Goal: Information Seeking & Learning: Learn about a topic

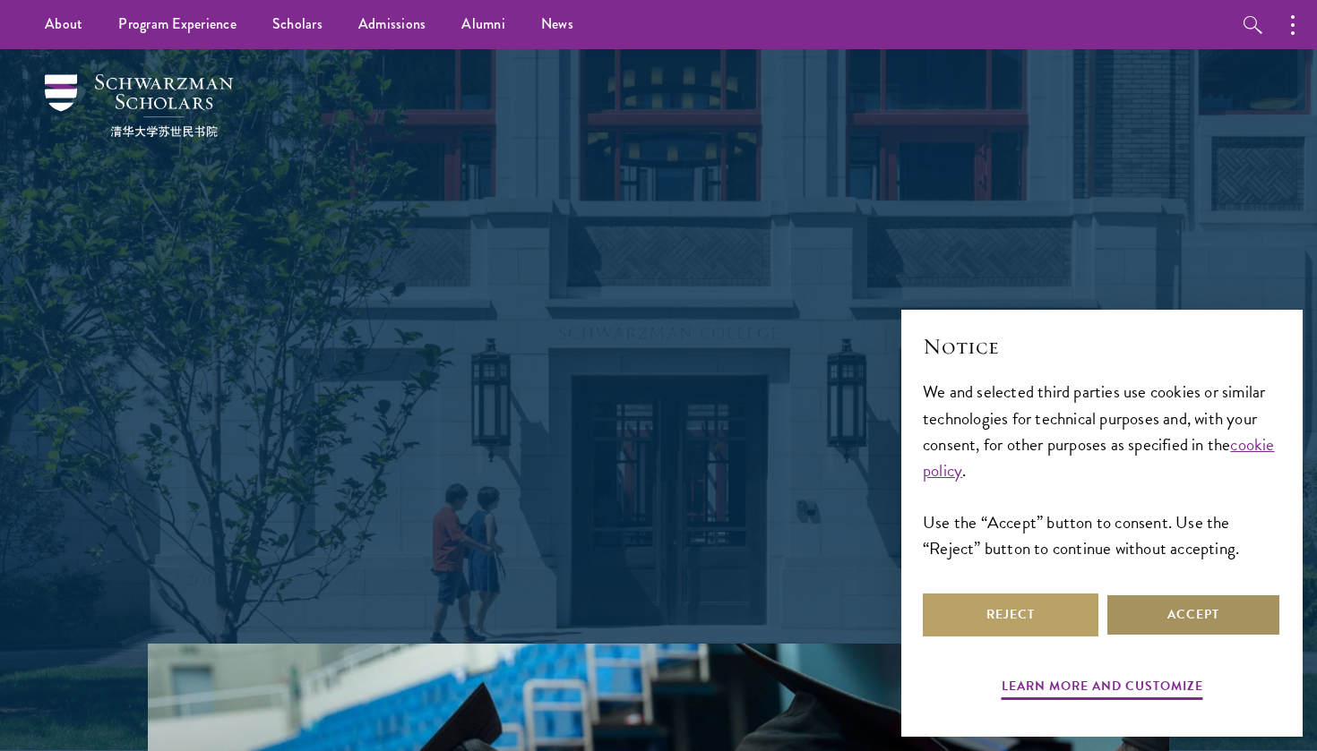
click at [1175, 633] on button "Accept" at bounding box center [1193, 615] width 176 height 43
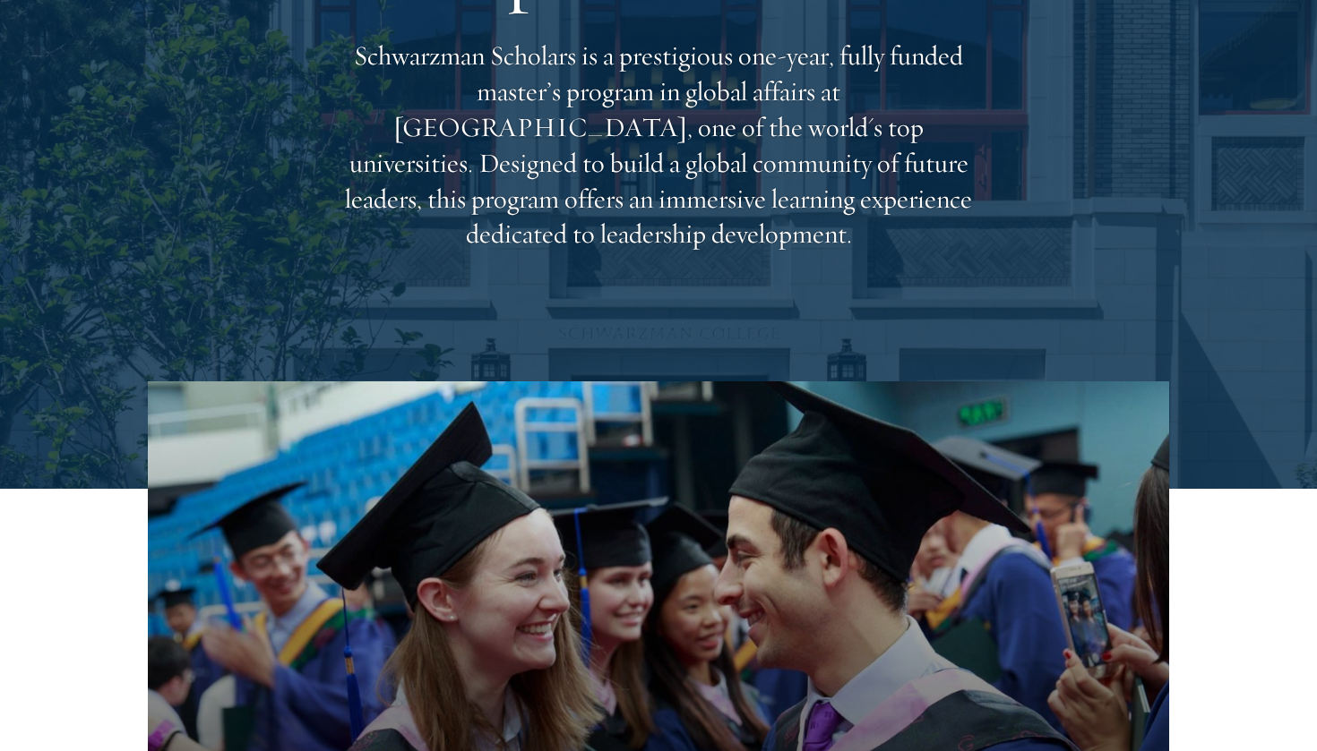
scroll to position [268, 0]
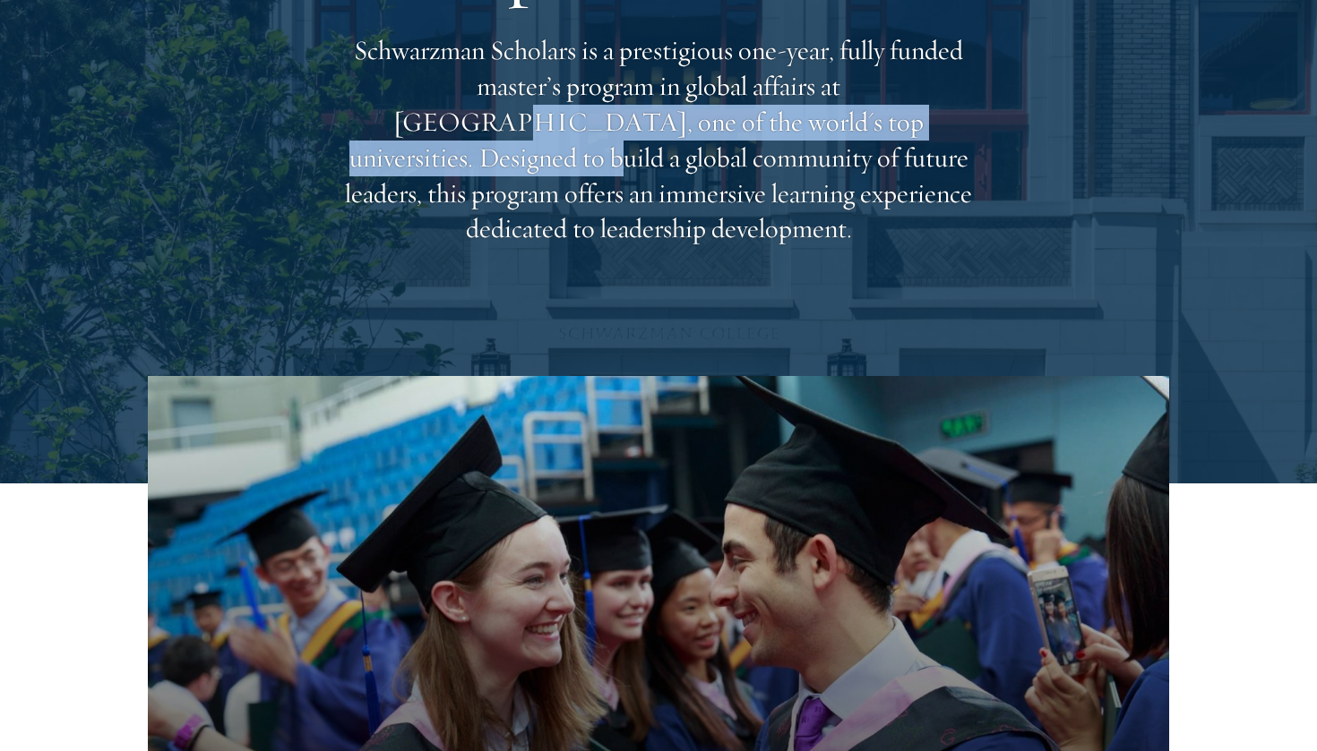
drag, startPoint x: 806, startPoint y: 108, endPoint x: 812, endPoint y: 128, distance: 20.4
click at [811, 127] on p "Schwarzman Scholars is a prestigious one-year, fully funded master’s program in…" at bounding box center [658, 140] width 645 height 214
click at [812, 128] on p "Schwarzman Scholars is a prestigious one-year, fully funded master’s program in…" at bounding box center [658, 140] width 645 height 214
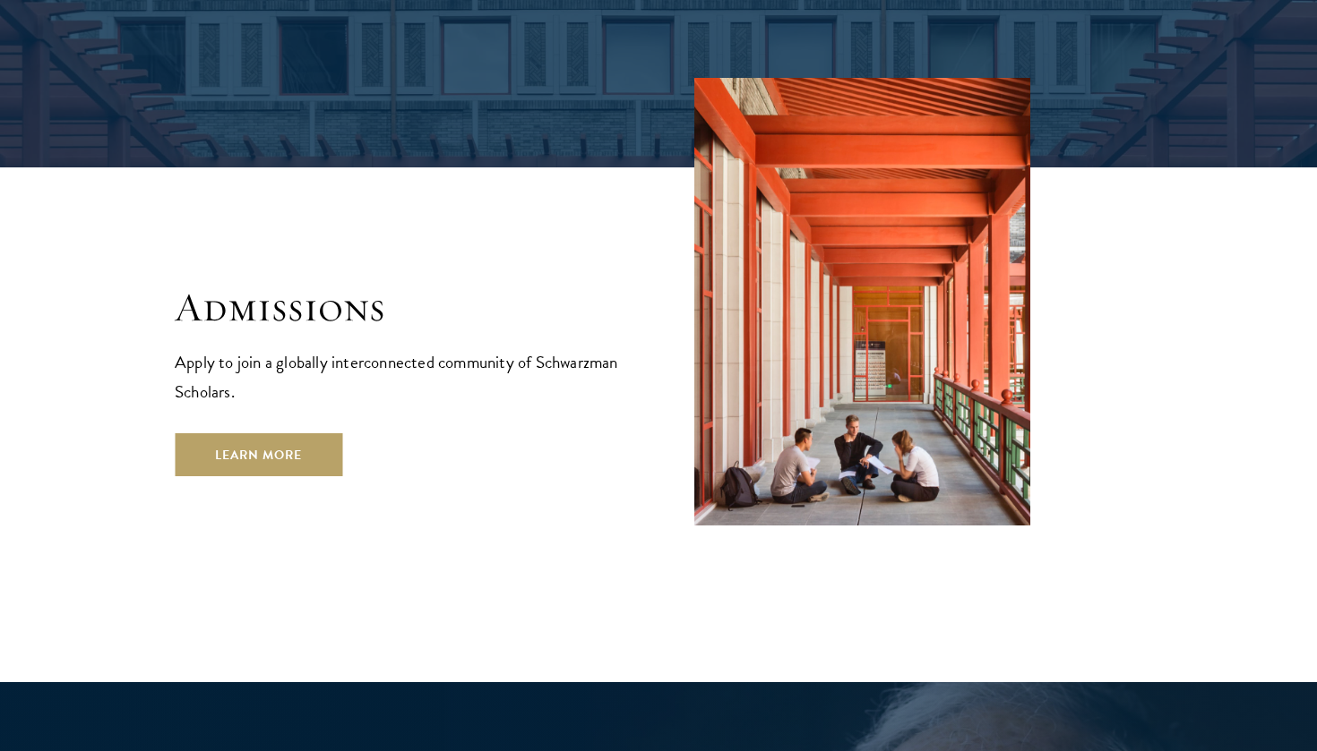
scroll to position [2918, 0]
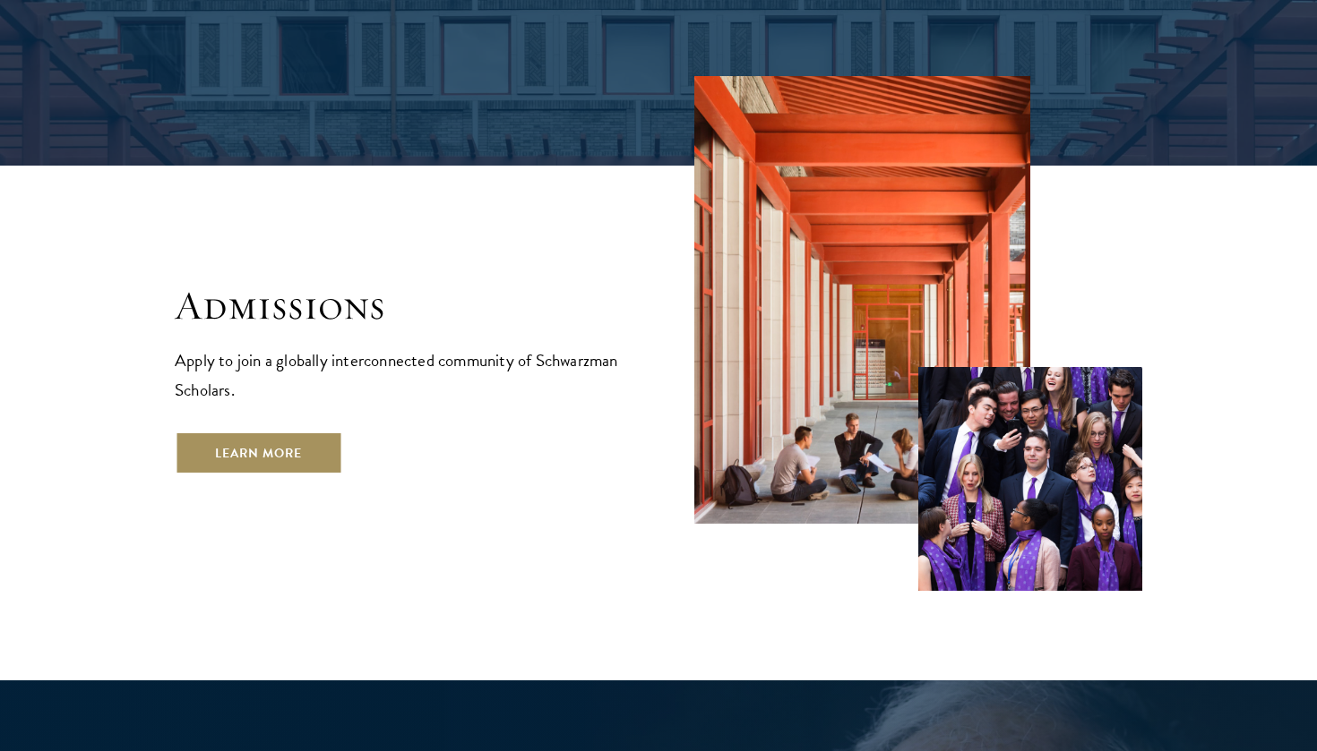
click at [291, 432] on link "Learn More" at bounding box center [258, 453] width 167 height 43
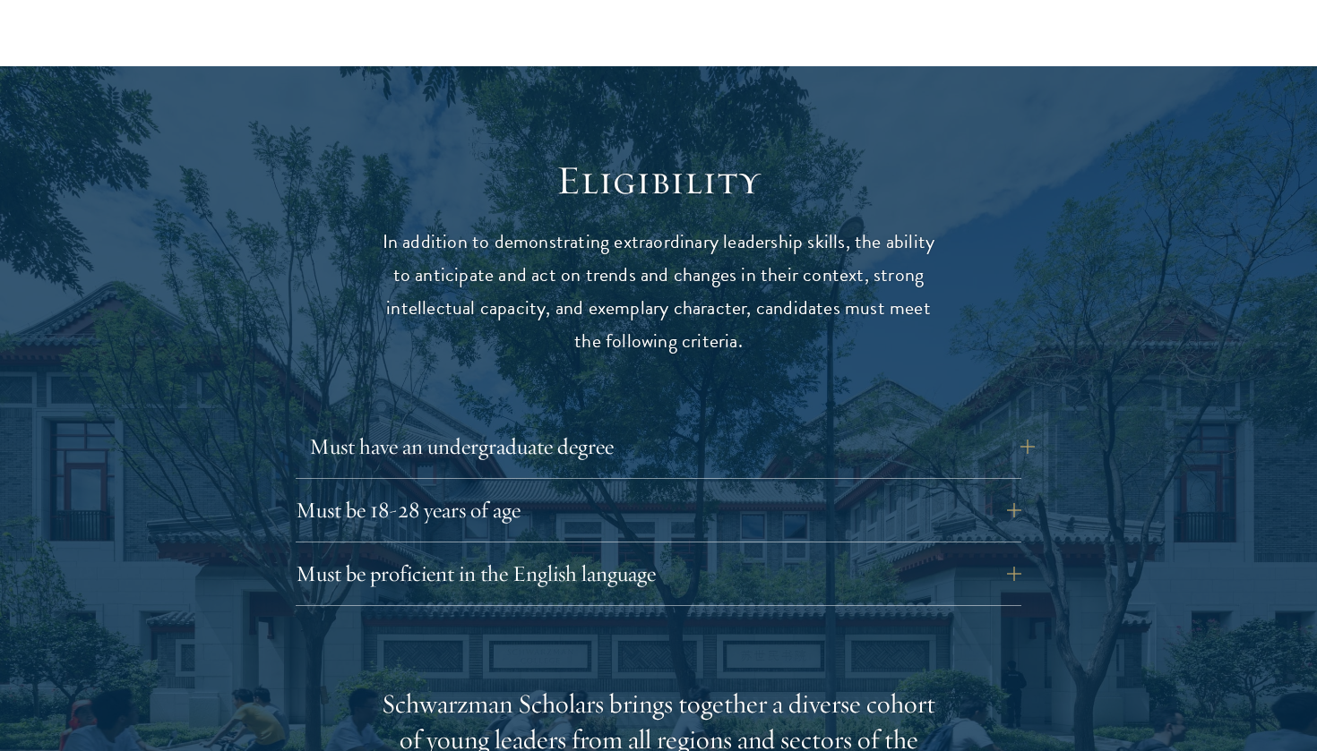
scroll to position [2241, 0]
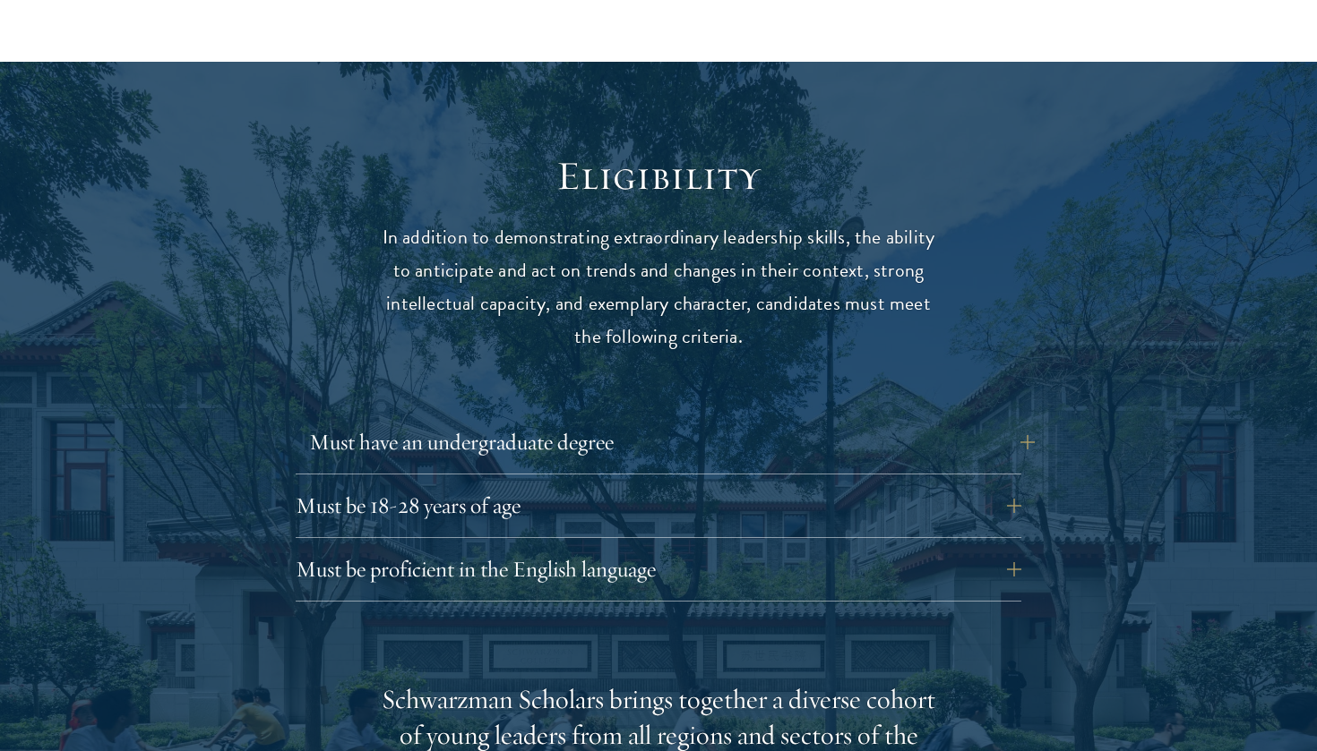
click at [637, 421] on button "Must have an undergraduate degree" at bounding box center [672, 442] width 726 height 43
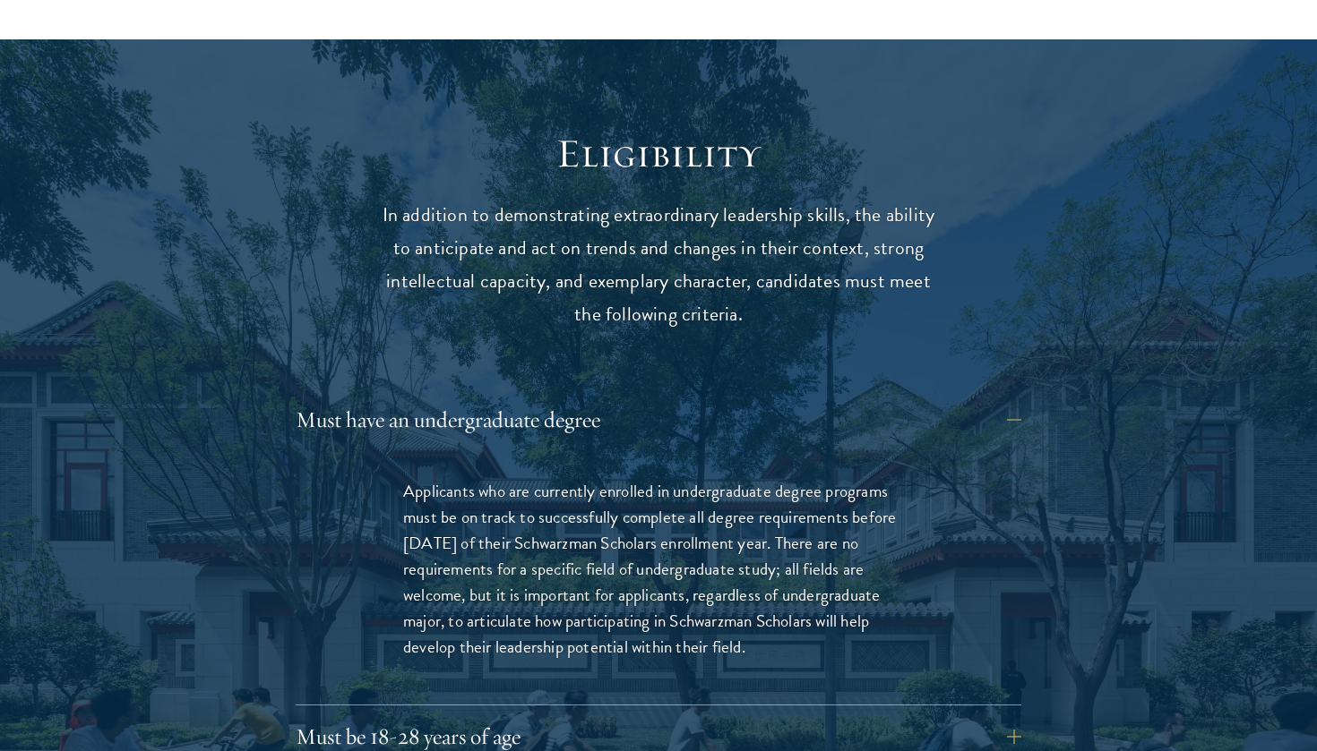
scroll to position [2264, 0]
click at [635, 398] on button "Must have an undergraduate degree" at bounding box center [672, 419] width 726 height 43
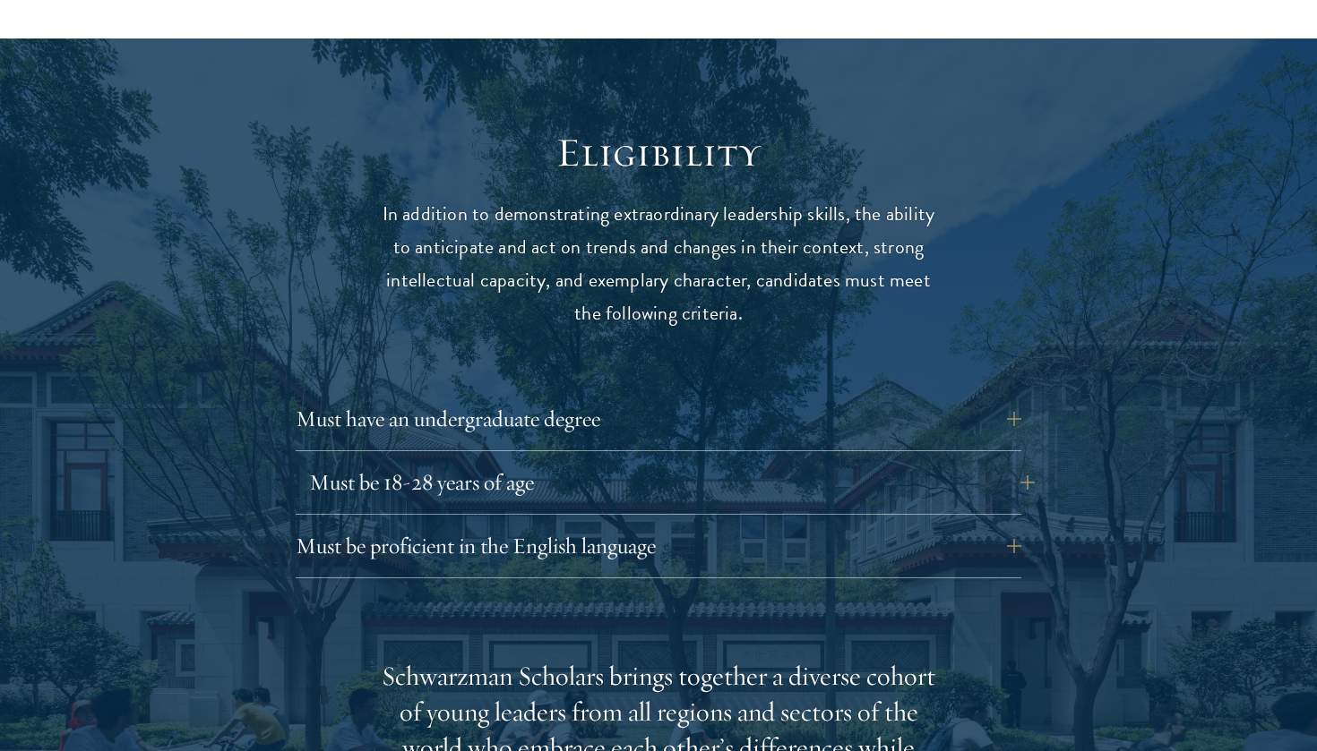
click at [632, 461] on button "Must be 18-28 years of age" at bounding box center [672, 482] width 726 height 43
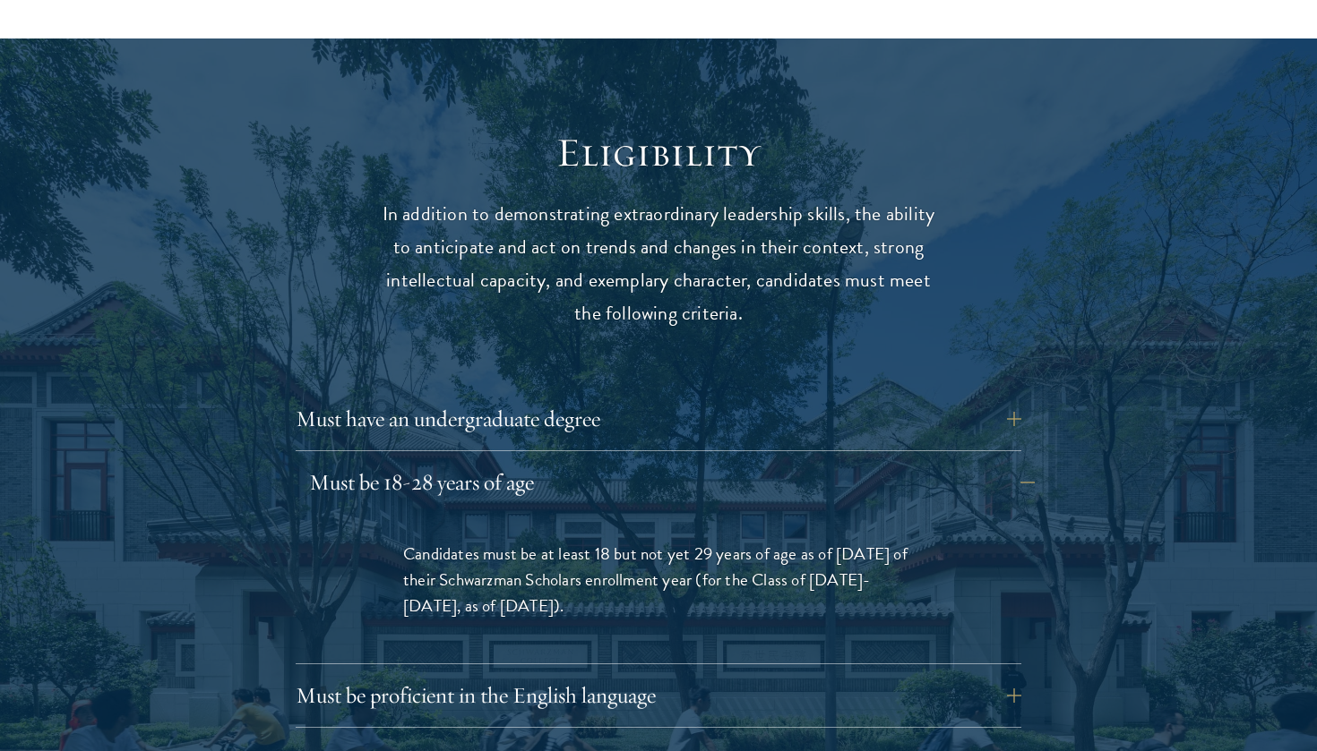
click at [632, 461] on button "Must be 18-28 years of age" at bounding box center [672, 482] width 726 height 43
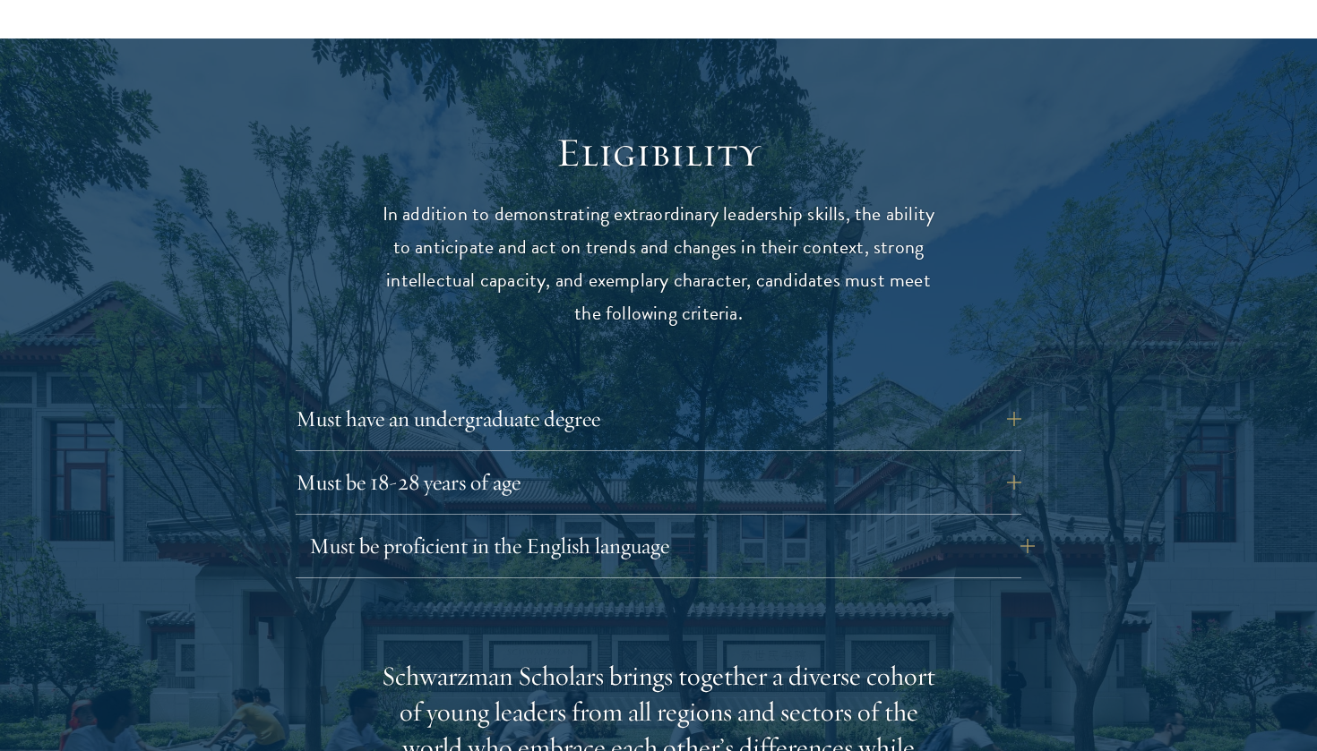
click at [624, 525] on button "Must be proficient in the English language" at bounding box center [672, 546] width 726 height 43
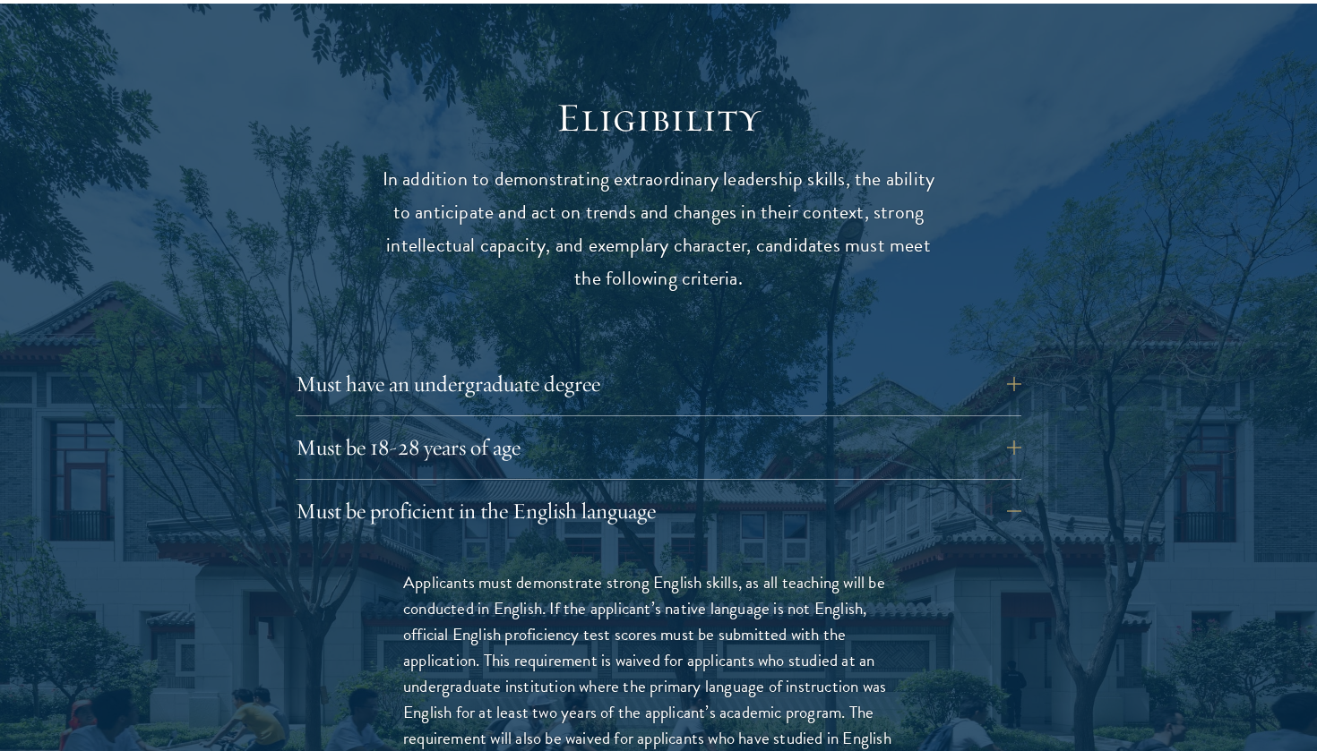
scroll to position [2302, 0]
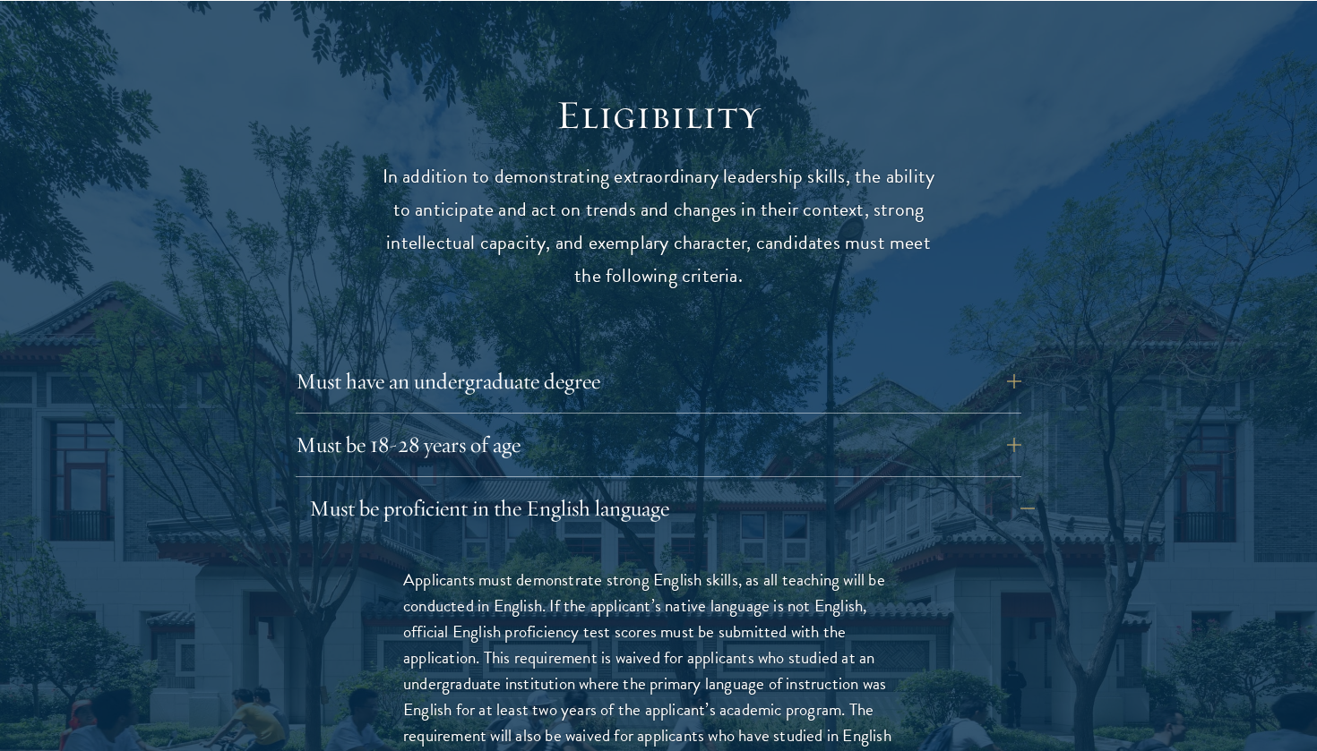
click at [625, 487] on button "Must be proficient in the English language" at bounding box center [672, 508] width 726 height 43
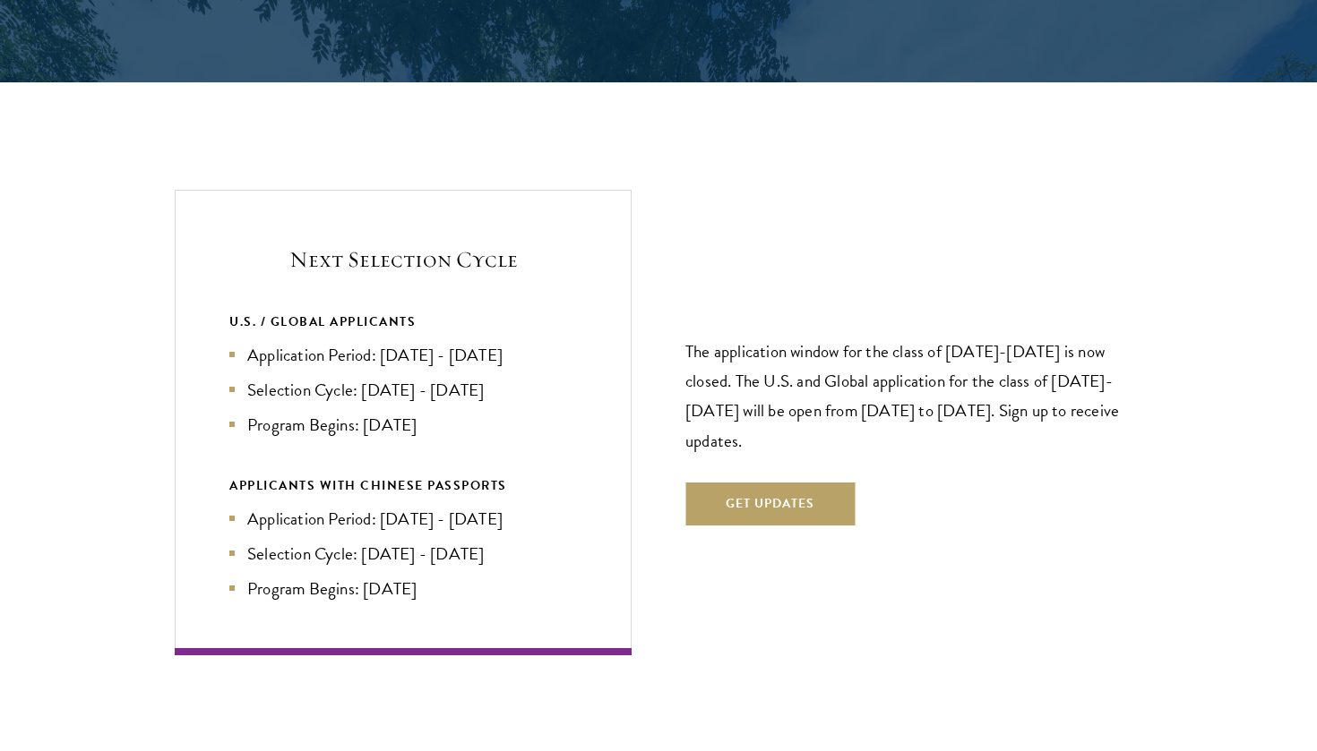
scroll to position [3697, 0]
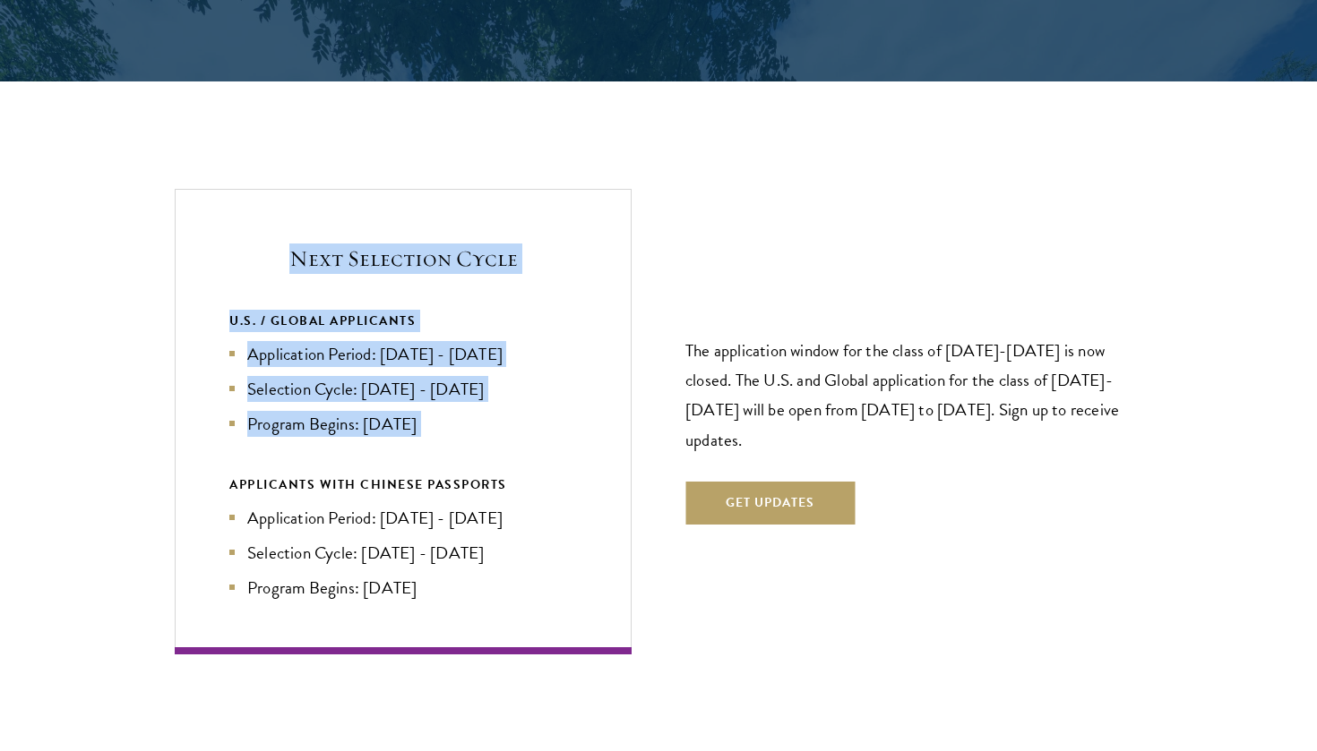
drag, startPoint x: 291, startPoint y: 198, endPoint x: 559, endPoint y: 385, distance: 326.8
click at [559, 385] on div "Next Selection Cycle U.S. / GLOBAL APPLICANTS Application Period: Apr 2026 - Se…" at bounding box center [403, 421] width 457 height 465
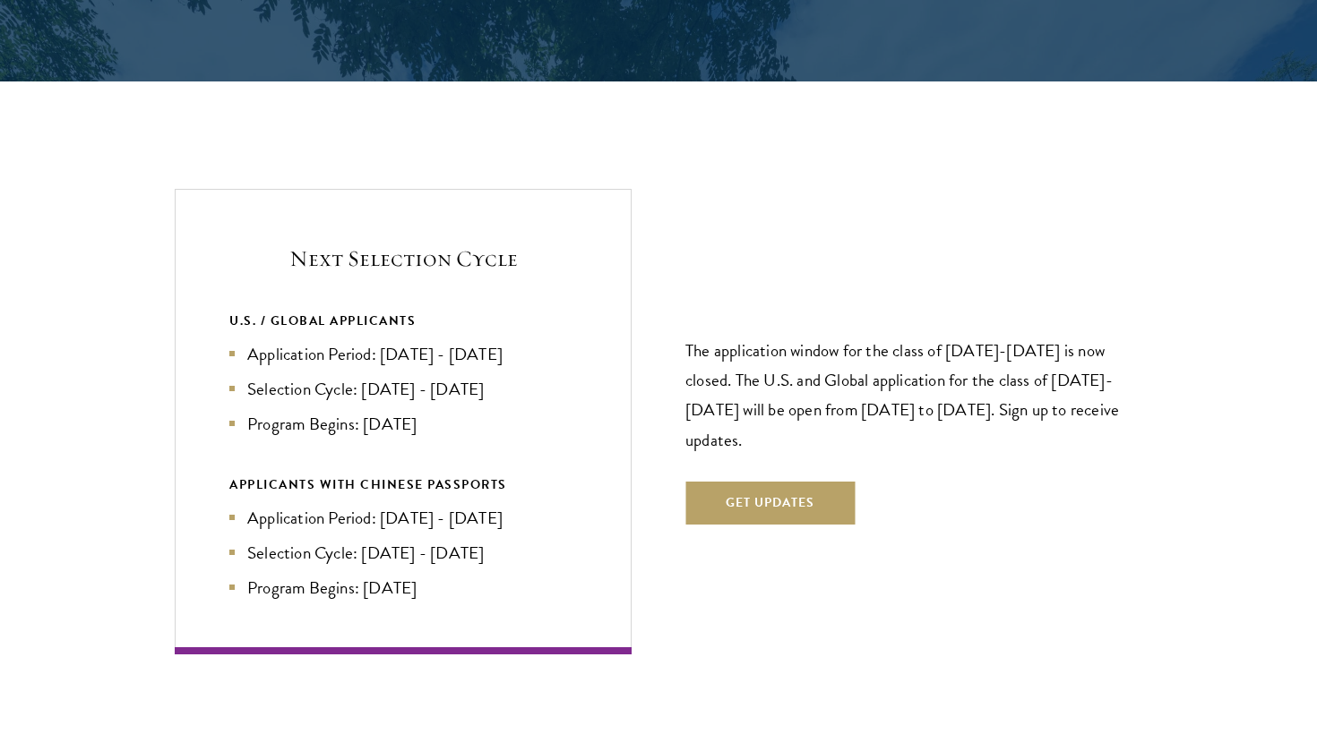
click at [772, 336] on p "The application window for the class of 2026-2027 is now closed. The U.S. and G…" at bounding box center [913, 395] width 457 height 118
drag, startPoint x: 369, startPoint y: 334, endPoint x: 473, endPoint y: 324, distance: 104.4
click at [473, 376] on li "Selection Cycle: Oct - Nov 2026" at bounding box center [403, 389] width 348 height 26
drag, startPoint x: 468, startPoint y: 303, endPoint x: 554, endPoint y: 303, distance: 86.0
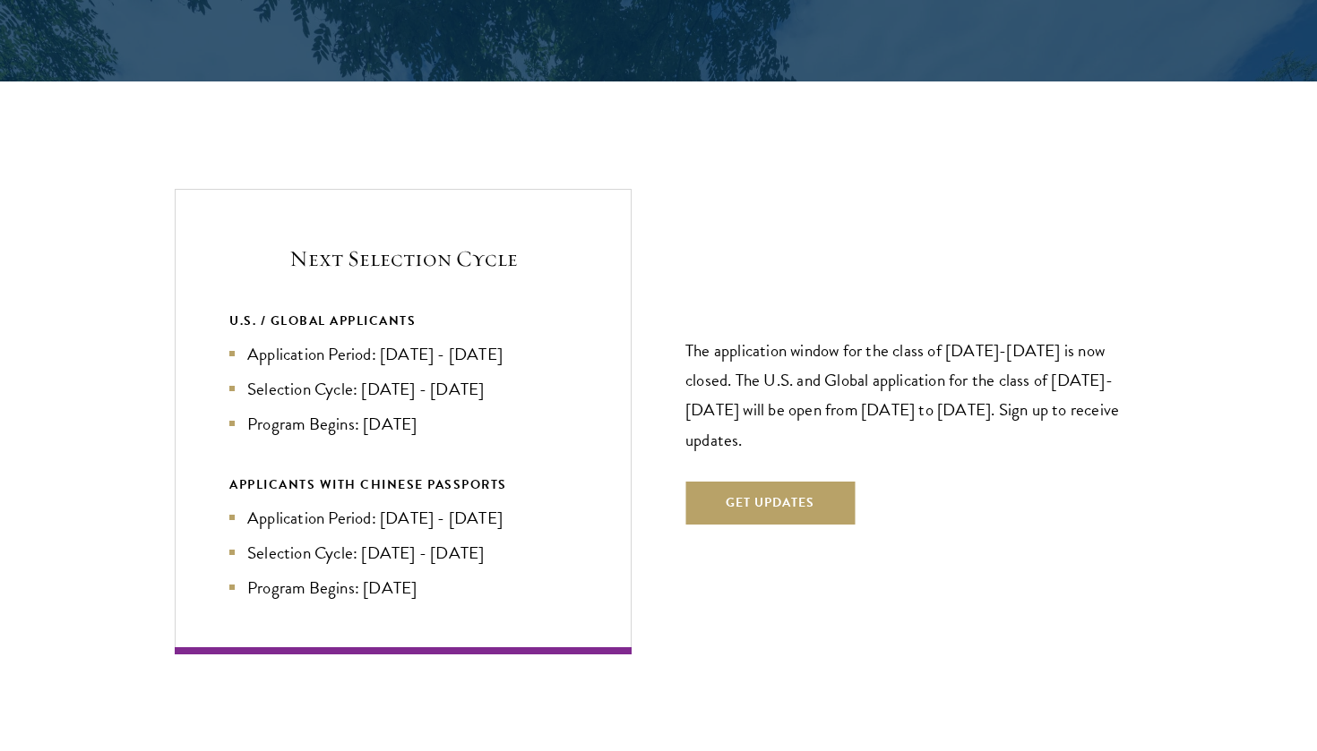
click at [554, 341] on li "Application Period: Apr 2026 - Sep 2026" at bounding box center [403, 354] width 348 height 26
click at [395, 341] on li "Application Period: Apr 2026 - Sep 2026" at bounding box center [403, 354] width 348 height 26
click at [1039, 336] on p "The application window for the class of 2026-2027 is now closed. The U.S. and G…" at bounding box center [913, 395] width 457 height 118
drag, startPoint x: 748, startPoint y: 378, endPoint x: 799, endPoint y: 336, distance: 66.2
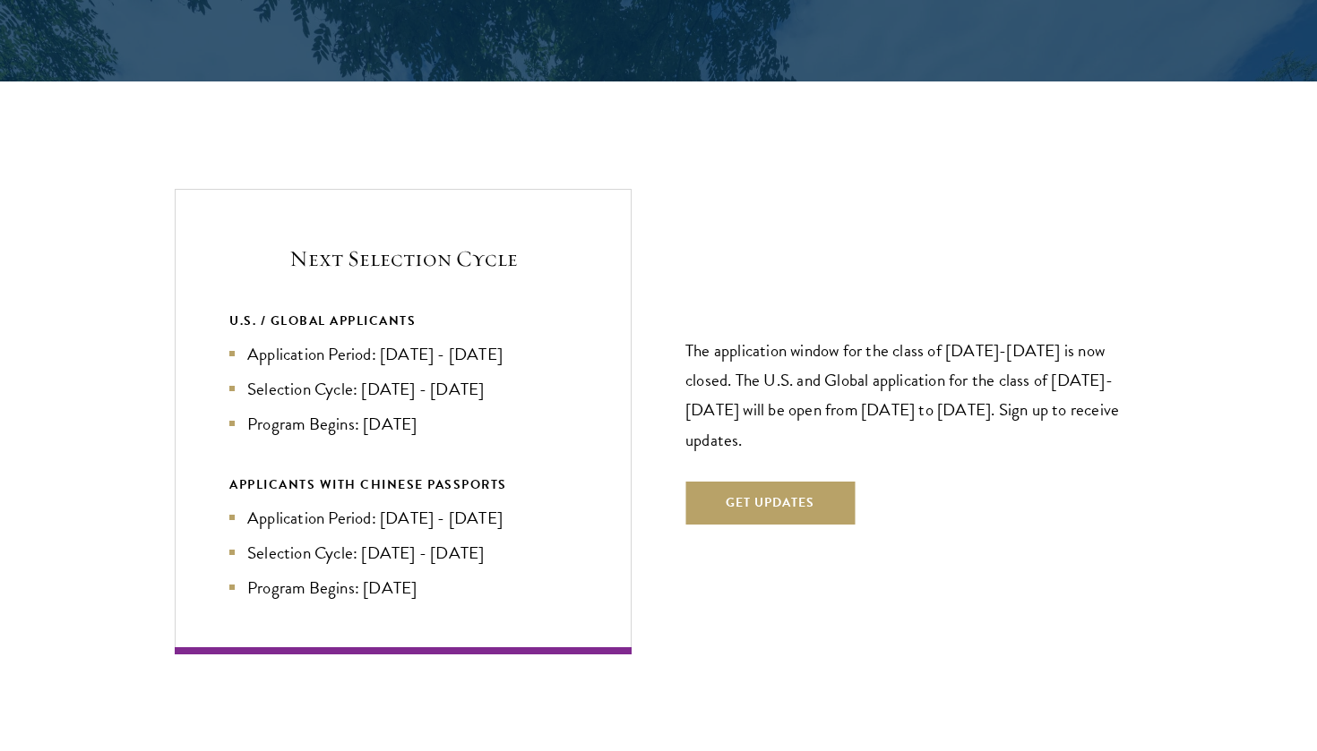
click at [795, 336] on p "The application window for the class of 2026-2027 is now closed. The U.S. and G…" at bounding box center [913, 395] width 457 height 118
click at [901, 352] on p "The application window for the class of 2026-2027 is now closed. The U.S. and G…" at bounding box center [913, 395] width 457 height 118
drag, startPoint x: 785, startPoint y: 391, endPoint x: 729, endPoint y: 332, distance: 80.5
click at [729, 336] on p "The application window for the class of 2026-2027 is now closed. The U.S. and G…" at bounding box center [913, 395] width 457 height 118
click at [737, 339] on p "The application window for the class of 2026-2027 is now closed. The U.S. and G…" at bounding box center [913, 395] width 457 height 118
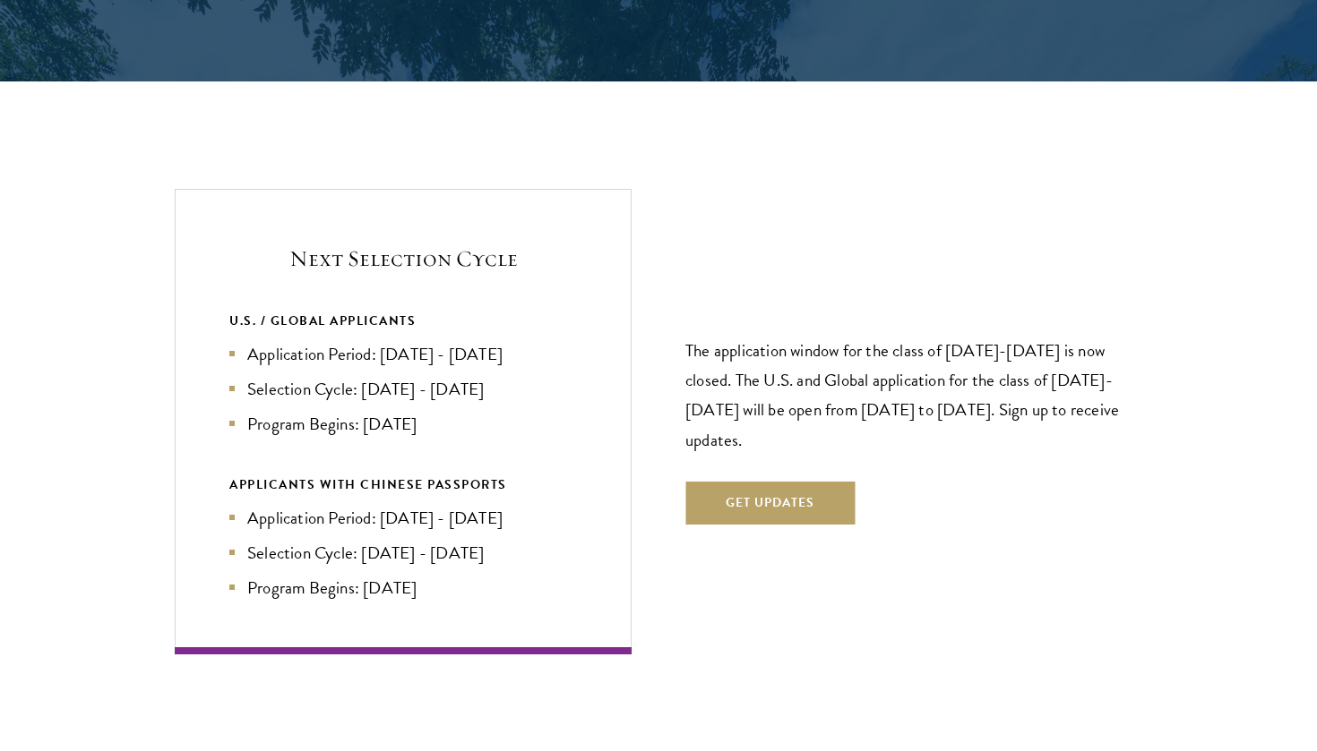
click at [750, 356] on p "The application window for the class of 2026-2027 is now closed. The U.S. and G…" at bounding box center [913, 395] width 457 height 118
drag, startPoint x: 747, startPoint y: 386, endPoint x: 683, endPoint y: 324, distance: 88.7
click at [683, 324] on div "Next Selection Cycle U.S. / GLOBAL APPLICANTS Application Period: Apr 2026 - Se…" at bounding box center [658, 421] width 967 height 465
copy p "The U.S. and Global application for the class of 2027-2028 will be open from Ap…"
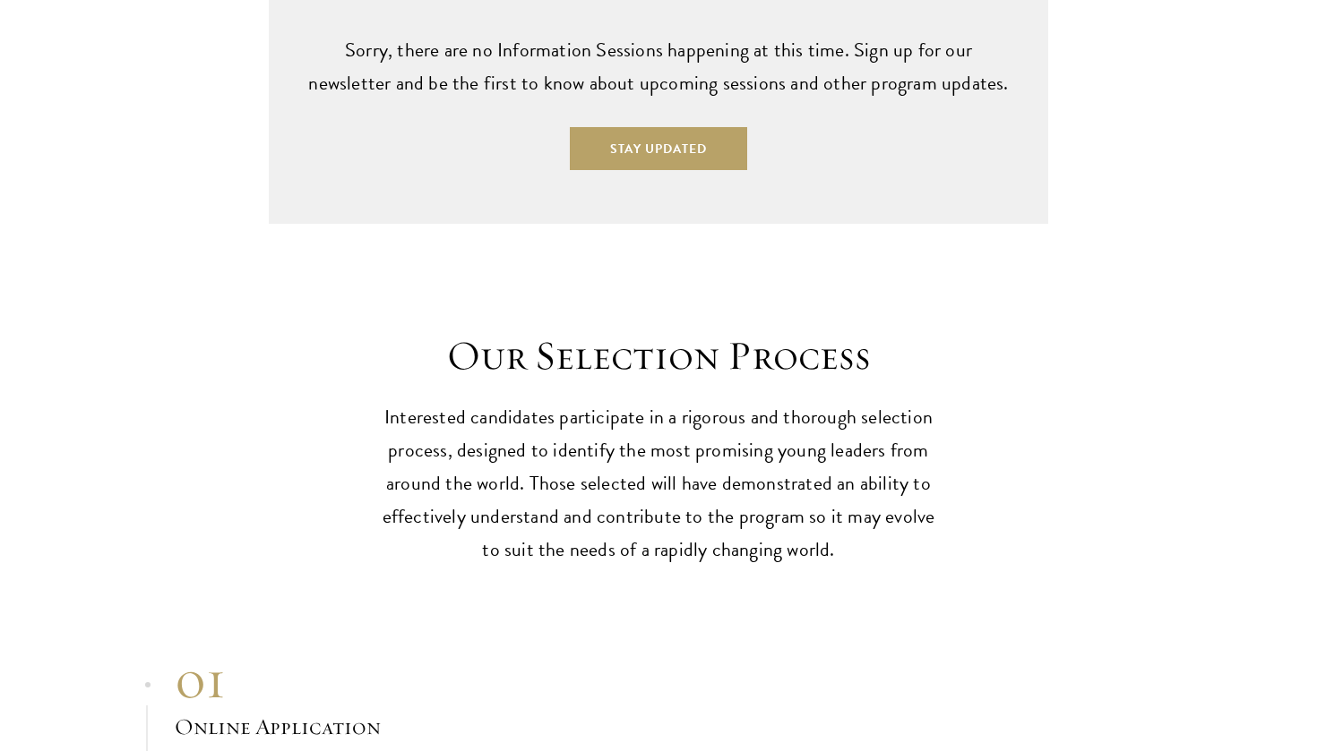
scroll to position [4735, 0]
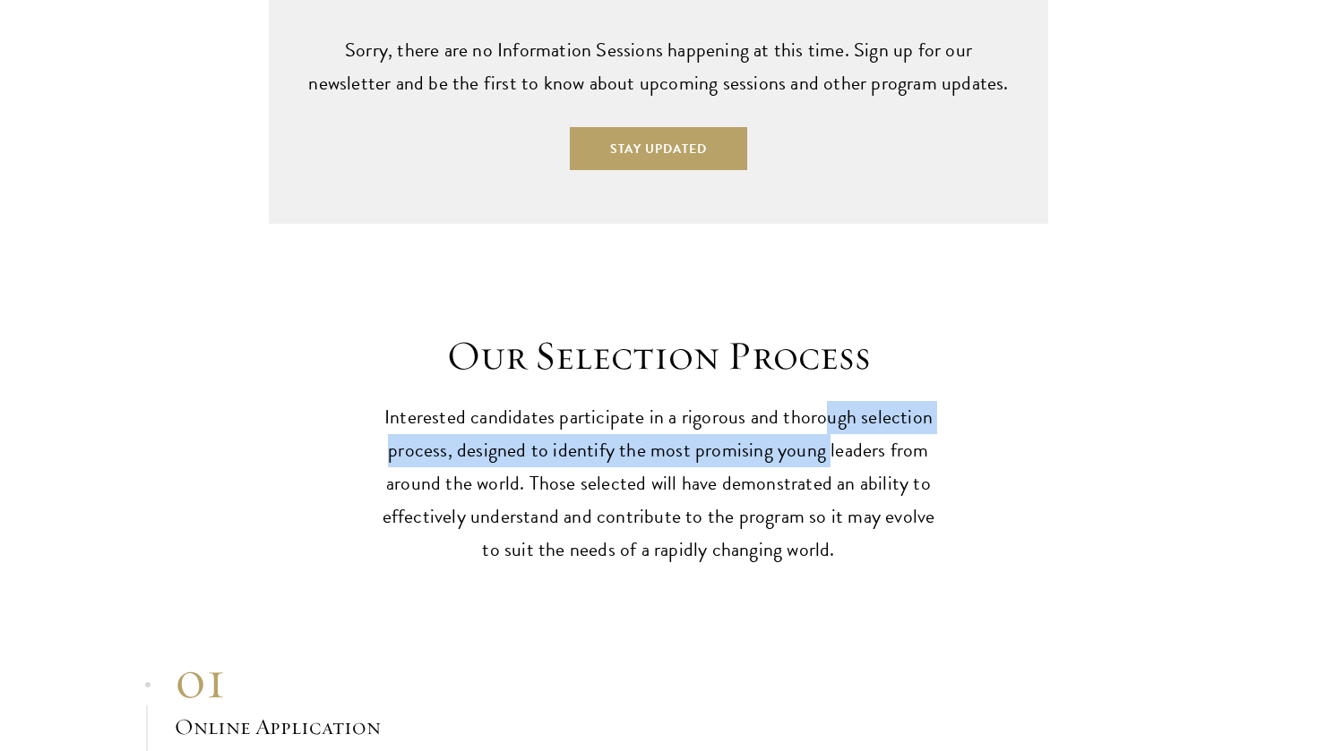
drag, startPoint x: 826, startPoint y: 353, endPoint x: 825, endPoint y: 383, distance: 30.5
click at [826, 401] on p "Interested candidates participate in a rigorous and thorough selection process,…" at bounding box center [658, 484] width 555 height 166
click at [825, 401] on p "Interested candidates participate in a rigorous and thorough selection process,…" at bounding box center [658, 484] width 555 height 166
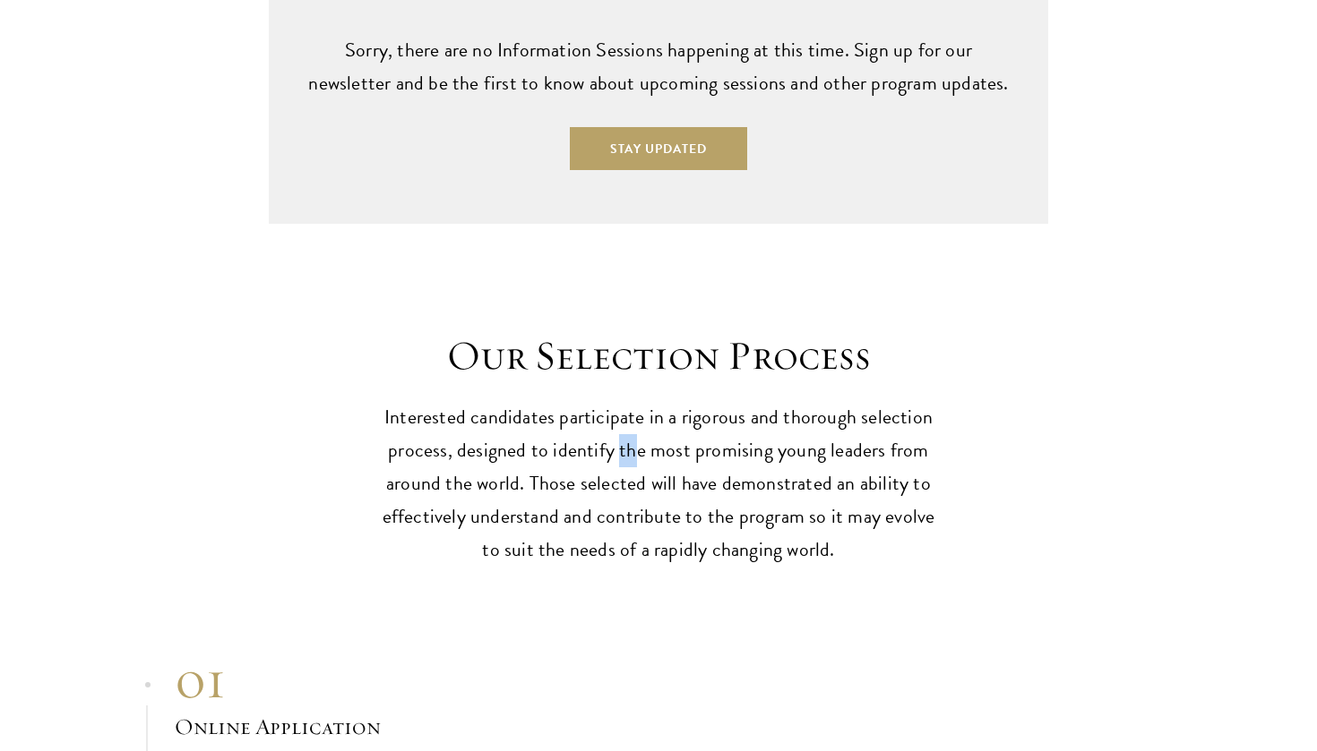
drag, startPoint x: 622, startPoint y: 382, endPoint x: 633, endPoint y: 396, distance: 17.8
click at [632, 401] on p "Interested candidates participate in a rigorous and thorough selection process,…" at bounding box center [658, 484] width 555 height 166
click at [633, 401] on p "Interested candidates participate in a rigorous and thorough selection process,…" at bounding box center [658, 484] width 555 height 166
click at [590, 401] on p "Interested candidates participate in a rigorous and thorough selection process,…" at bounding box center [658, 484] width 555 height 166
drag, startPoint x: 616, startPoint y: 386, endPoint x: 672, endPoint y: 393, distance: 56.0
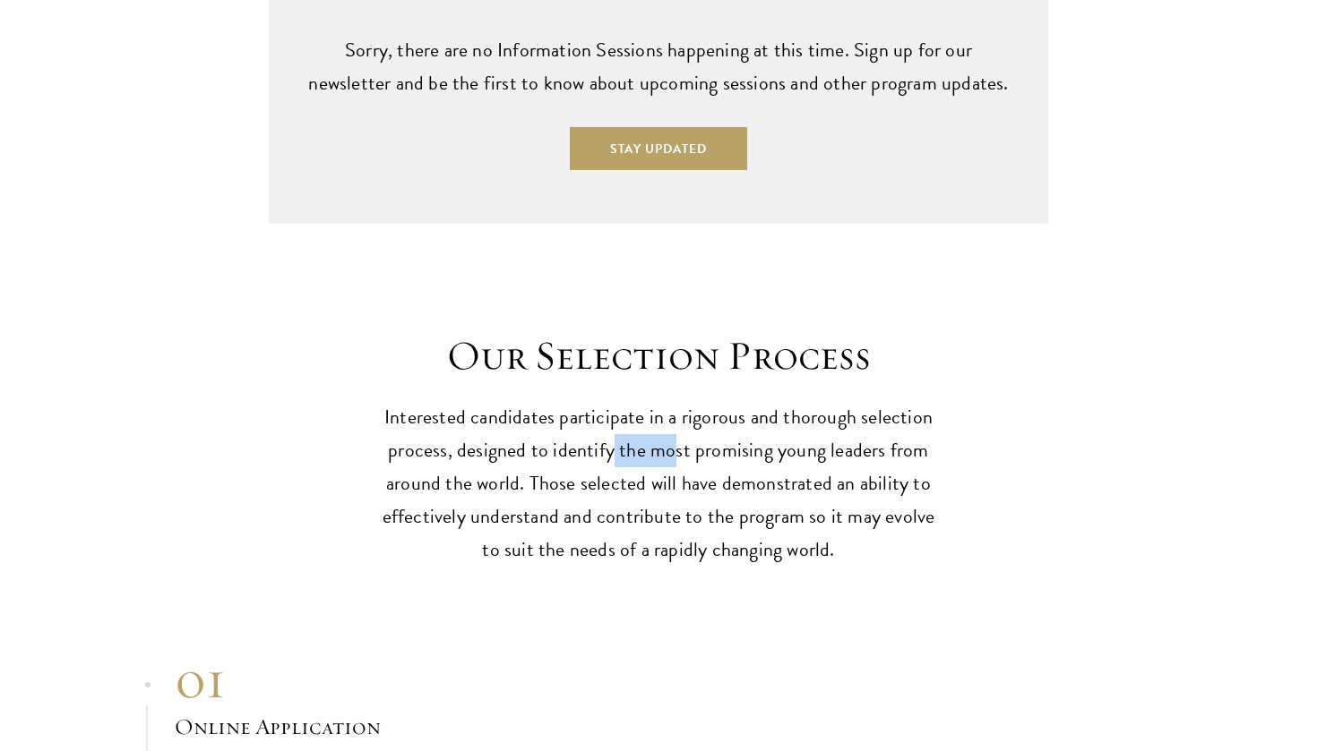
click at [672, 401] on p "Interested candidates participate in a rigorous and thorough selection process,…" at bounding box center [658, 484] width 555 height 166
click at [673, 401] on p "Interested candidates participate in a rigorous and thorough selection process,…" at bounding box center [658, 484] width 555 height 166
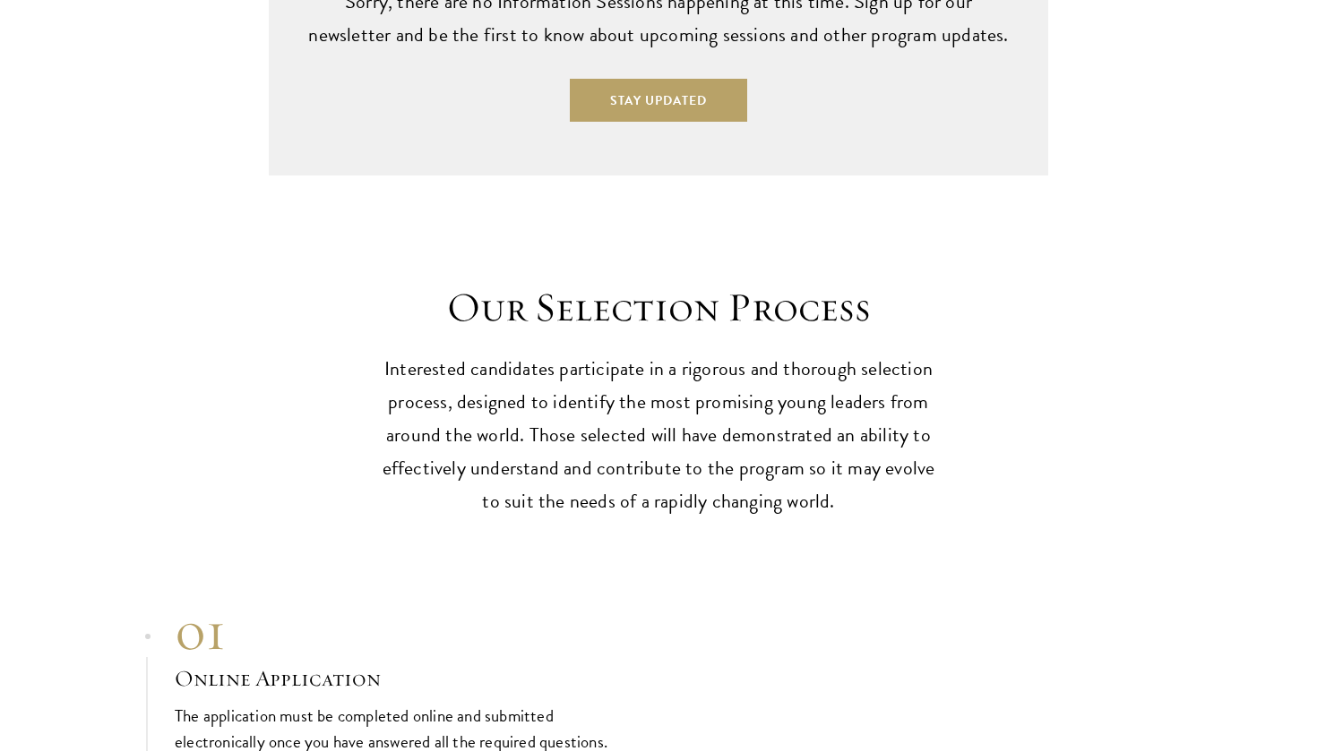
scroll to position [4783, 0]
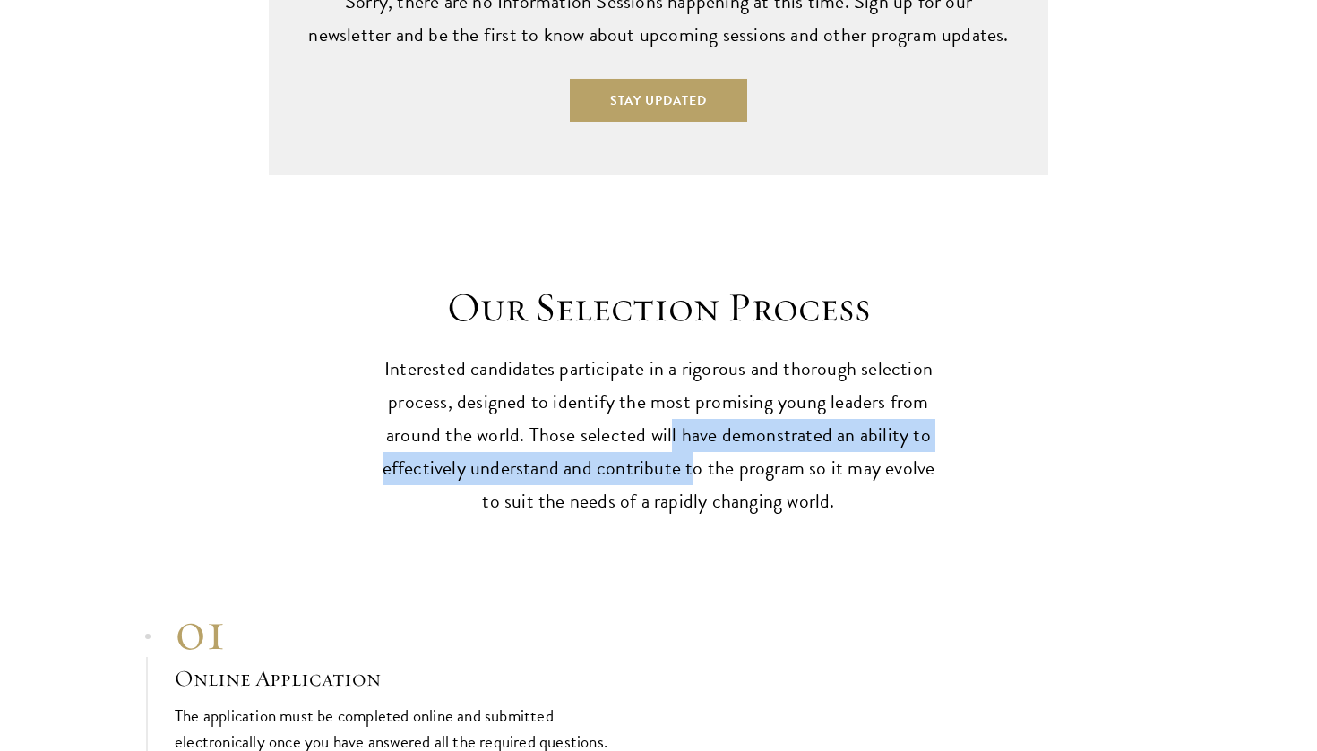
drag, startPoint x: 670, startPoint y: 362, endPoint x: 696, endPoint y: 389, distance: 37.4
click at [696, 389] on p "Interested candidates participate in a rigorous and thorough selection process,…" at bounding box center [658, 436] width 555 height 166
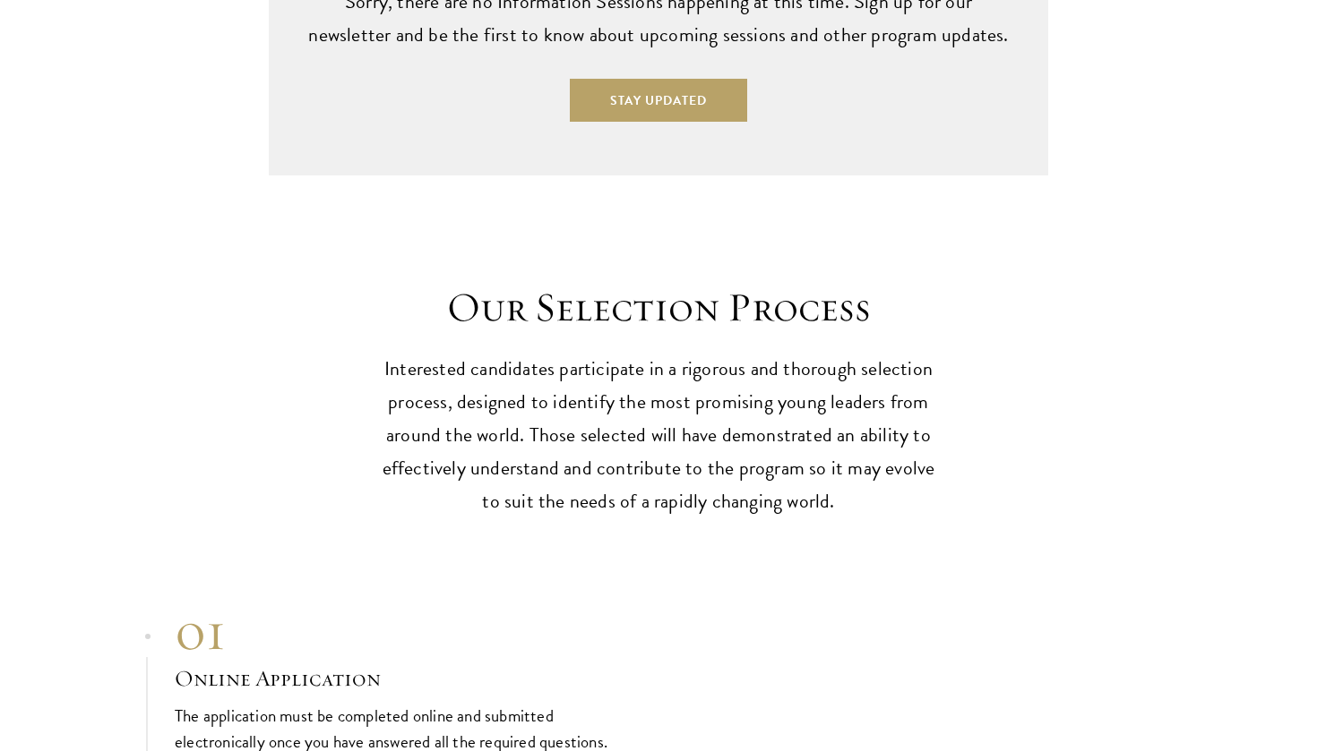
click at [699, 391] on p "Interested candidates participate in a rigorous and thorough selection process,…" at bounding box center [658, 436] width 555 height 166
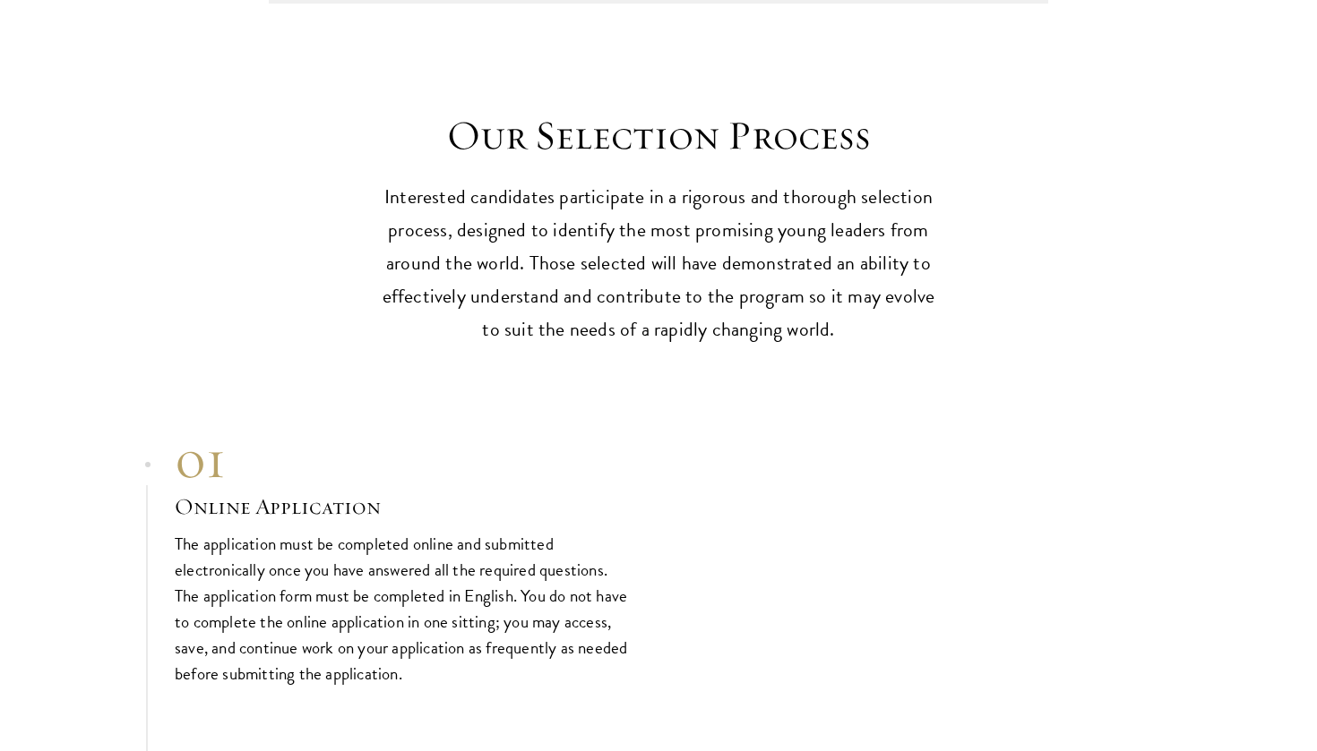
scroll to position [4958, 0]
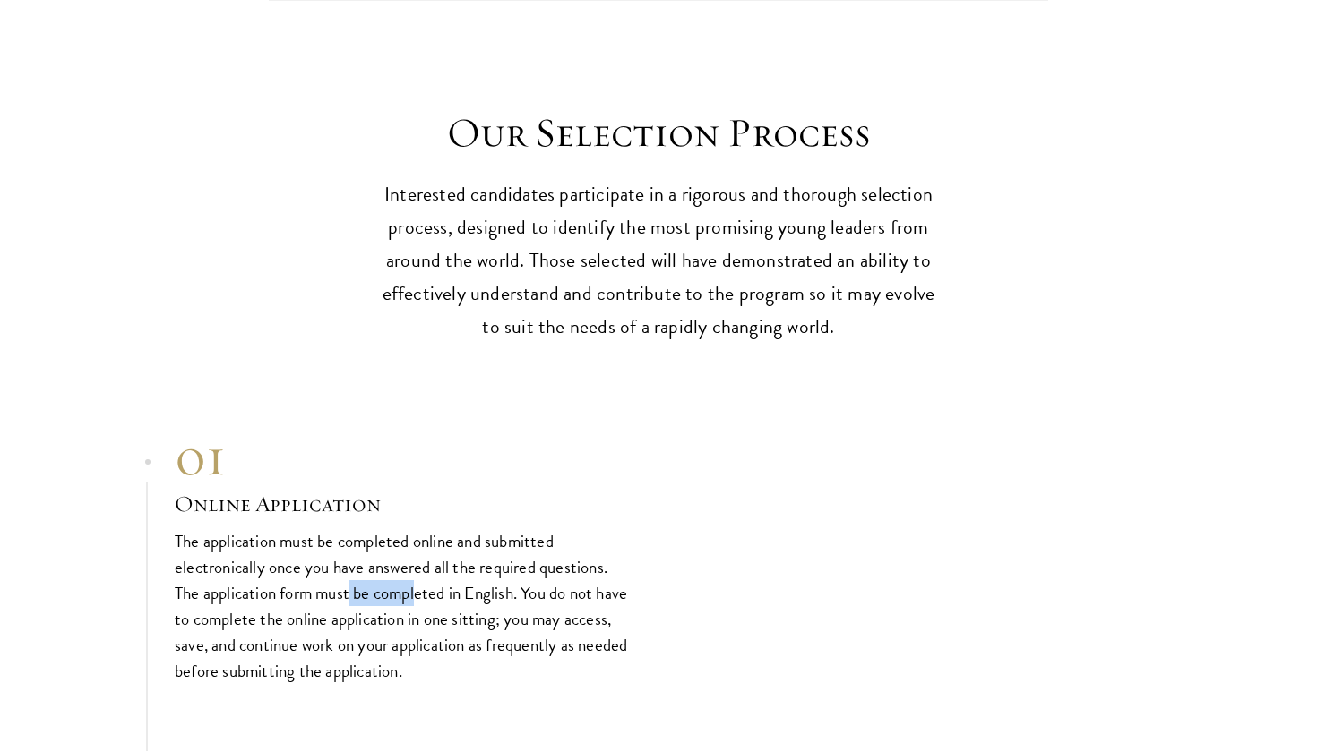
drag, startPoint x: 353, startPoint y: 528, endPoint x: 416, endPoint y: 531, distance: 63.7
click at [416, 531] on p "The application must be completed online and submitted electronically once you …" at bounding box center [403, 606] width 457 height 156
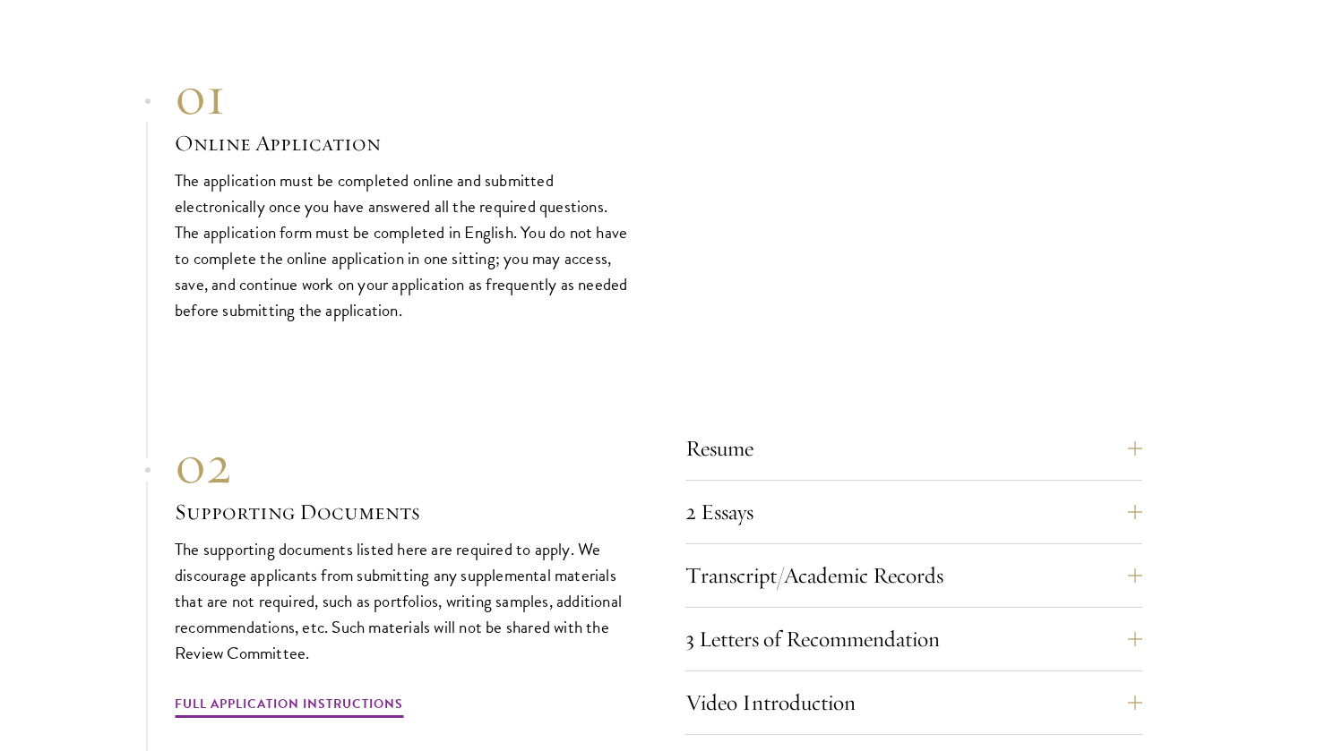
scroll to position [5320, 0]
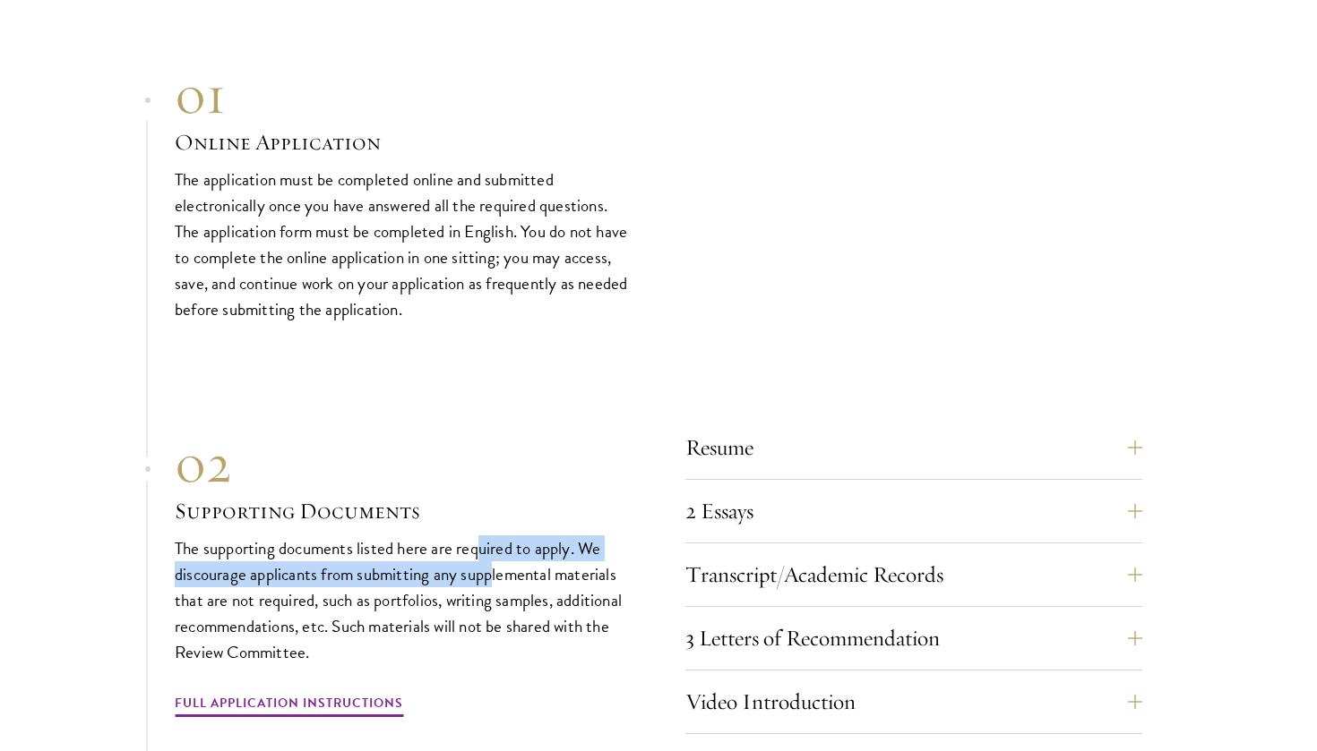
drag, startPoint x: 482, startPoint y: 484, endPoint x: 494, endPoint y: 511, distance: 30.5
click at [493, 536] on p "The supporting documents listed here are required to apply. We discourage appli…" at bounding box center [403, 601] width 457 height 130
click at [494, 536] on p "The supporting documents listed here are required to apply. We discourage appli…" at bounding box center [403, 601] width 457 height 130
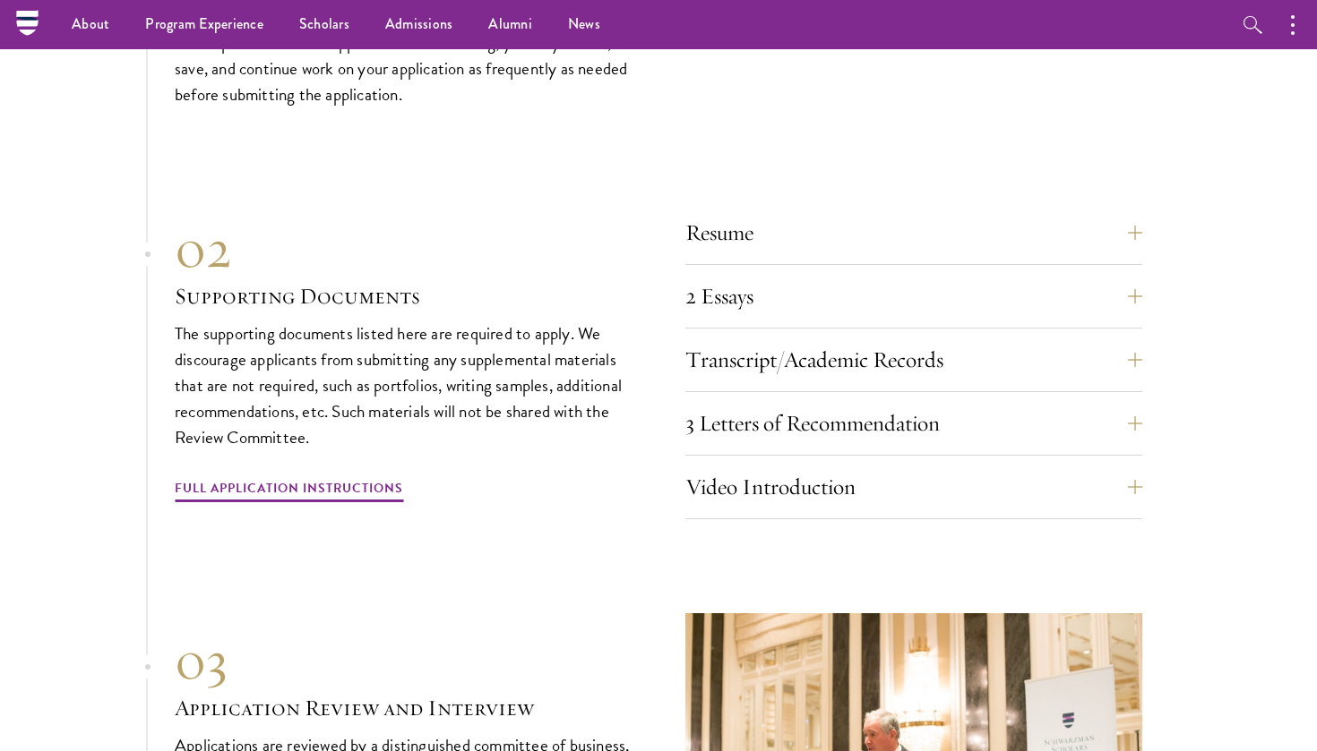
scroll to position [5533, 0]
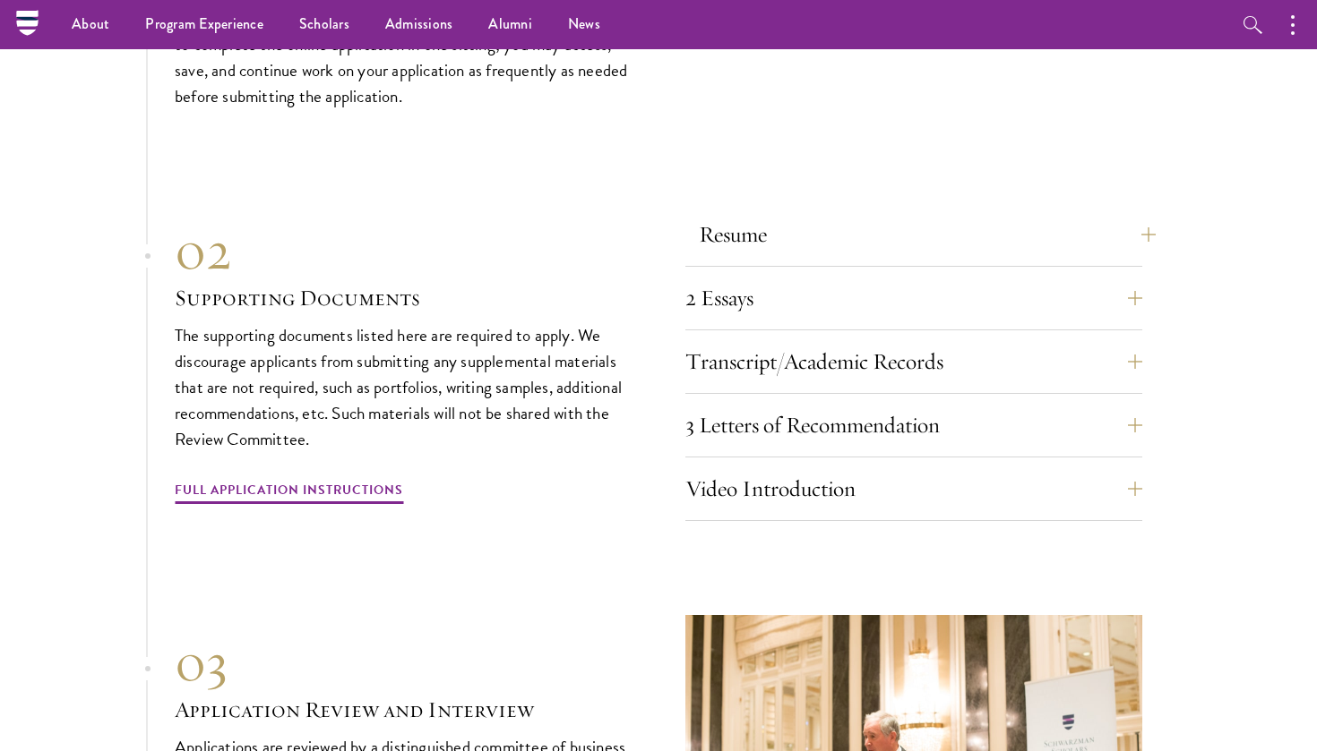
click at [1003, 213] on button "Resume" at bounding box center [927, 234] width 457 height 43
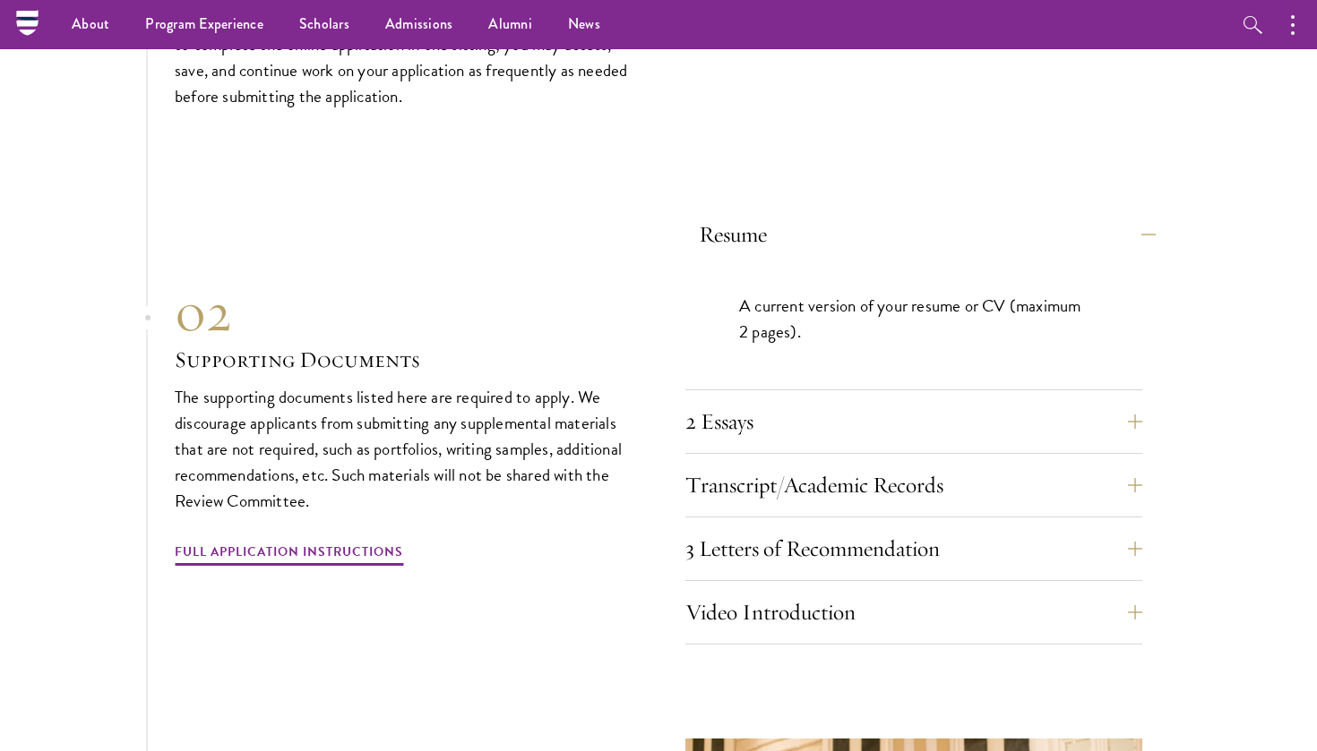
click at [1002, 213] on button "Resume" at bounding box center [927, 234] width 457 height 43
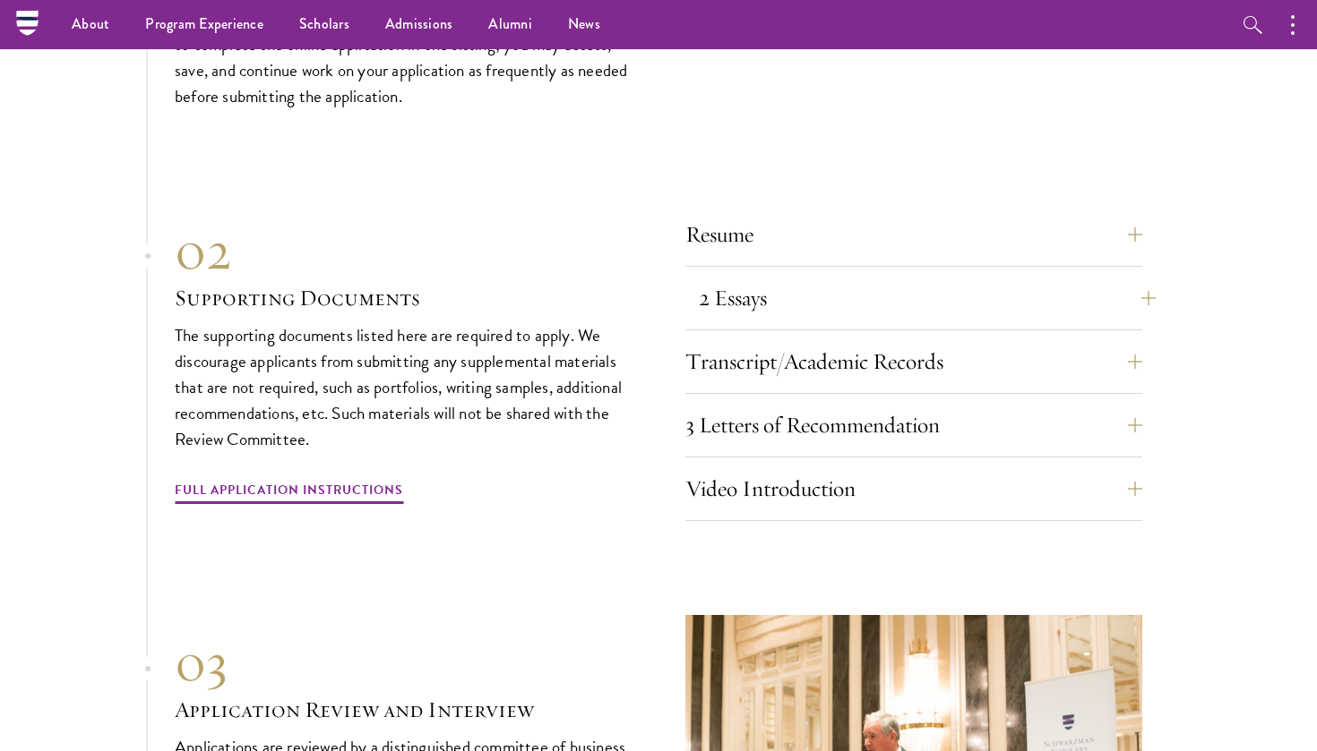
click at [997, 277] on button "2 Essays" at bounding box center [927, 298] width 457 height 43
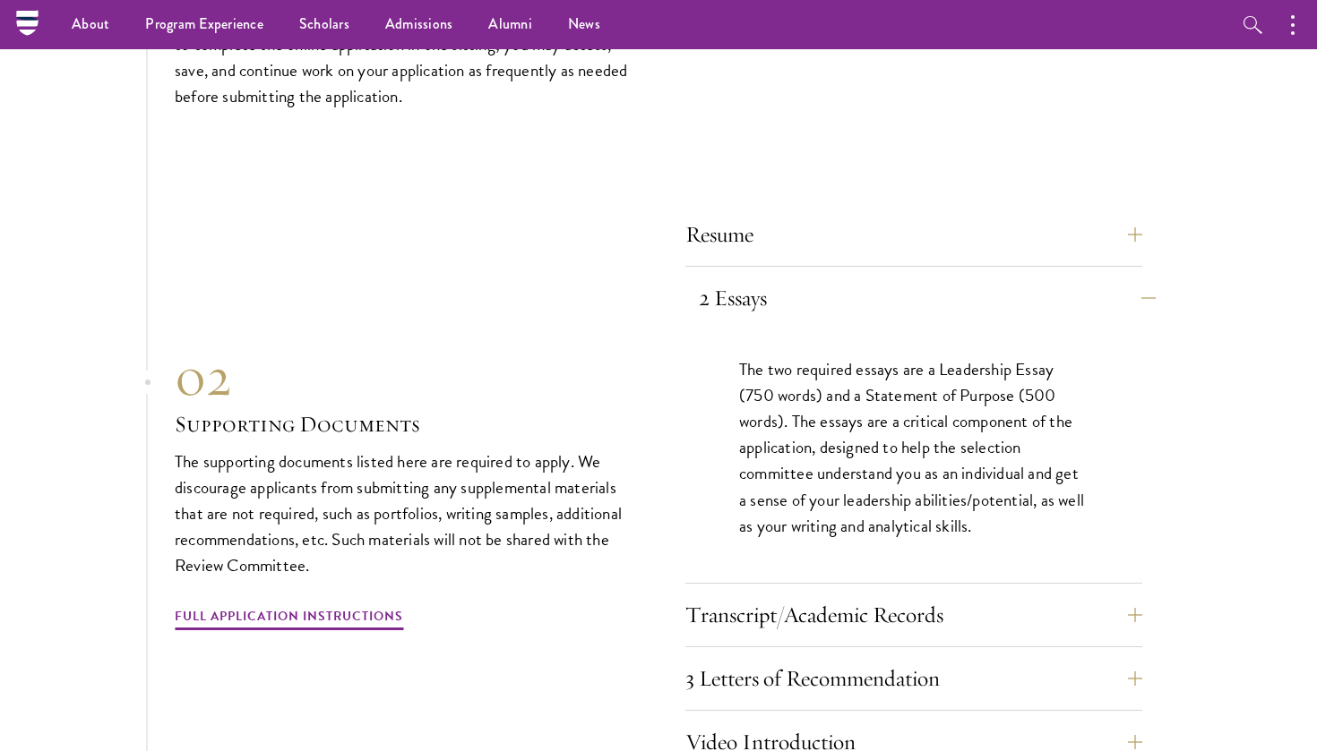
click at [985, 277] on button "2 Essays" at bounding box center [927, 298] width 457 height 43
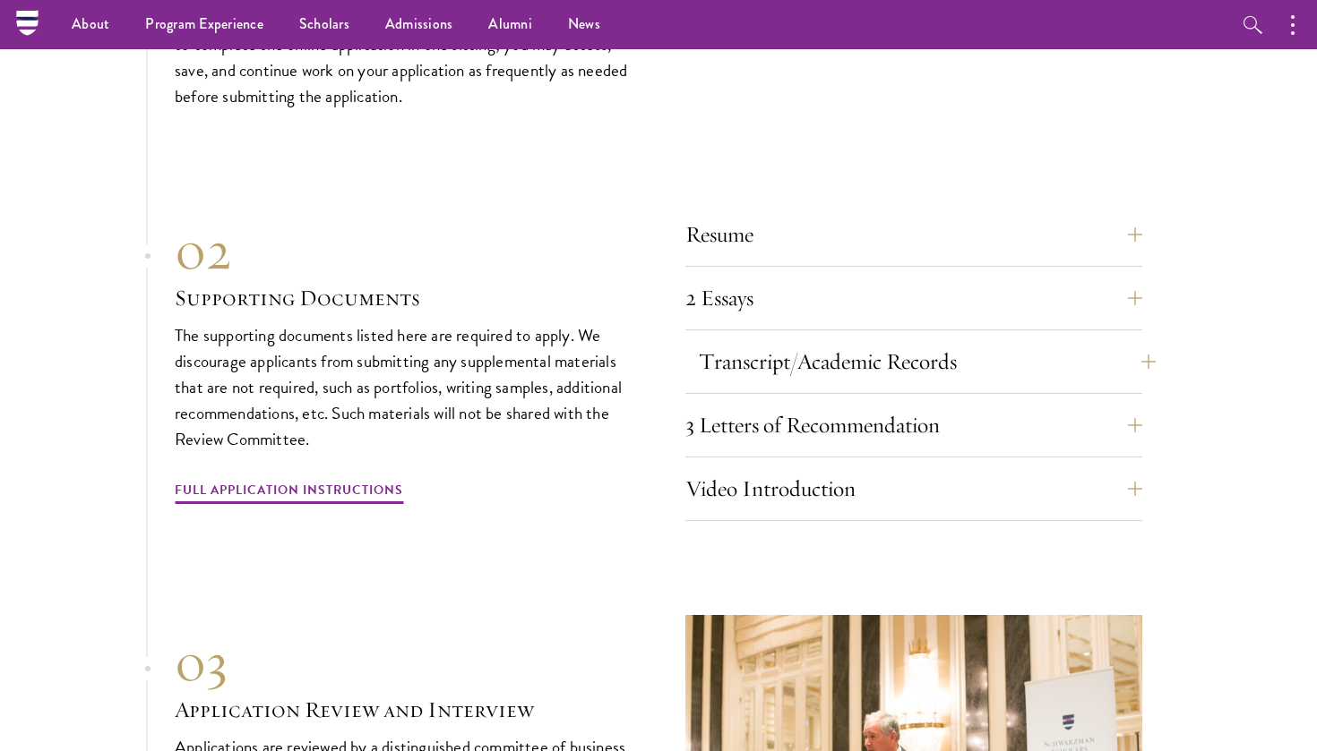
click at [976, 340] on button "Transcript/Academic Records" at bounding box center [927, 361] width 457 height 43
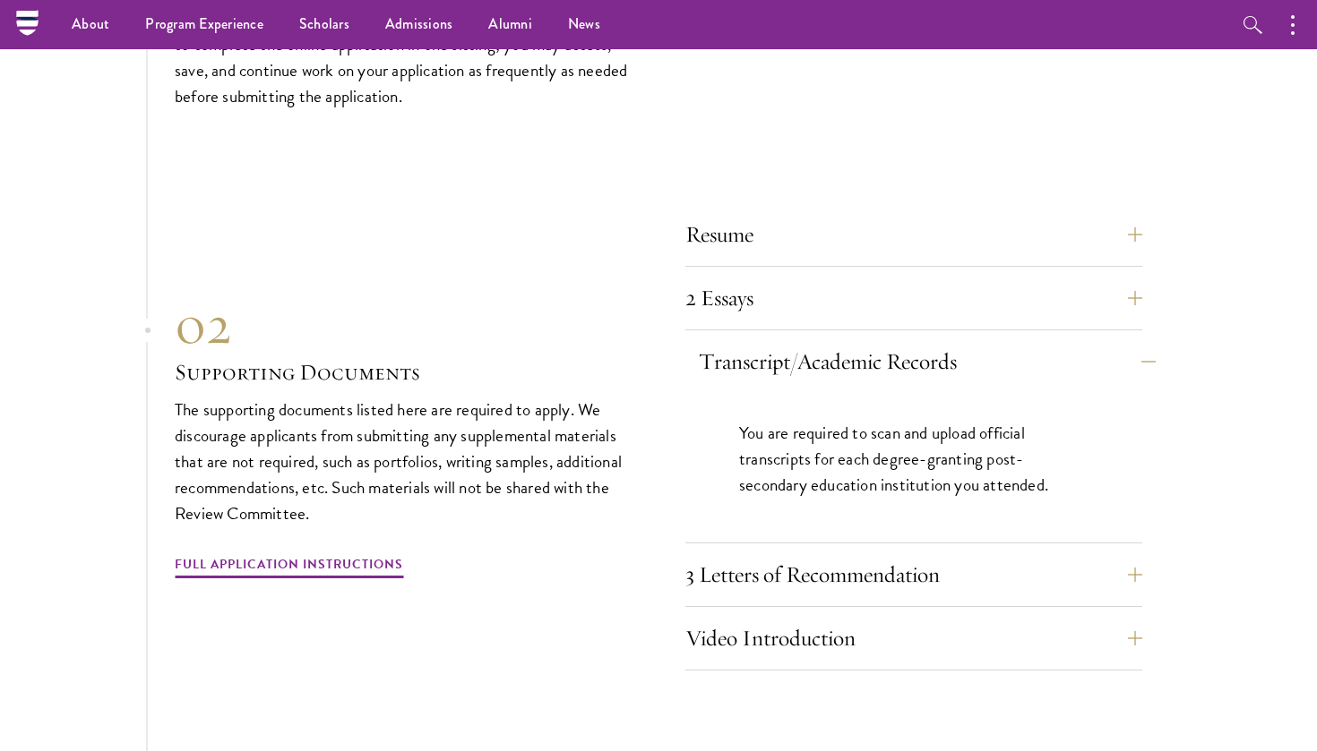
click at [976, 340] on button "Transcript/Academic Records" at bounding box center [927, 361] width 457 height 43
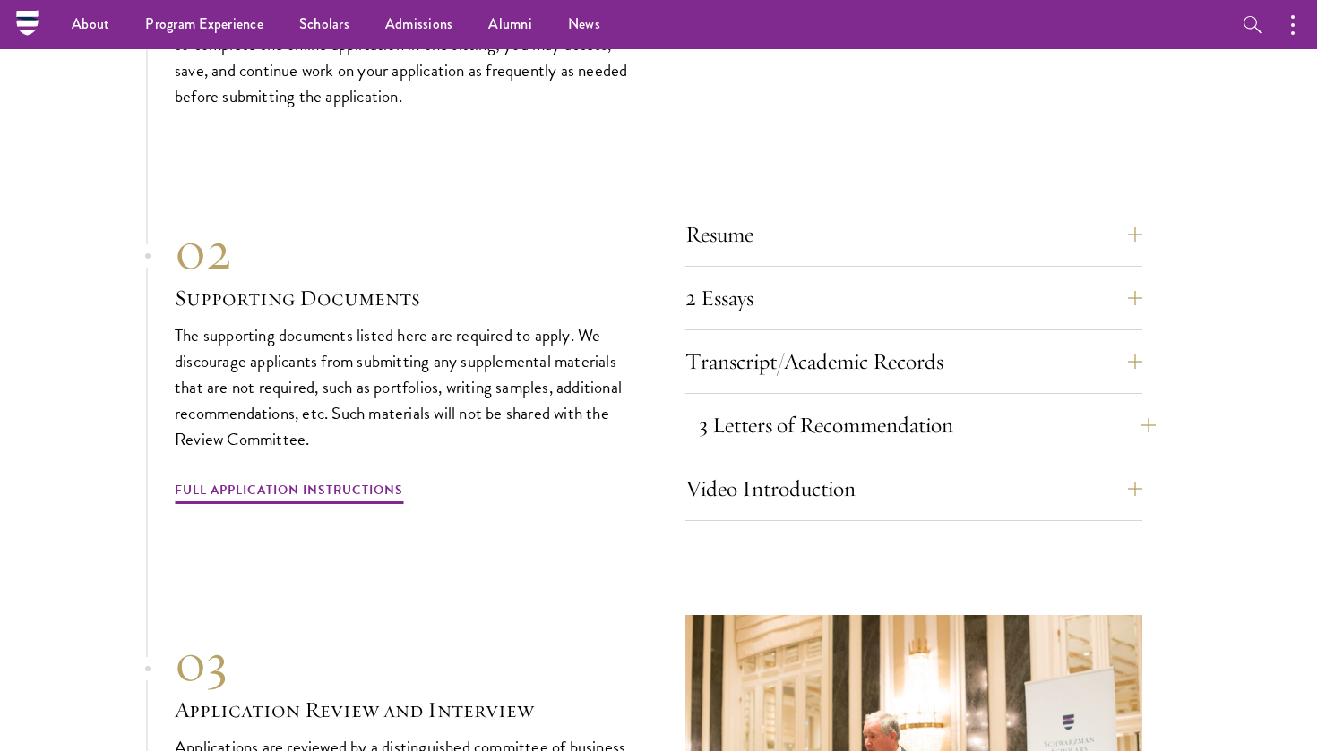
click at [978, 404] on button "3 Letters of Recommendation" at bounding box center [927, 425] width 457 height 43
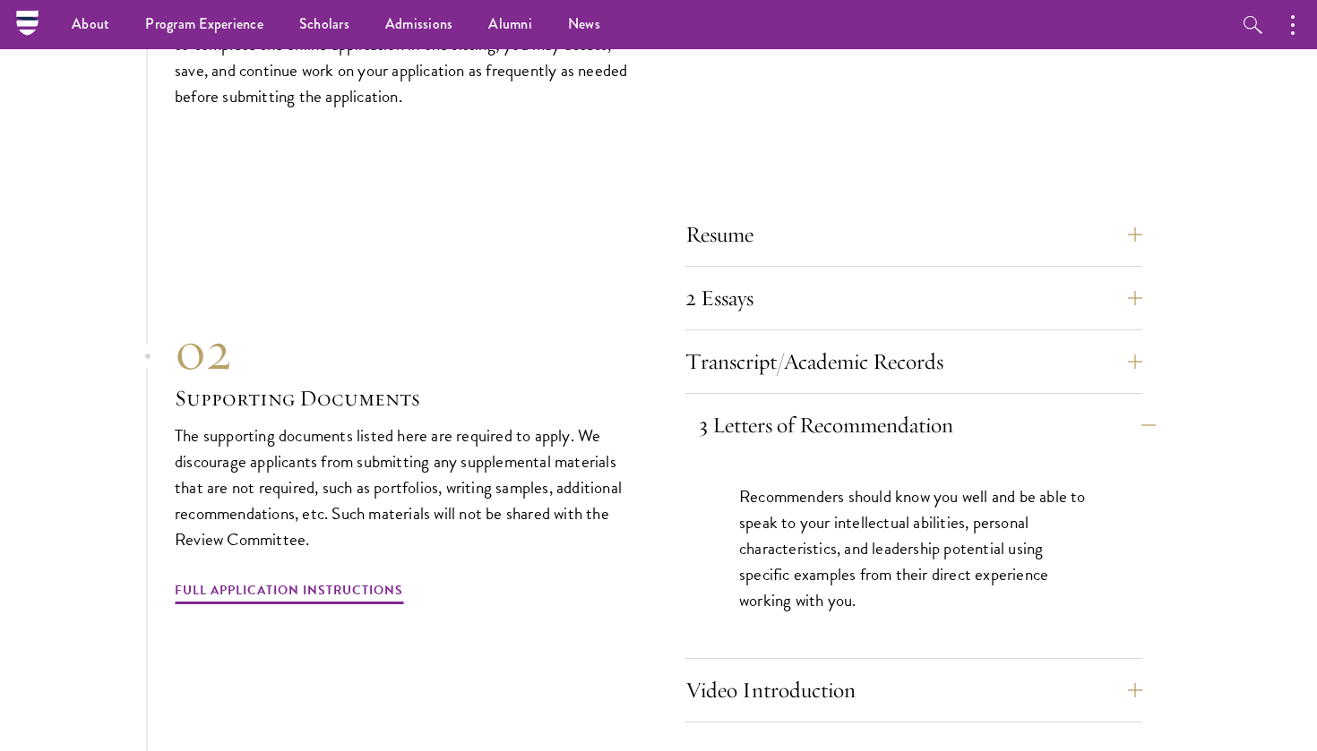
click at [978, 404] on button "3 Letters of Recommendation" at bounding box center [927, 425] width 457 height 43
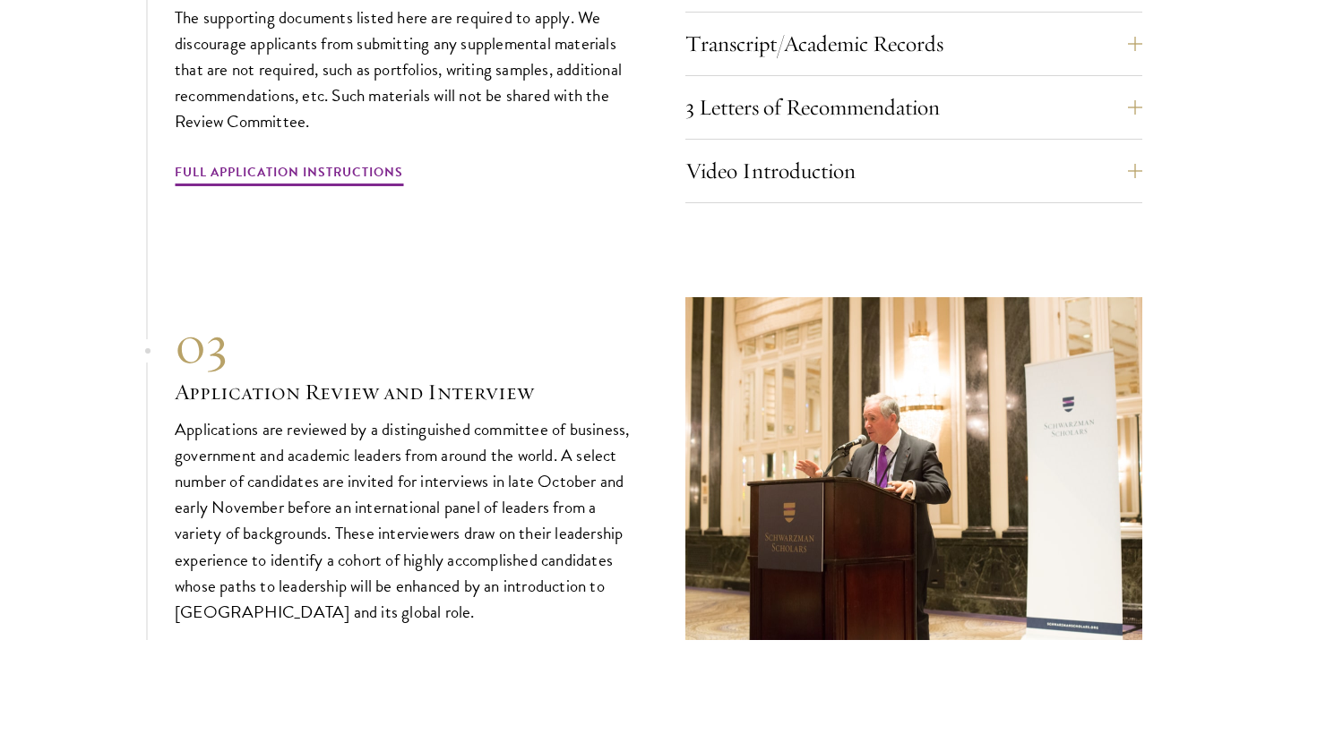
scroll to position [5851, 0]
click at [559, 459] on p "Applications are reviewed by a distinguished committee of business, government …" at bounding box center [403, 520] width 457 height 209
click at [563, 476] on p "Applications are reviewed by a distinguished committee of business, government …" at bounding box center [403, 520] width 457 height 209
click at [562, 486] on p "Applications are reviewed by a distinguished committee of business, government …" at bounding box center [403, 520] width 457 height 209
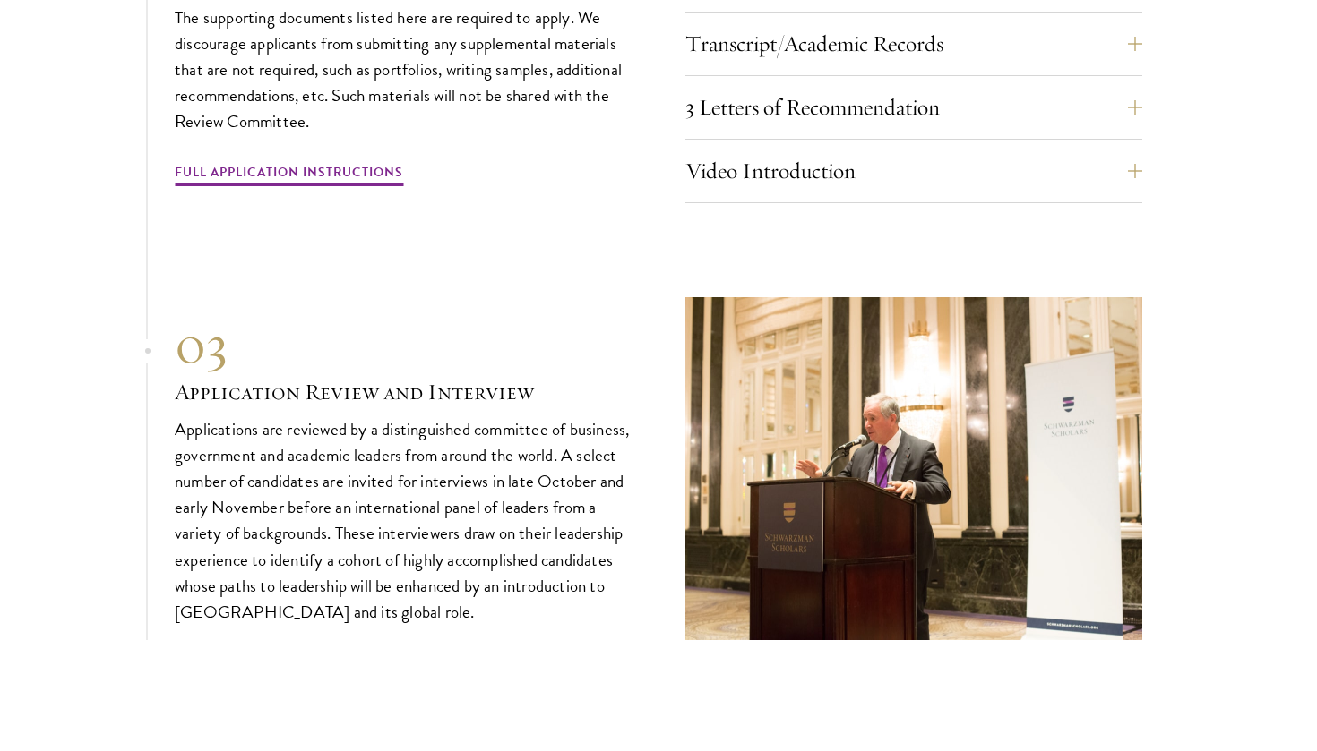
click at [562, 486] on p "Applications are reviewed by a distinguished committee of business, government …" at bounding box center [403, 520] width 457 height 209
click at [563, 508] on p "Applications are reviewed by a distinguished committee of business, government …" at bounding box center [403, 520] width 457 height 209
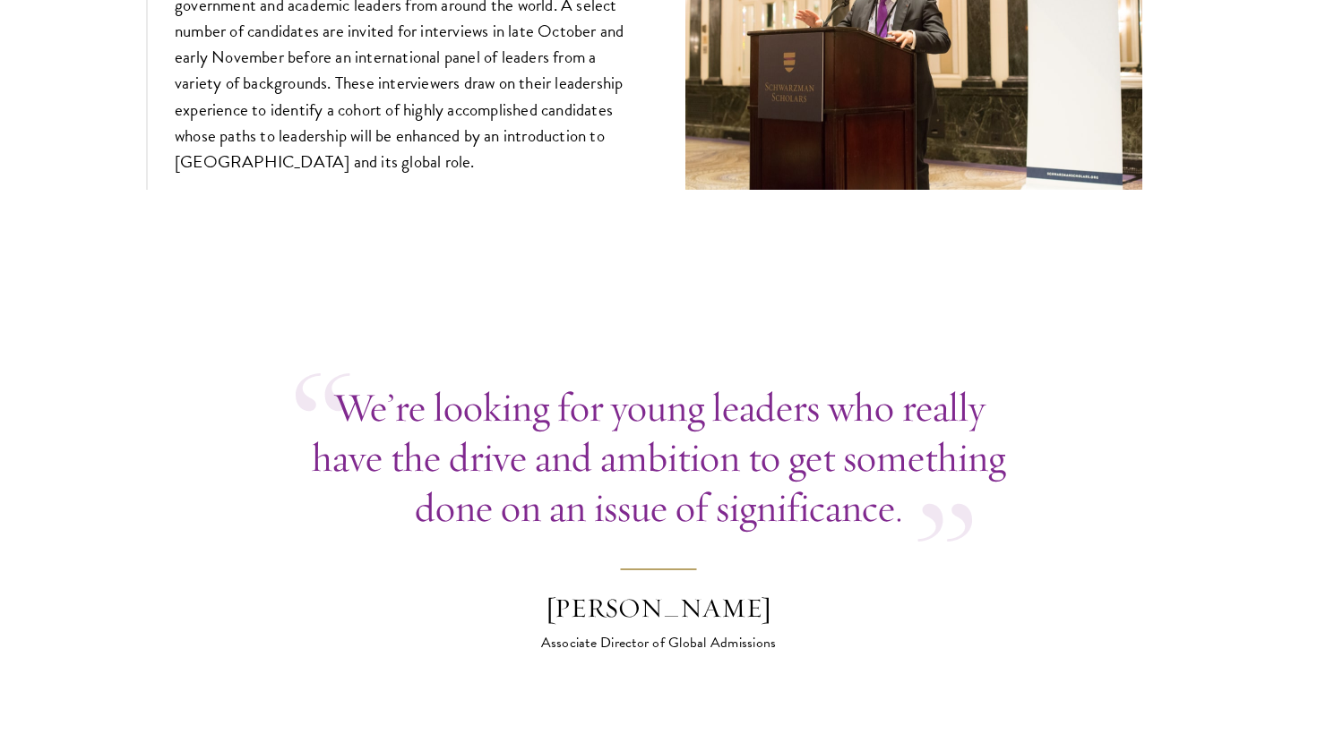
scroll to position [6317, 0]
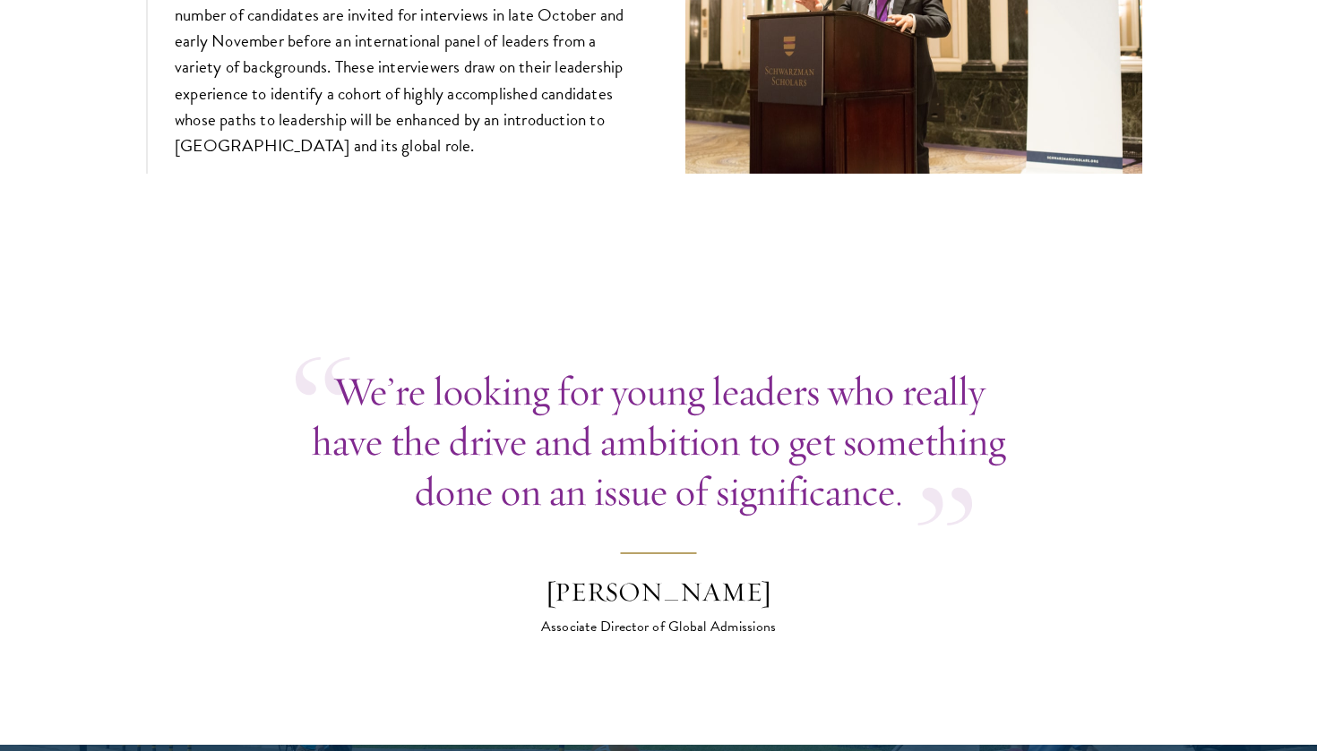
click at [567, 380] on p "We’re looking for young leaders who really have the drive and ambition to get s…" at bounding box center [659, 441] width 726 height 150
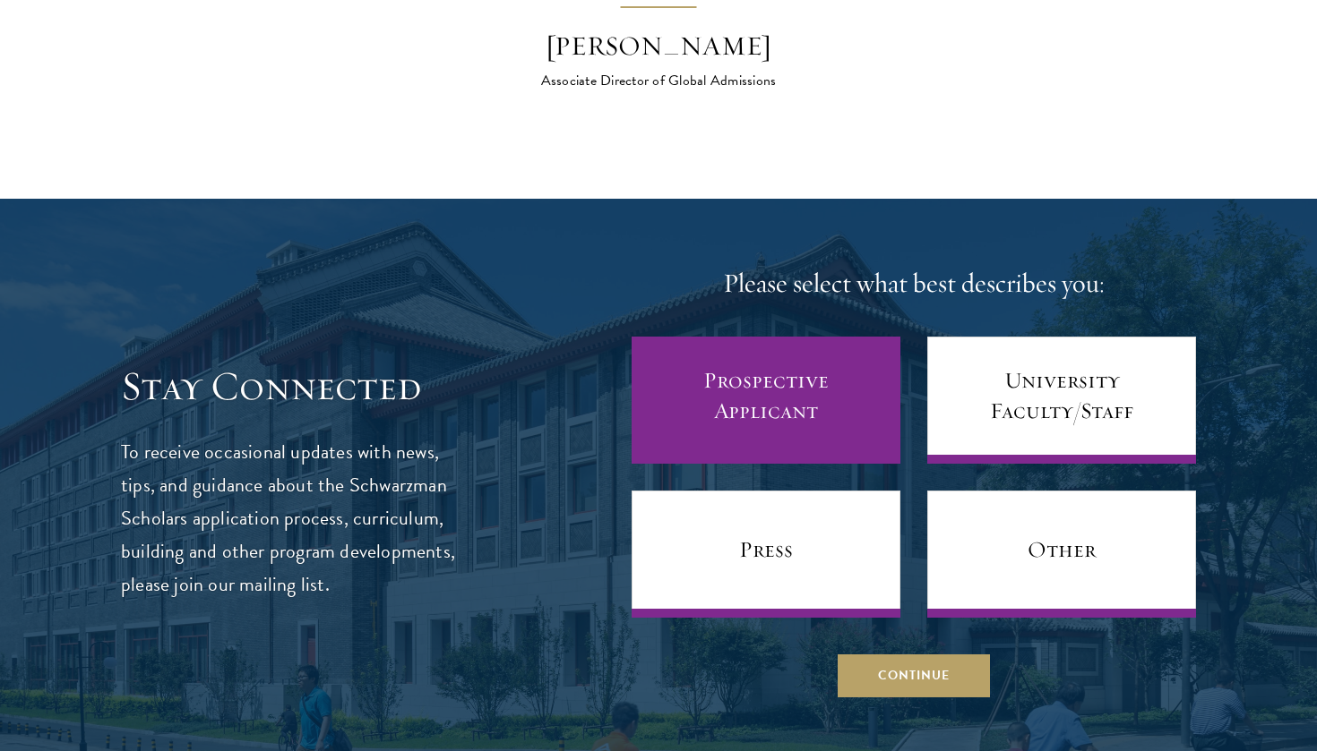
scroll to position [6865, 0]
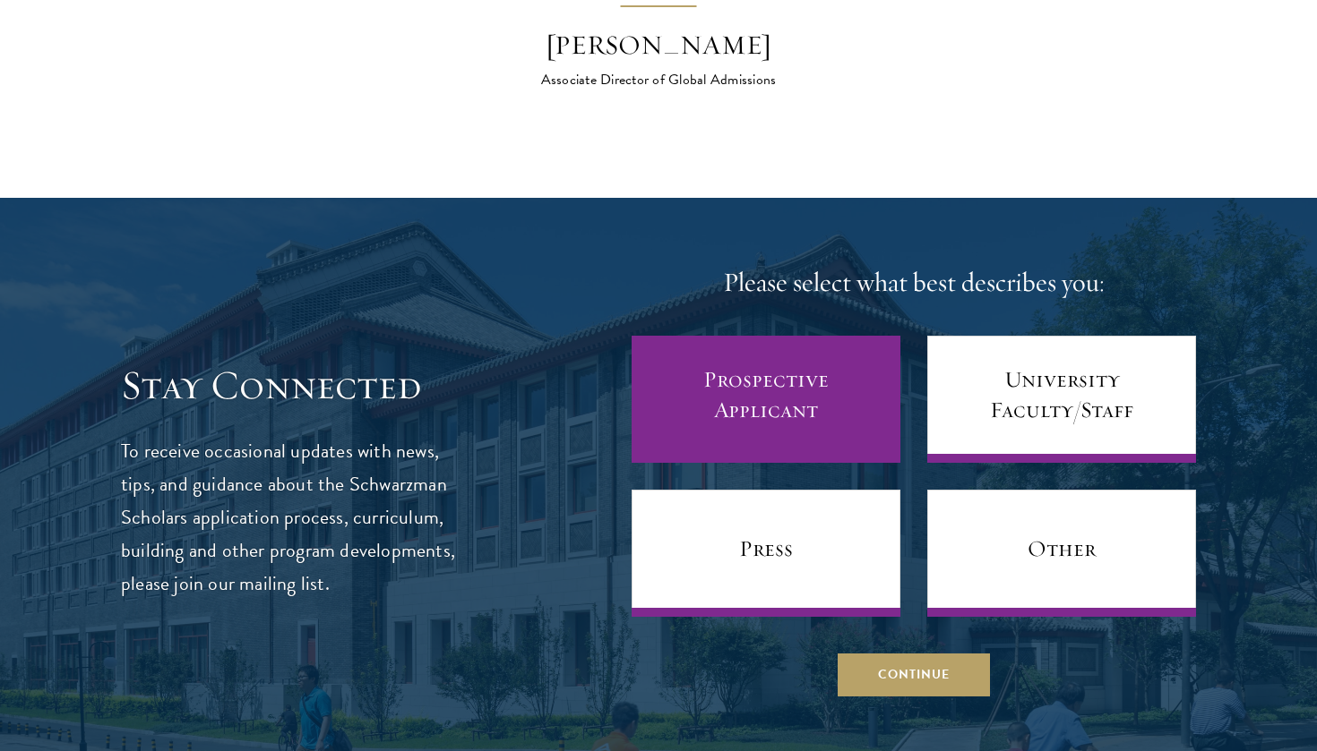
click at [834, 353] on link "Prospective Applicant" at bounding box center [765, 399] width 269 height 127
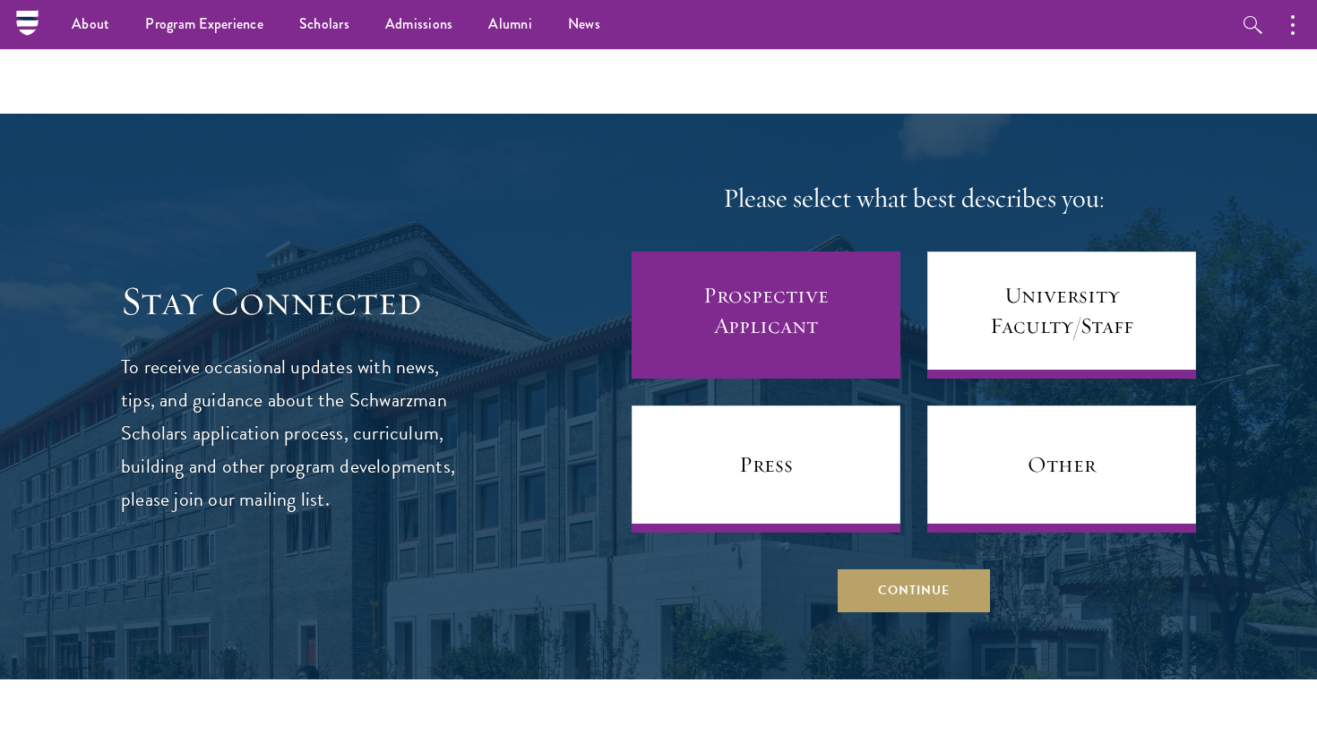
scroll to position [6878, 0]
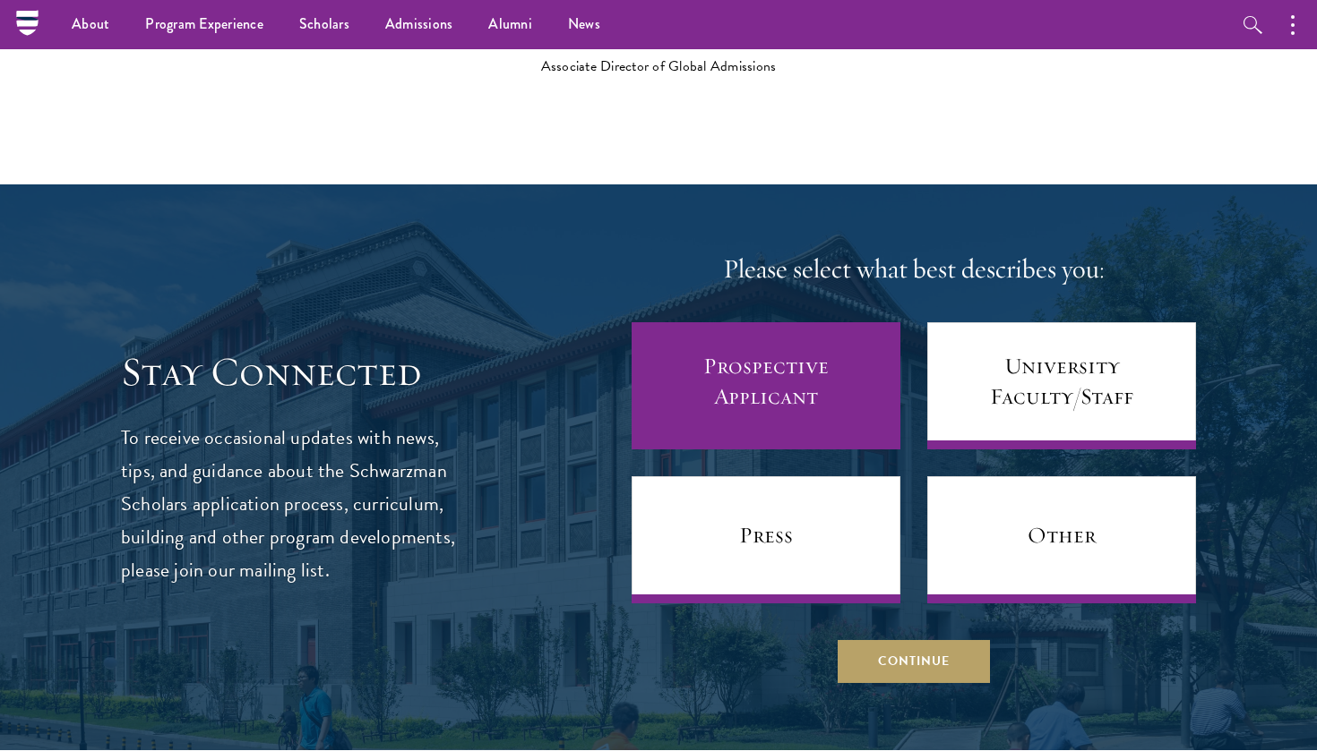
click at [797, 322] on link "Prospective Applicant" at bounding box center [765, 385] width 269 height 127
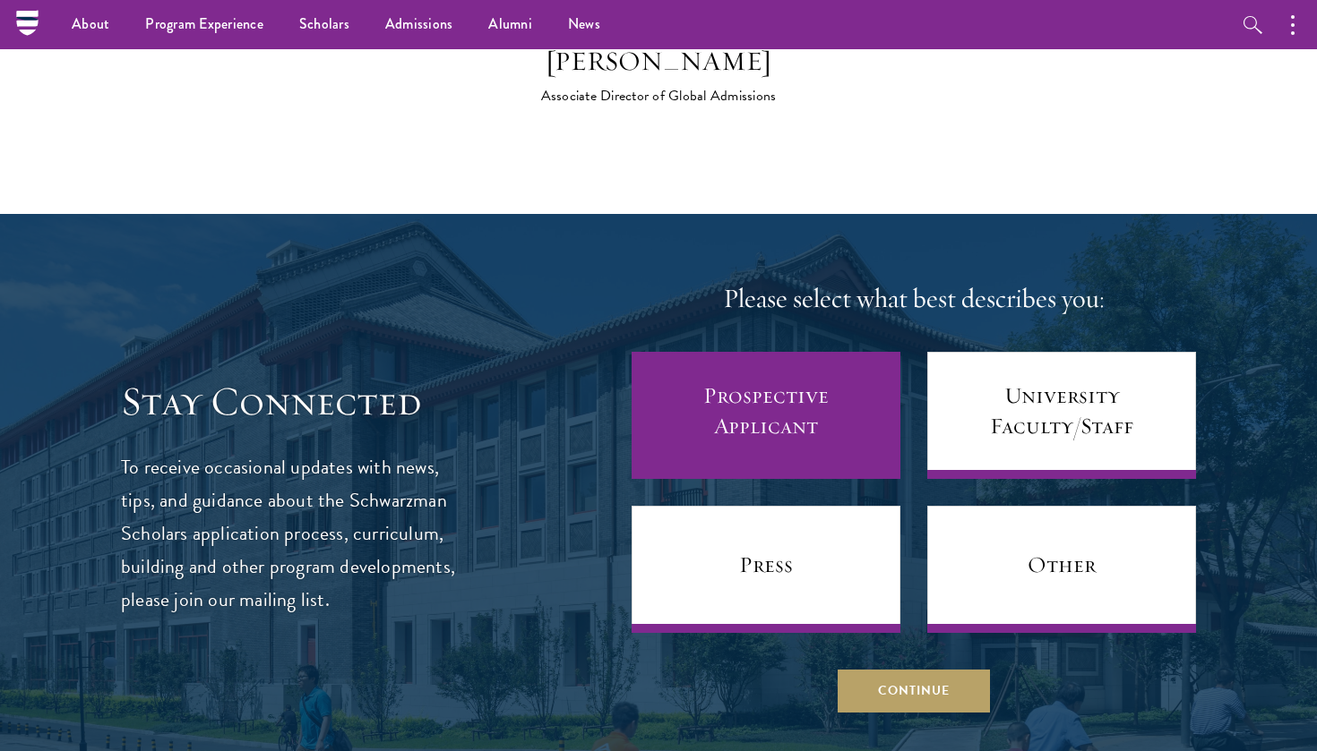
scroll to position [6849, 0]
click at [764, 363] on link "Prospective Applicant" at bounding box center [765, 415] width 269 height 127
click at [824, 364] on link "Prospective Applicant" at bounding box center [765, 415] width 269 height 127
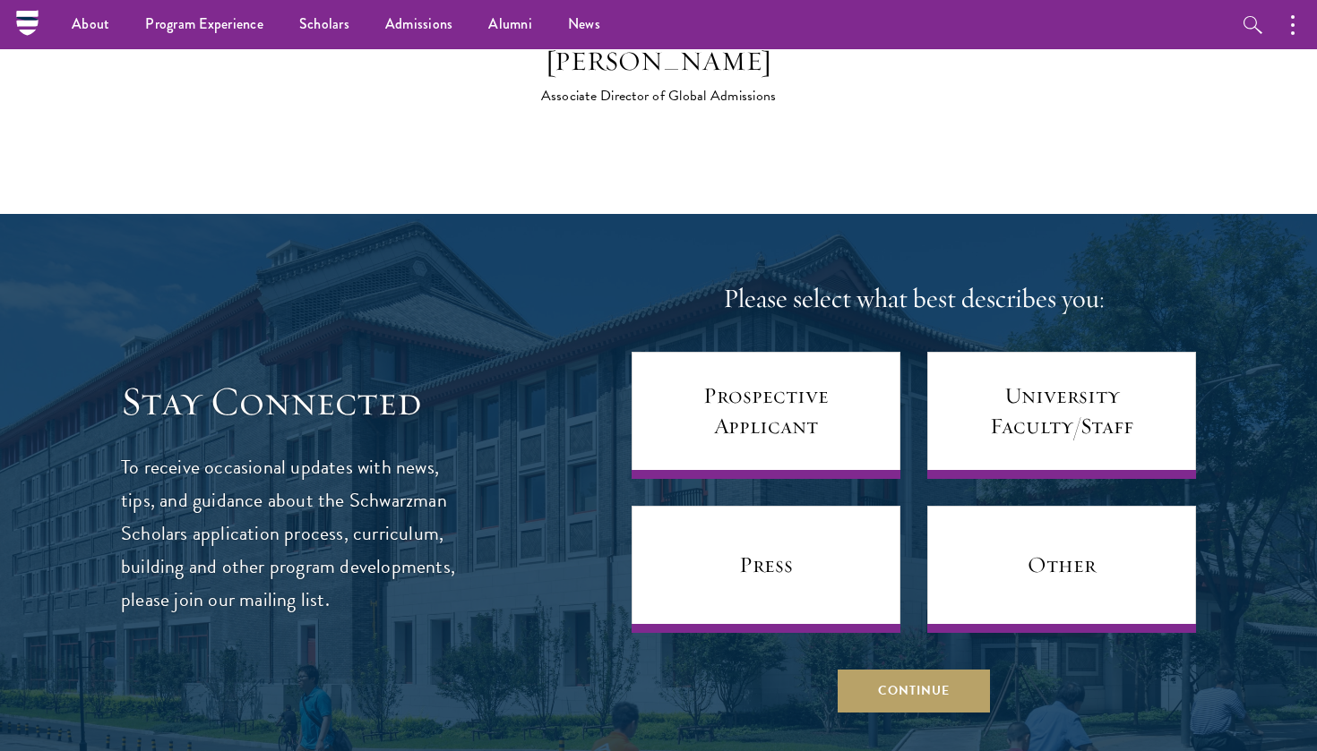
click at [897, 649] on div at bounding box center [658, 497] width 1317 height 566
click at [898, 669] on button "Continue" at bounding box center [913, 690] width 152 height 43
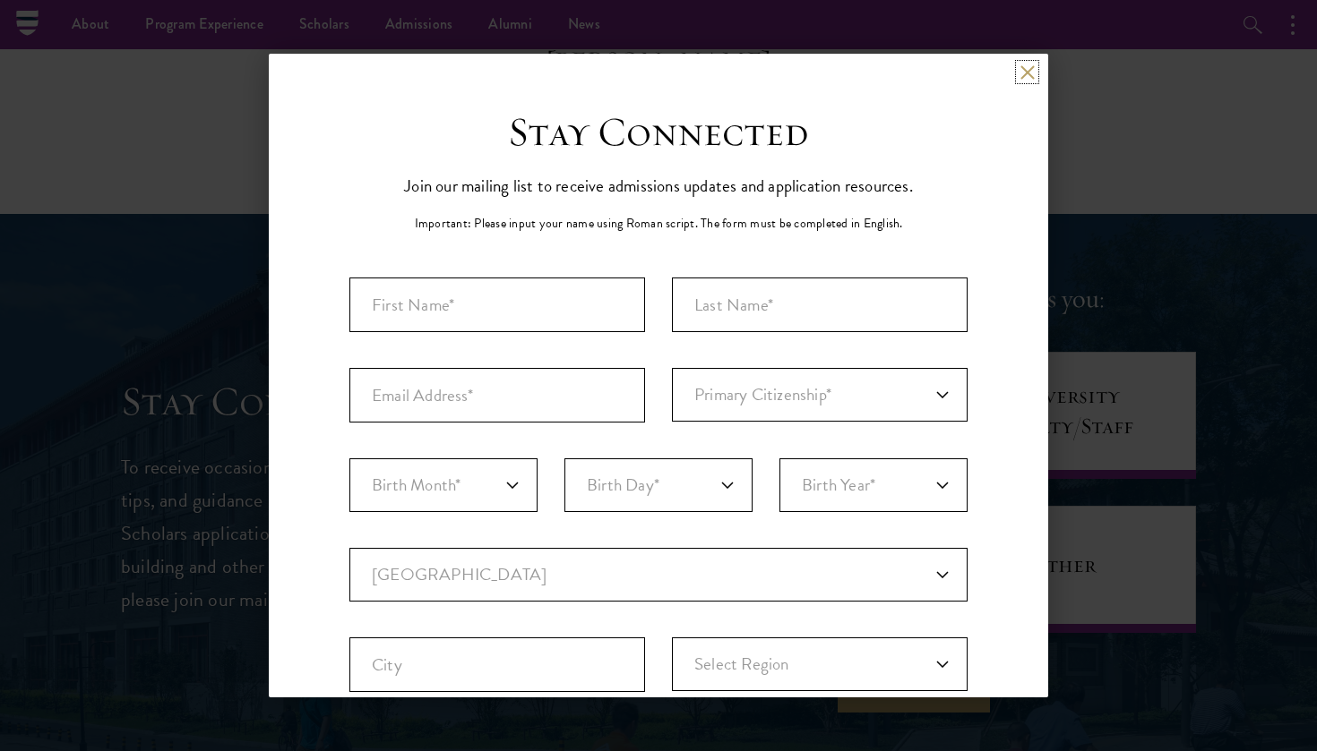
scroll to position [0, 0]
click at [1025, 78] on button at bounding box center [1026, 71] width 15 height 15
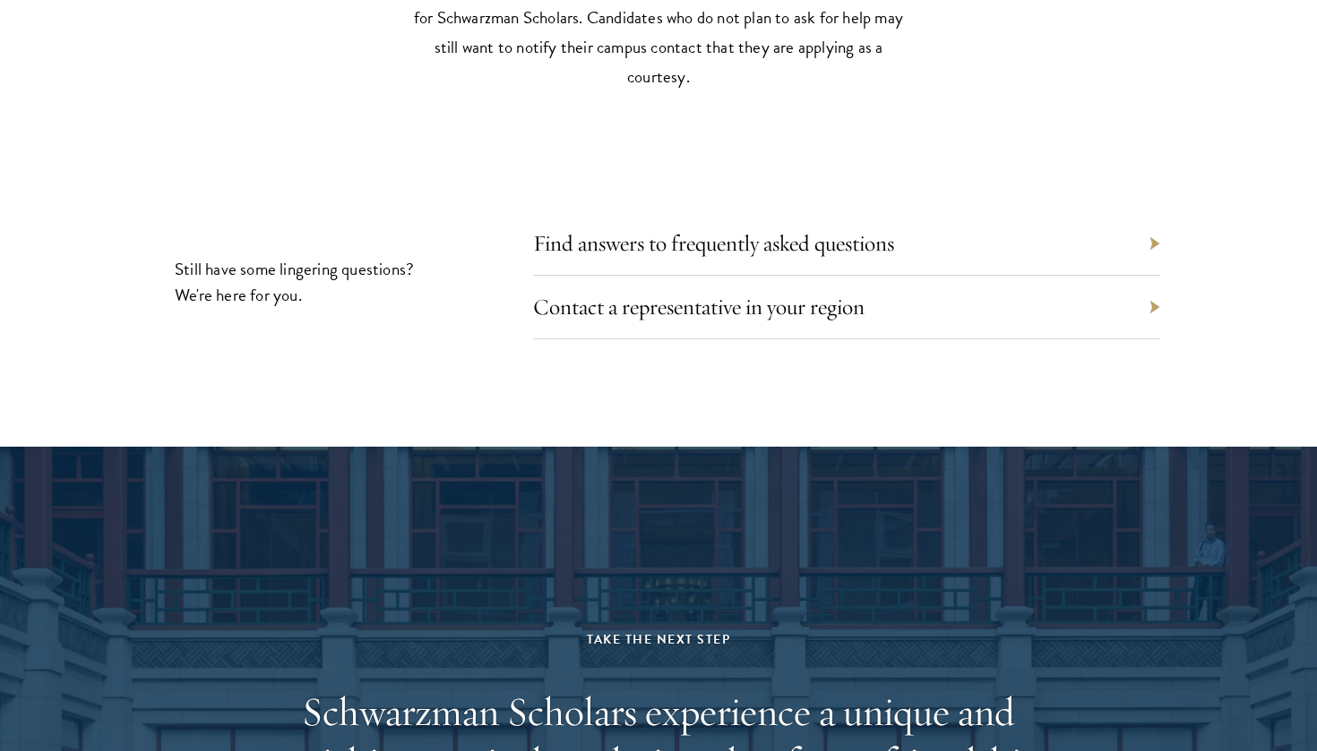
scroll to position [8063, 0]
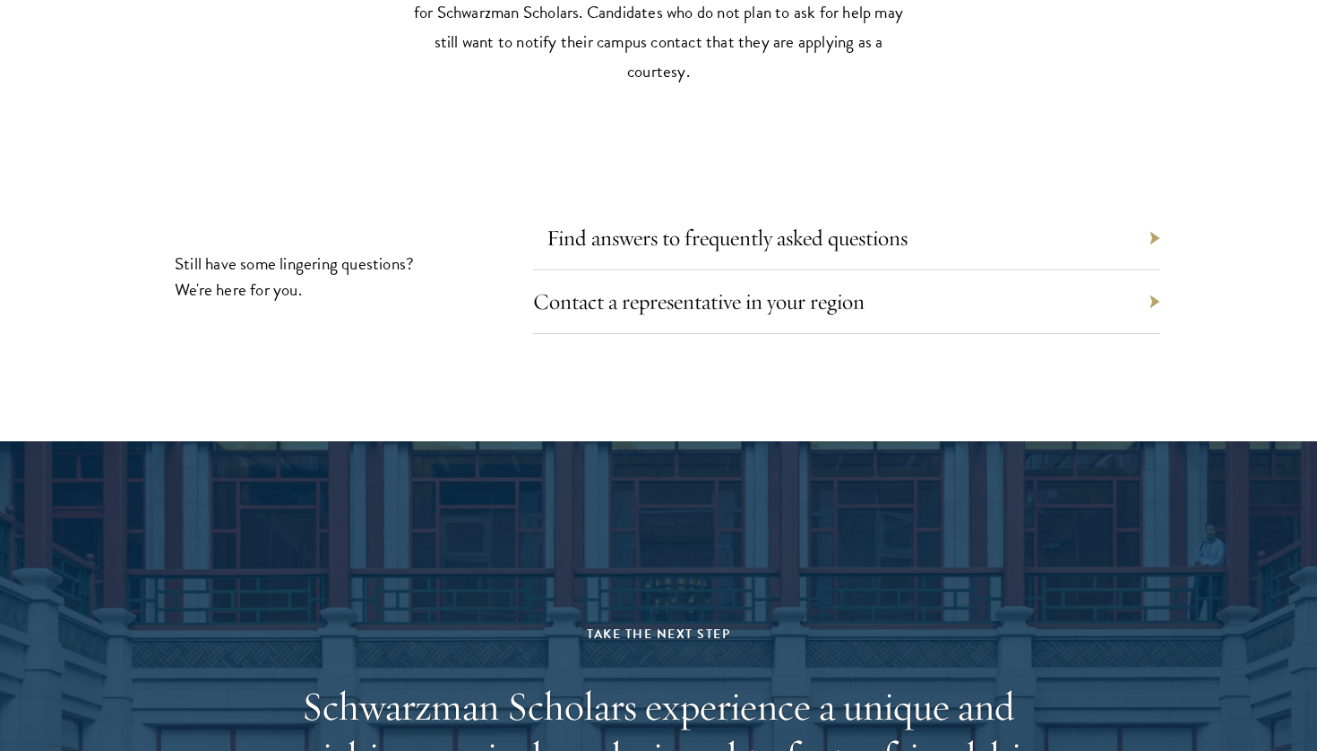
click at [871, 224] on link "Find answers to frequently asked questions" at bounding box center [726, 238] width 361 height 28
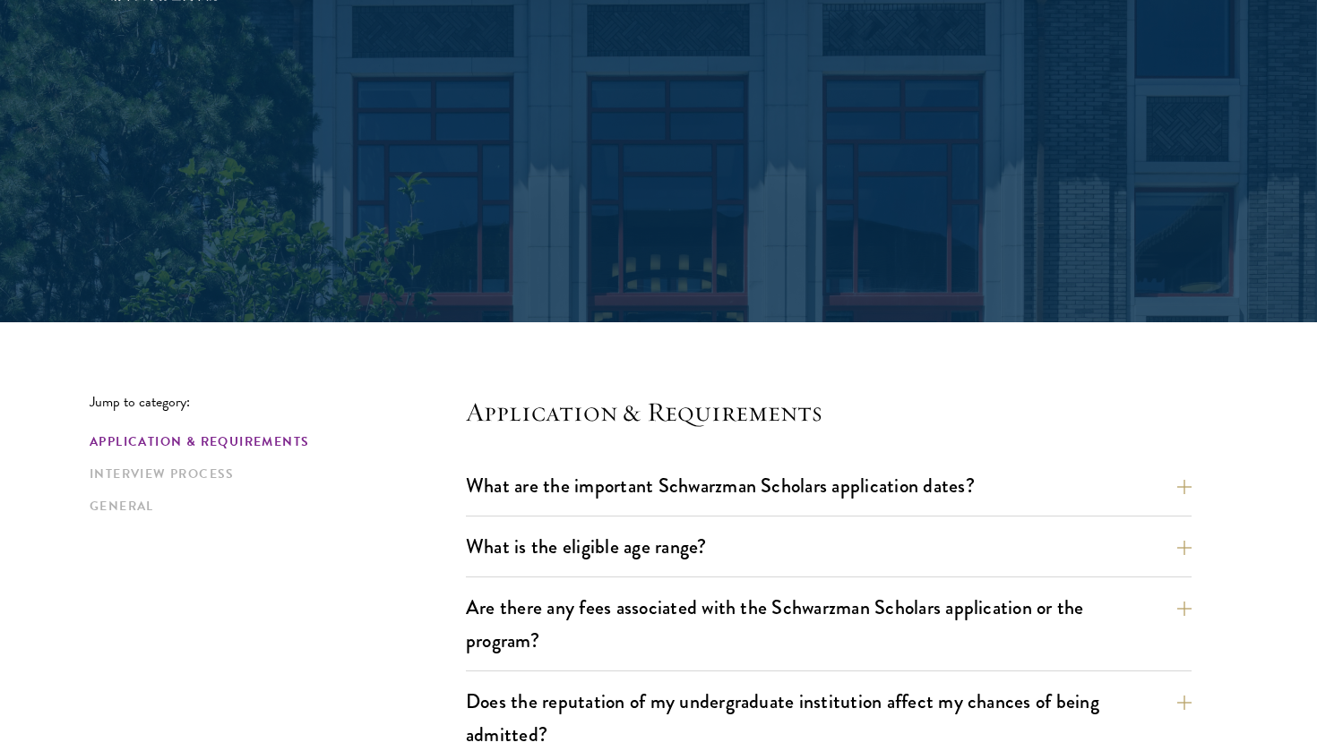
scroll to position [147, 0]
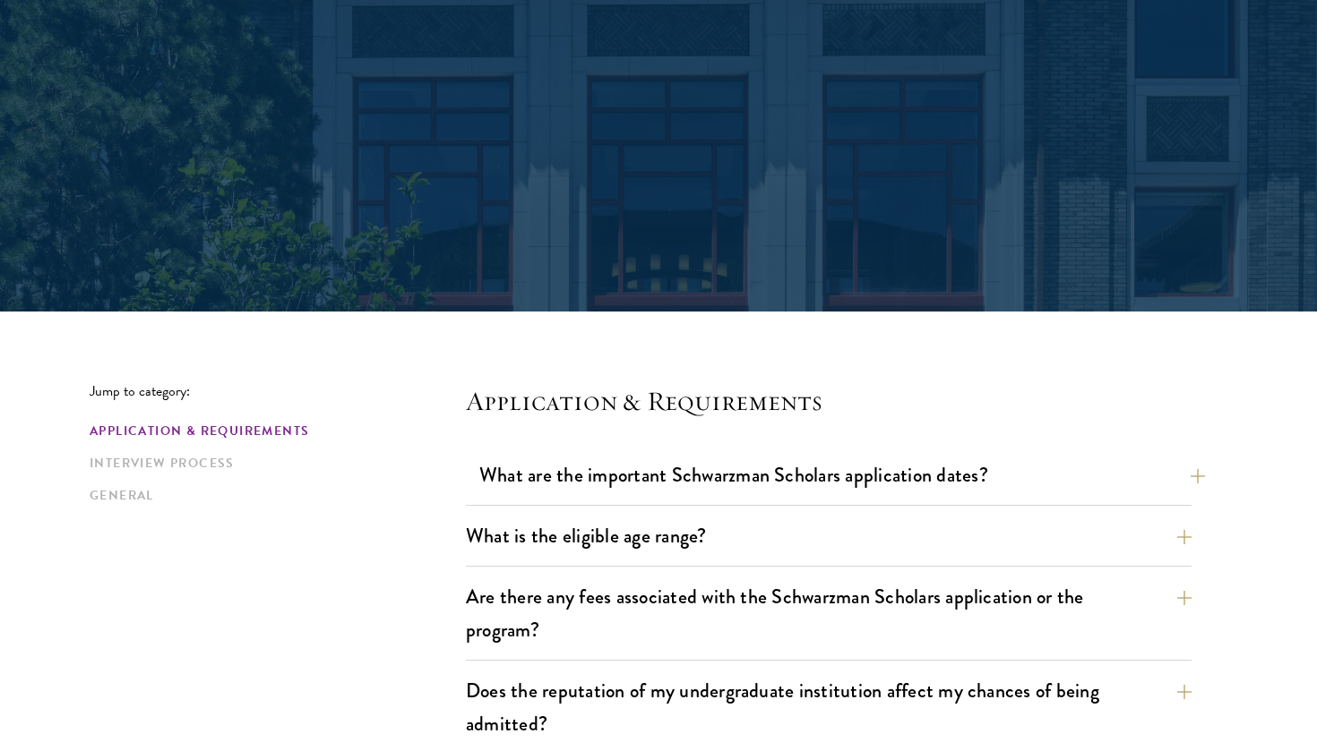
click at [815, 473] on button "What are the important Schwarzman Scholars application dates?" at bounding box center [842, 475] width 726 height 40
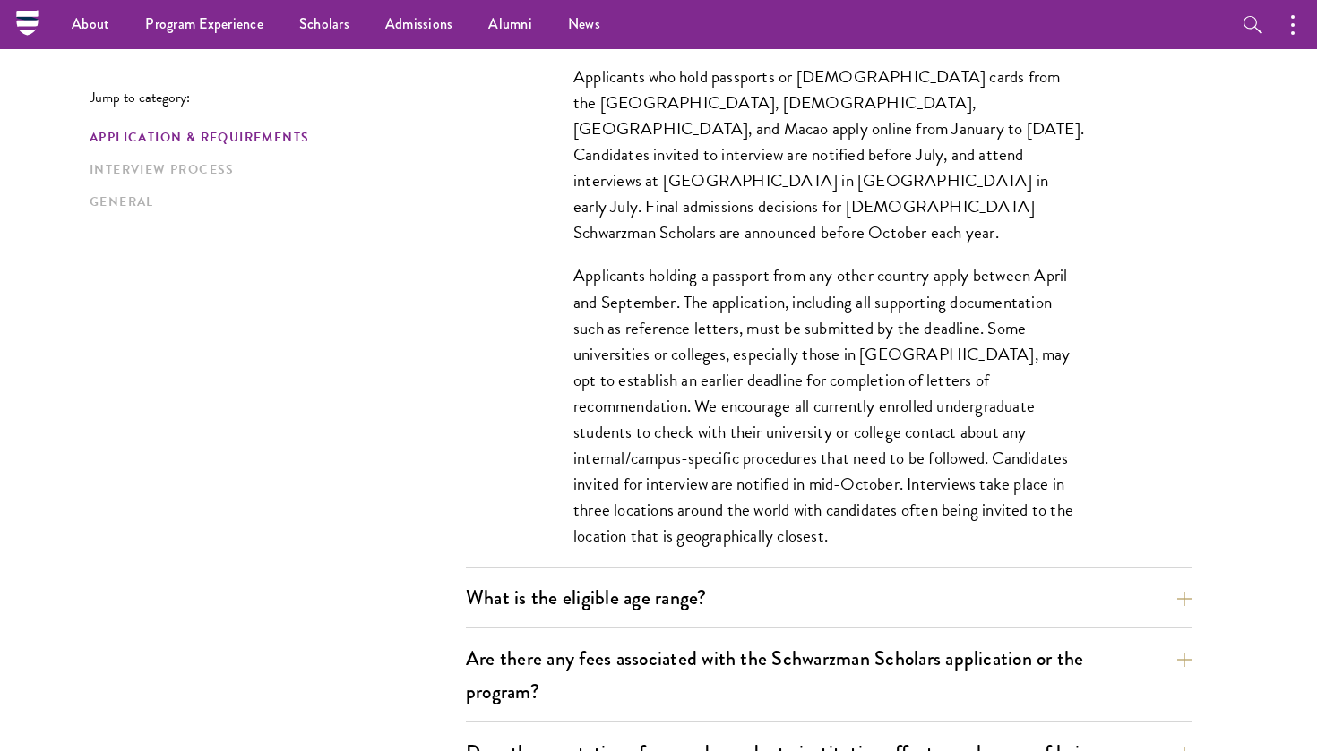
scroll to position [614, 0]
click at [869, 688] on button "Are there any fees associated with the Schwarzman Scholars application or the p…" at bounding box center [842, 676] width 726 height 73
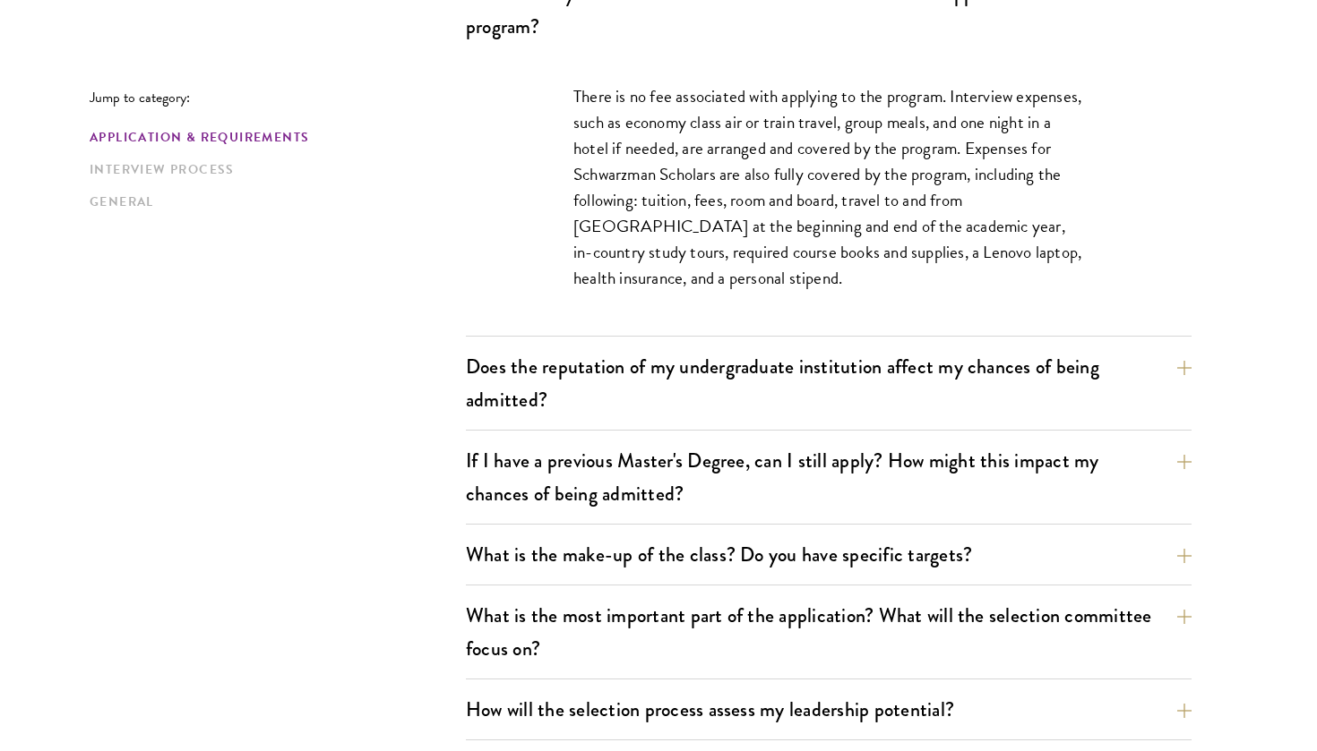
scroll to position [761, 0]
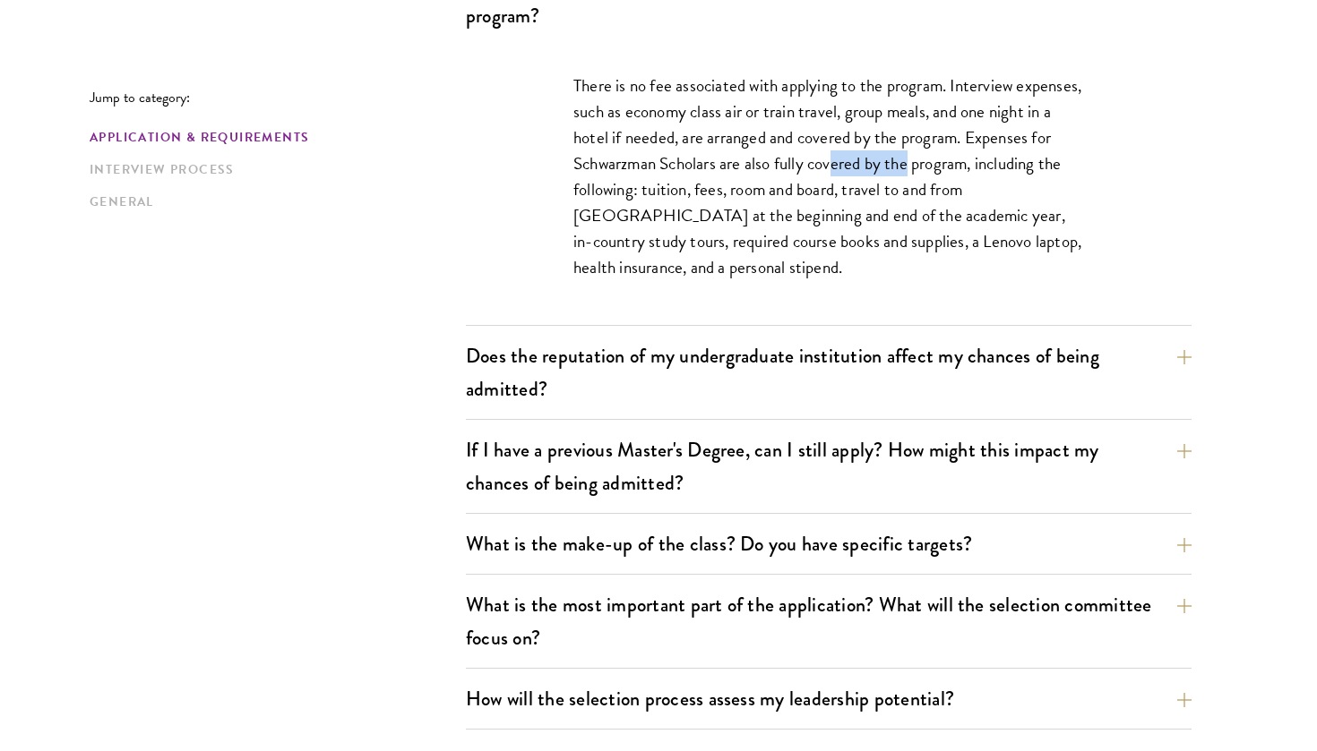
drag, startPoint x: 835, startPoint y: 166, endPoint x: 908, endPoint y: 169, distance: 73.5
click at [908, 169] on p "There is no fee associated with applying to the program. Interview expenses, su…" at bounding box center [828, 177] width 511 height 209
click at [908, 172] on p "There is no fee associated with applying to the program. Interview expenses, su…" at bounding box center [828, 177] width 511 height 209
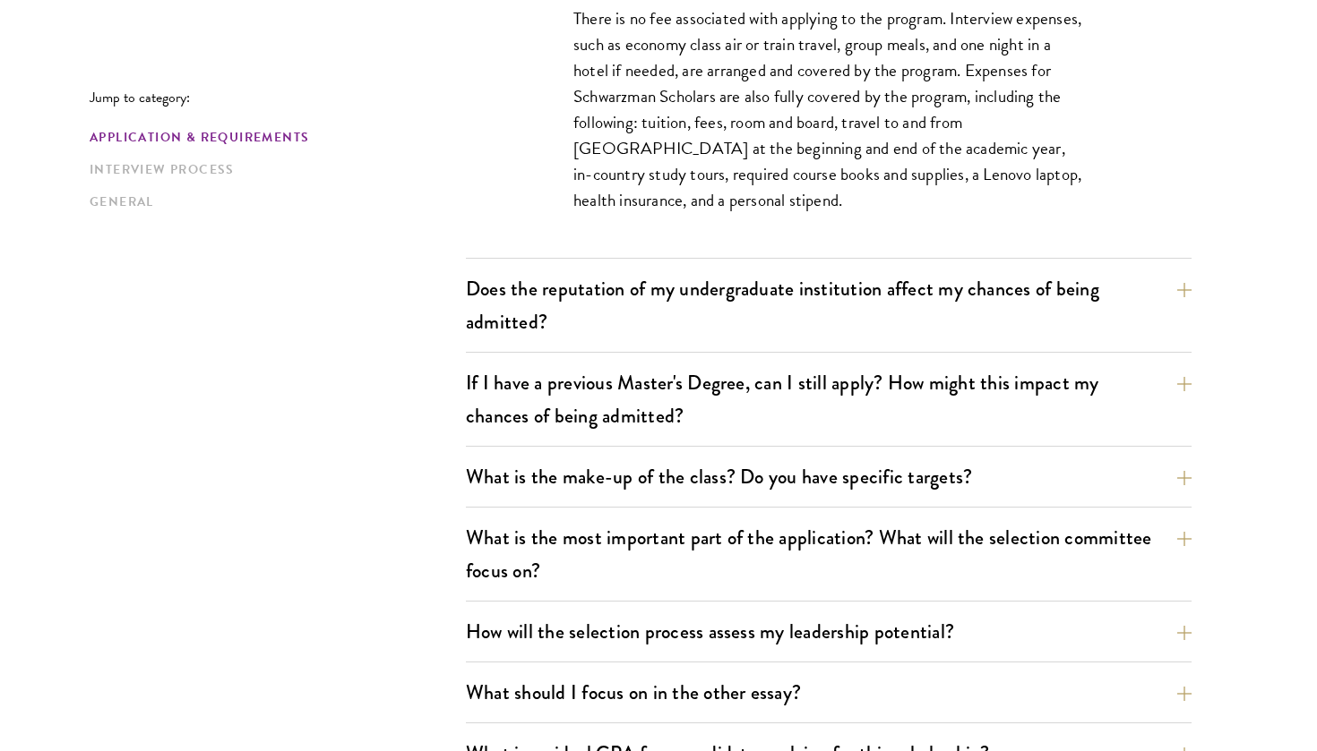
scroll to position [829, 0]
click at [867, 327] on button "Does the reputation of my undergraduate institution affect my chances of being …" at bounding box center [842, 304] width 726 height 73
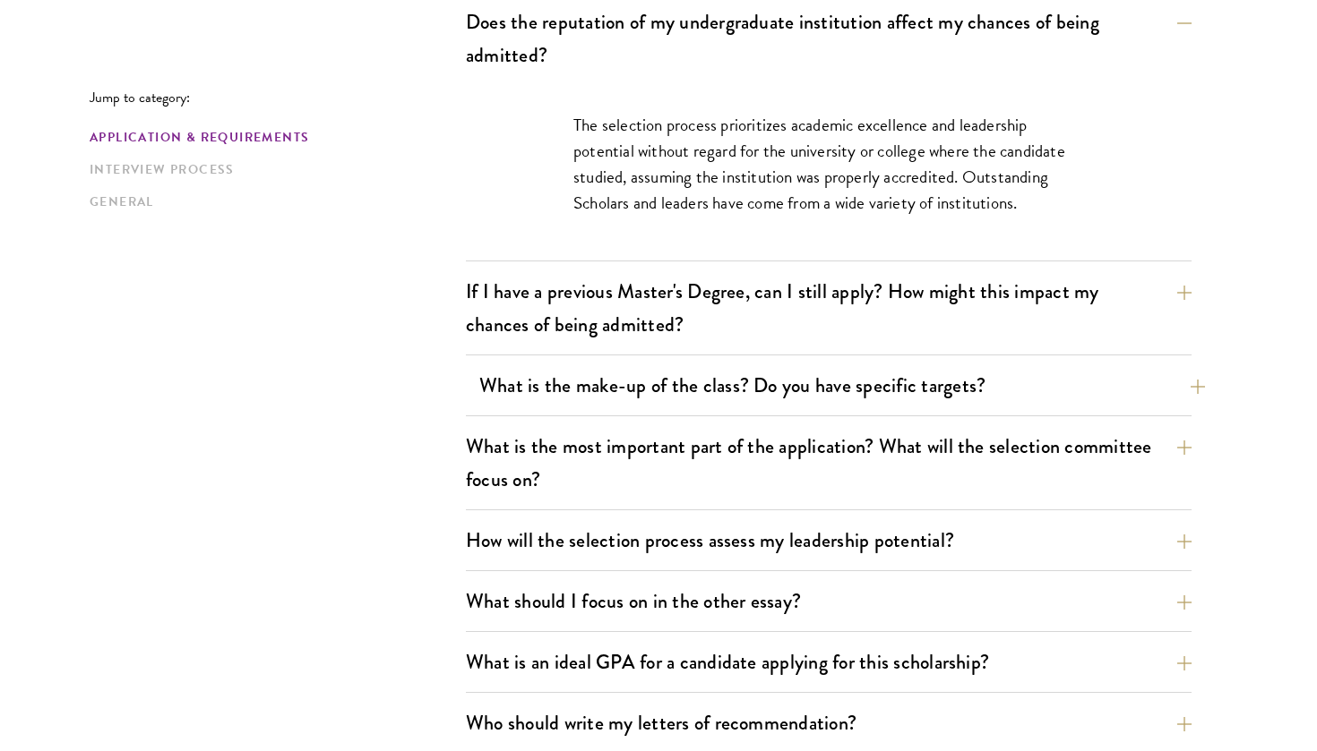
scroll to position [819, 0]
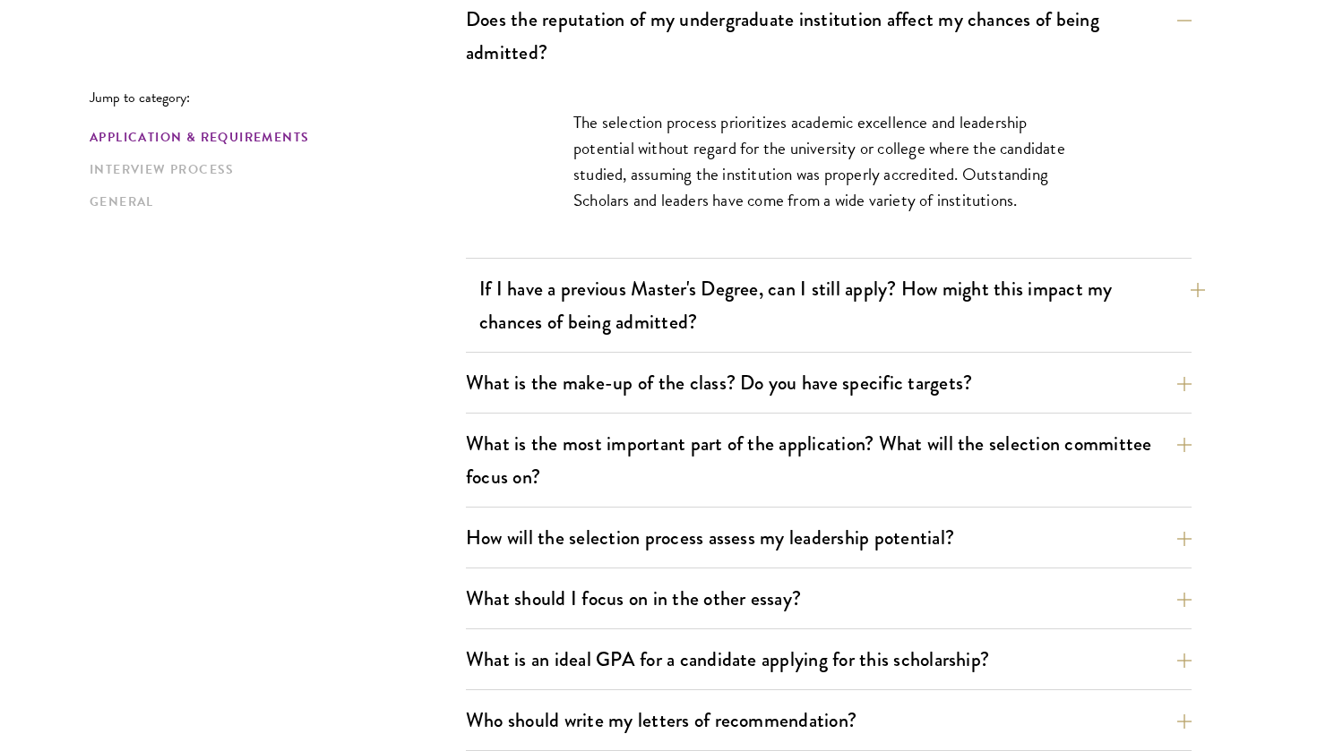
click at [608, 317] on button "If I have a previous Master's Degree, can I still apply? How might this impact …" at bounding box center [842, 305] width 726 height 73
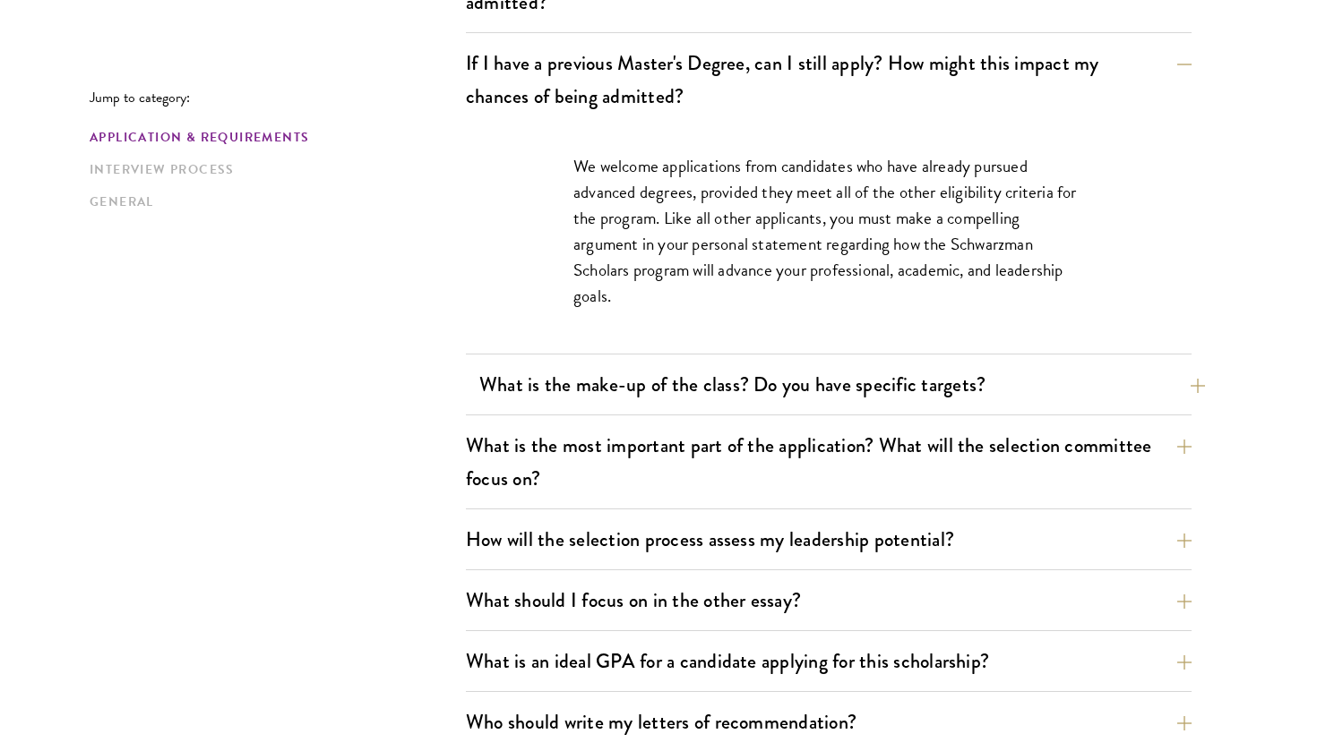
scroll to position [874, 0]
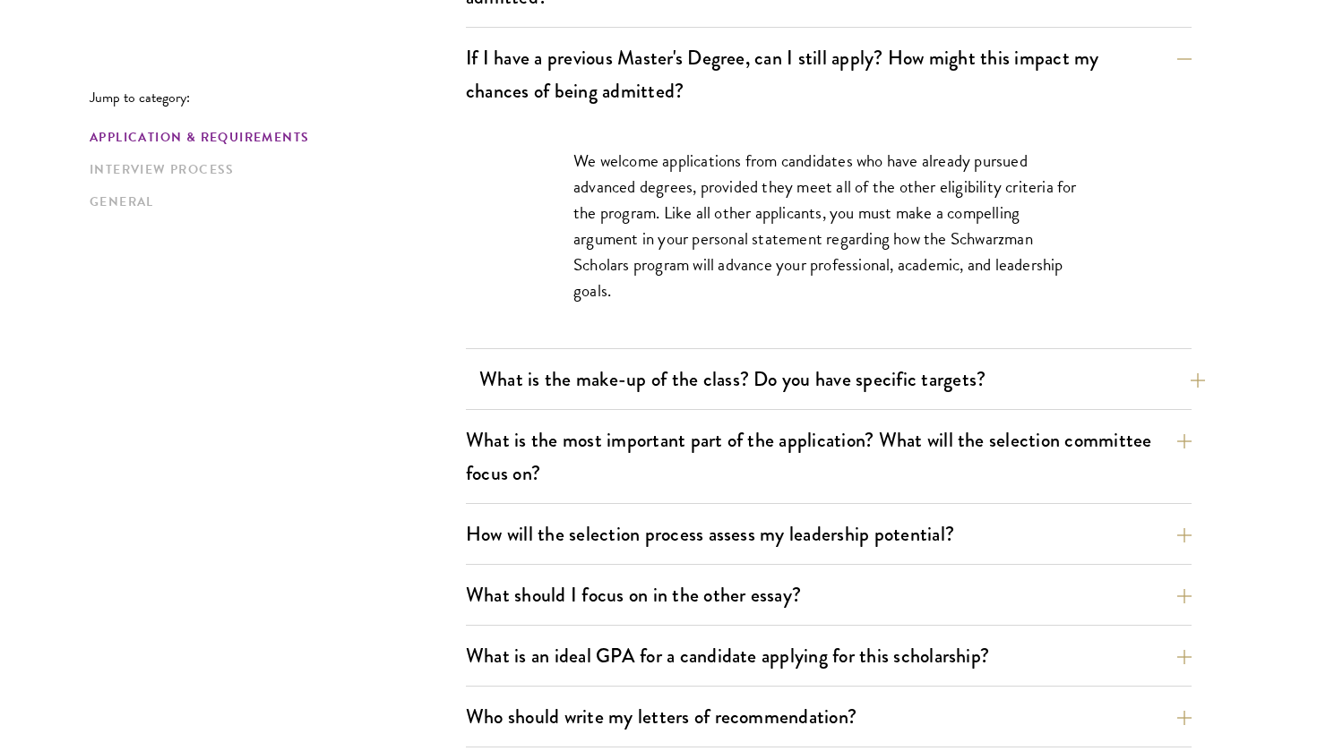
click at [669, 388] on button "What is the make-up of the class? Do you have specific targets?" at bounding box center [842, 379] width 726 height 40
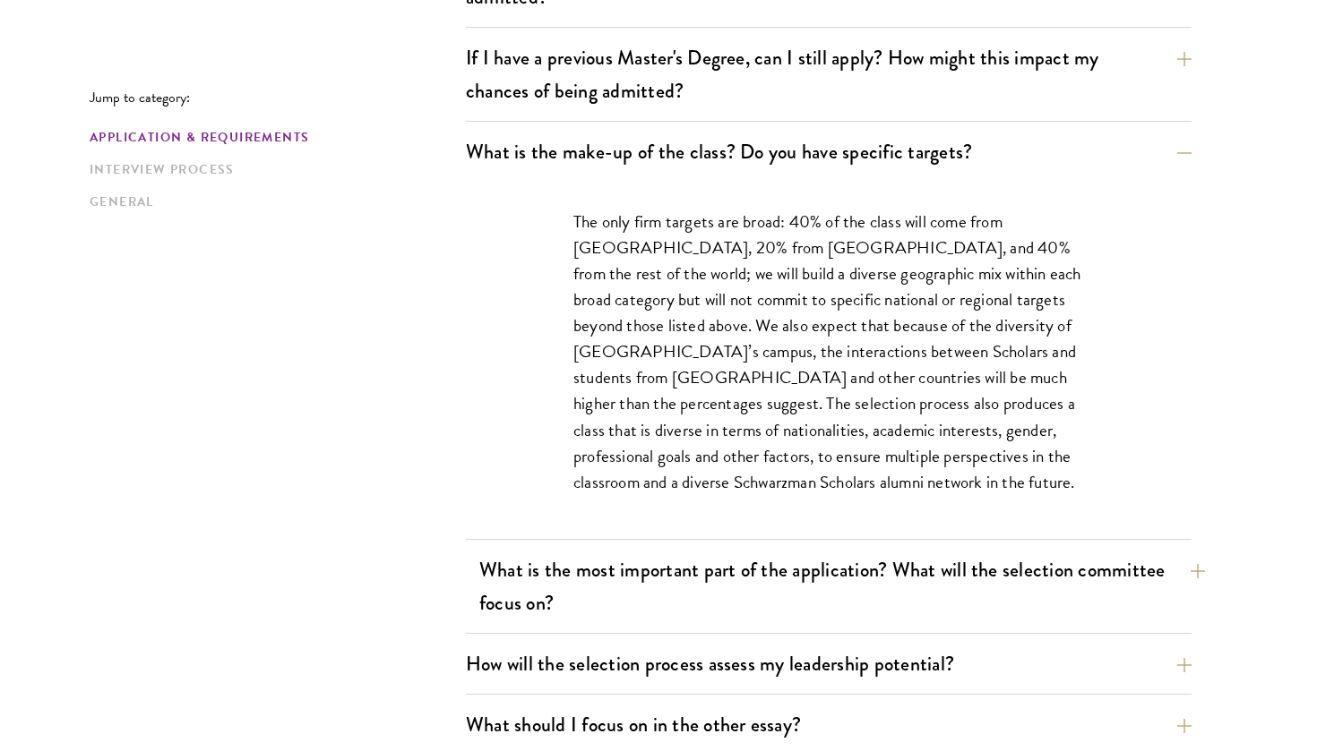
click at [645, 594] on button "What is the most important part of the application? What will the selection com…" at bounding box center [842, 586] width 726 height 73
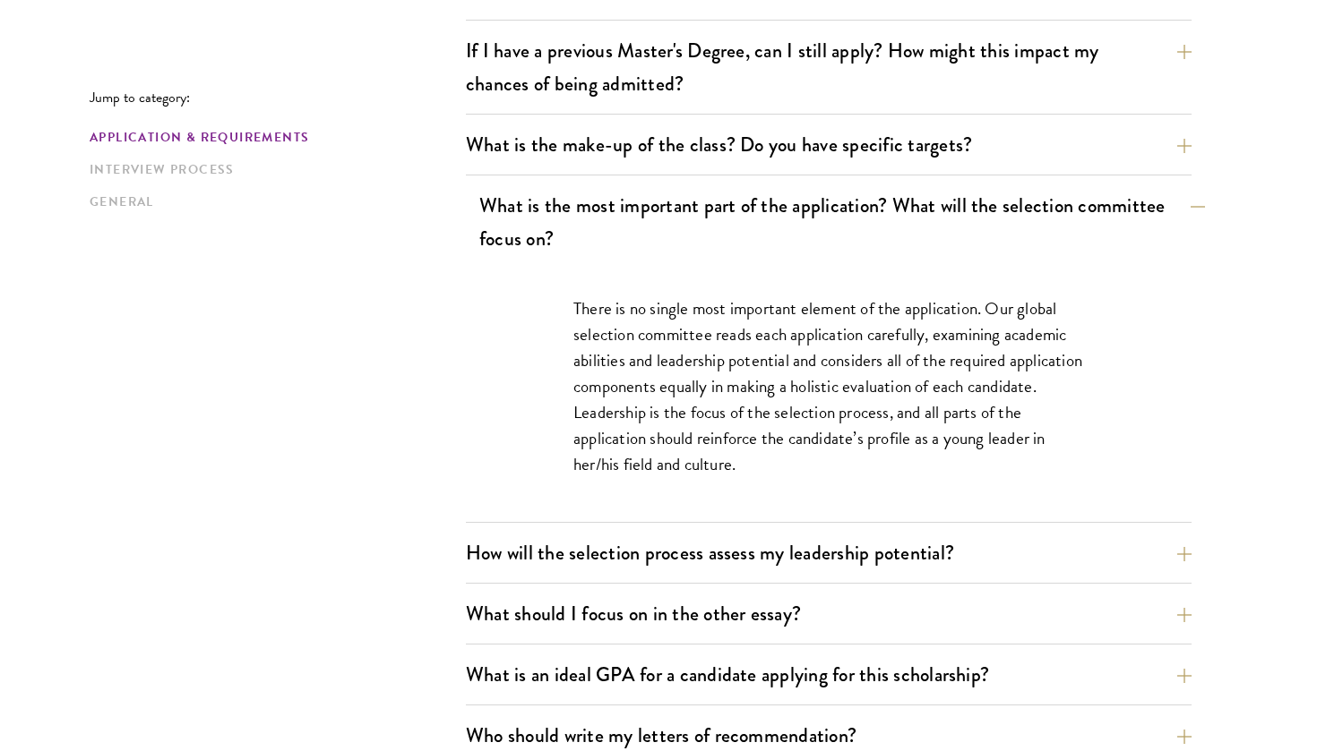
scroll to position [884, 0]
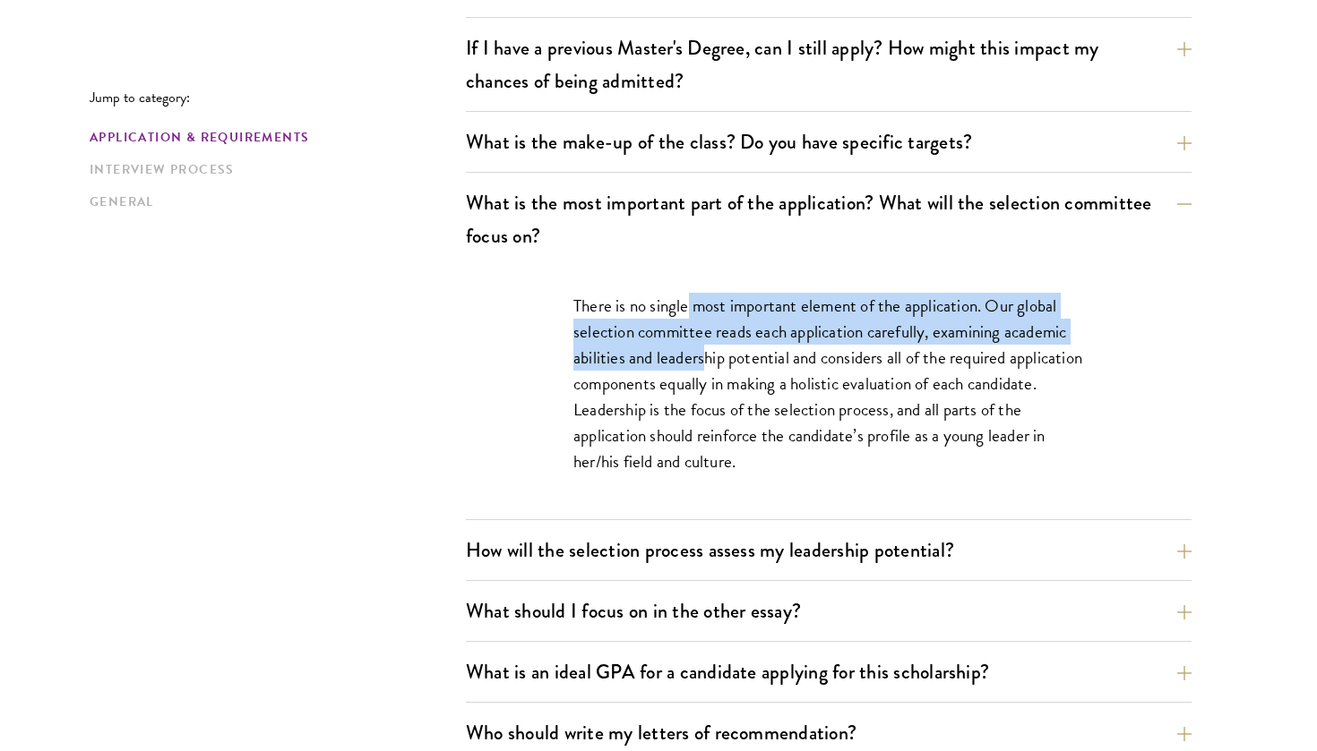
drag, startPoint x: 687, startPoint y: 306, endPoint x: 700, endPoint y: 354, distance: 49.3
click at [701, 354] on p "There is no single most important element of the application. Our global select…" at bounding box center [828, 384] width 511 height 182
click at [700, 354] on p "There is no single most important element of the application. Our global select…" at bounding box center [828, 384] width 511 height 182
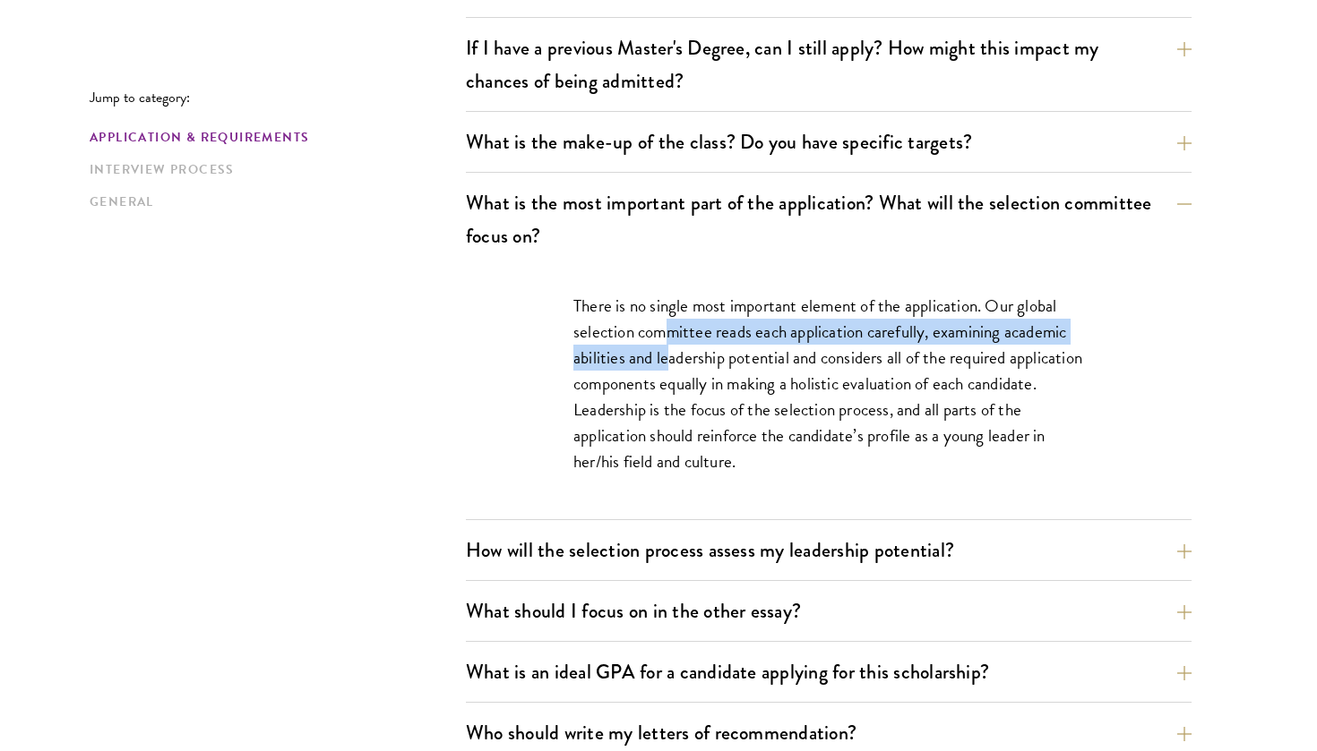
drag, startPoint x: 665, startPoint y: 331, endPoint x: 665, endPoint y: 358, distance: 27.8
click at [665, 358] on p "There is no single most important element of the application. Our global select…" at bounding box center [828, 384] width 511 height 182
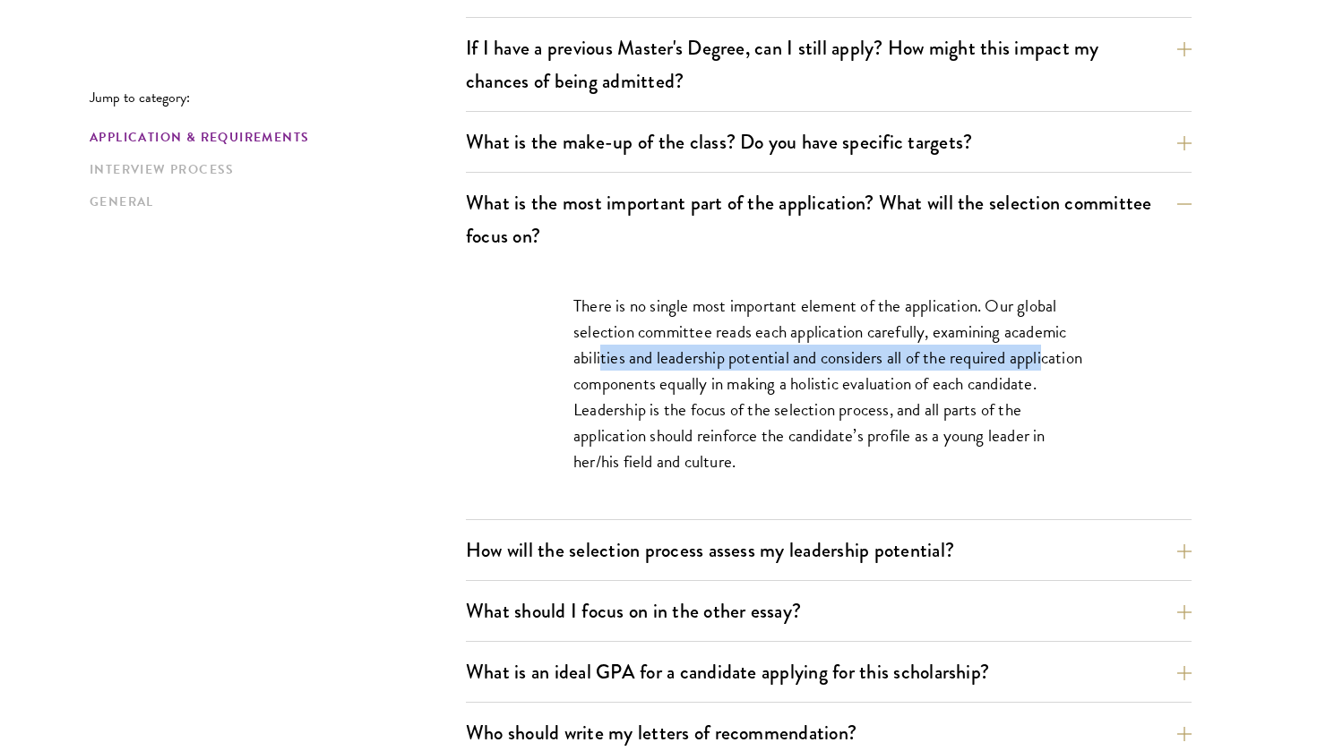
drag, startPoint x: 603, startPoint y: 360, endPoint x: 604, endPoint y: 390, distance: 29.6
click at [604, 390] on p "There is no single most important element of the application. Our global select…" at bounding box center [828, 384] width 511 height 182
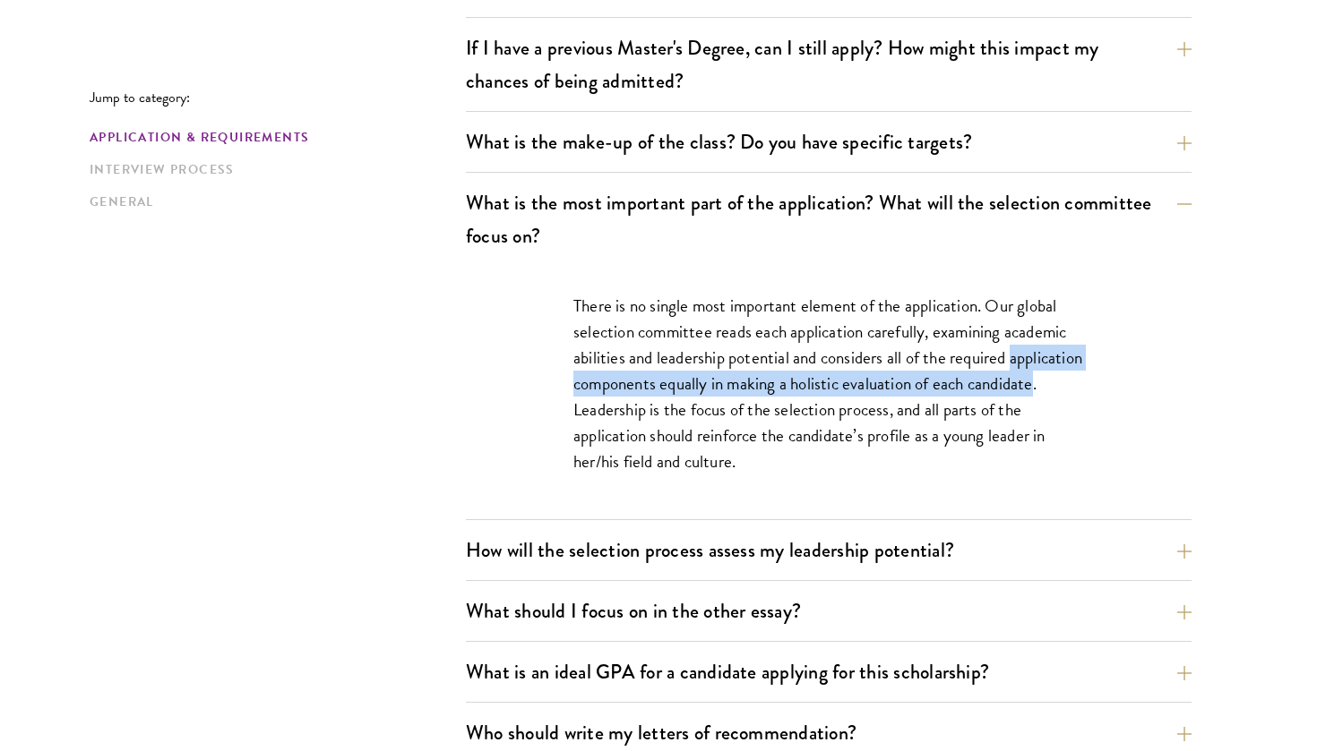
drag, startPoint x: 604, startPoint y: 390, endPoint x: 604, endPoint y: 409, distance: 19.7
click at [604, 409] on p "There is no single most important element of the application. Our global select…" at bounding box center [828, 384] width 511 height 182
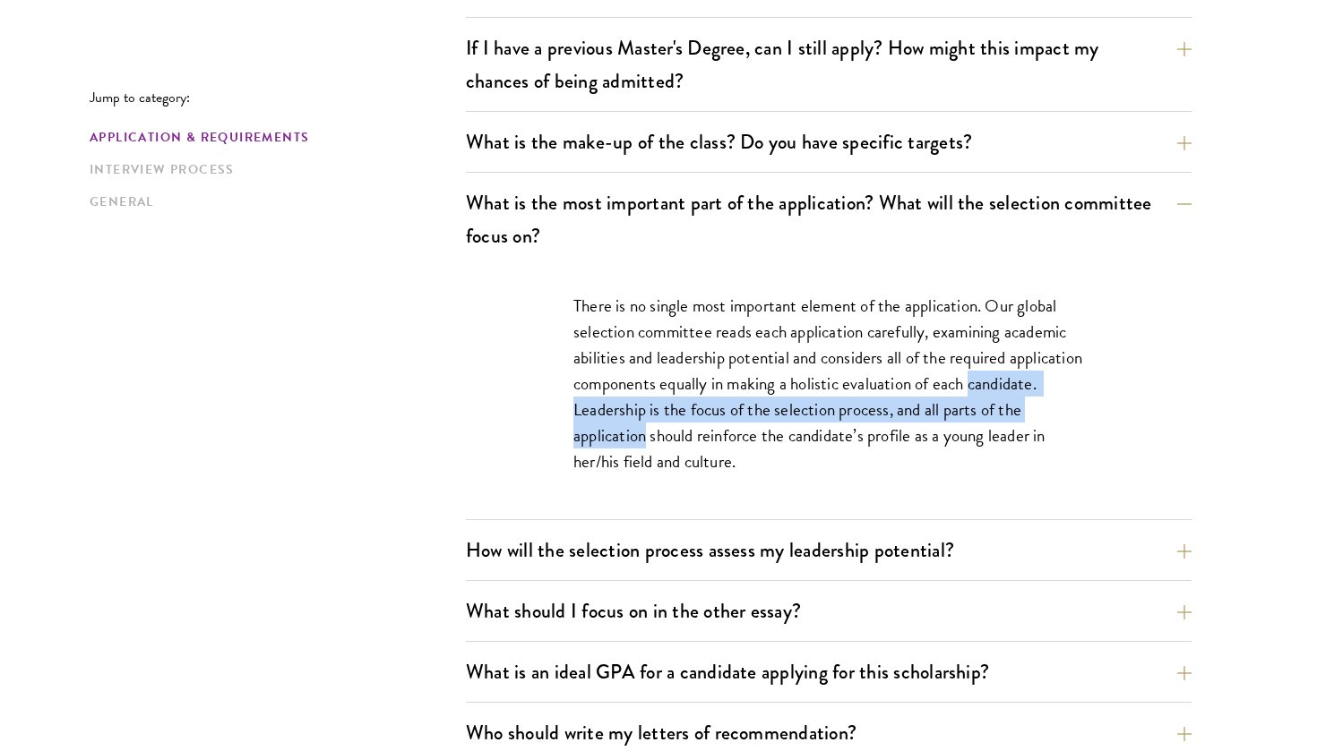
drag, startPoint x: 604, startPoint y: 409, endPoint x: 605, endPoint y: 434, distance: 25.1
click at [605, 434] on p "There is no single most important element of the application. Our global select…" at bounding box center [828, 384] width 511 height 182
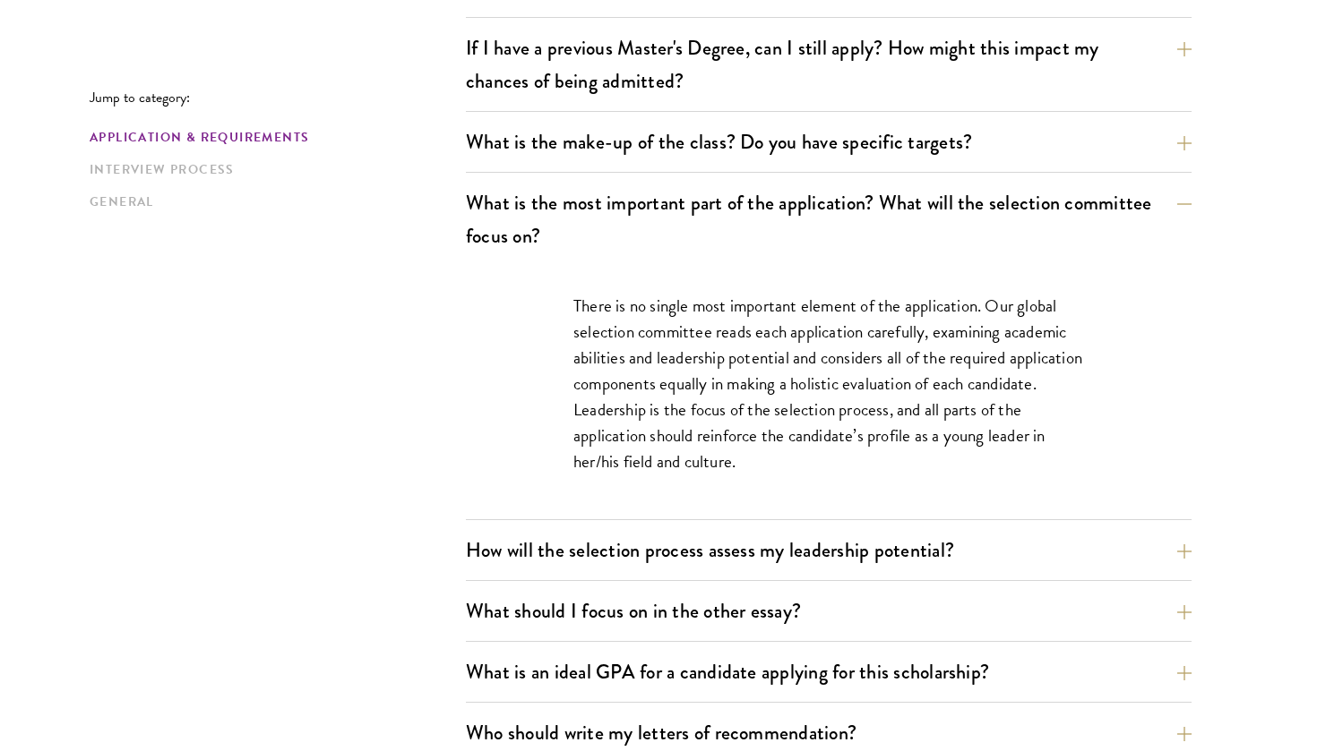
scroll to position [935, 0]
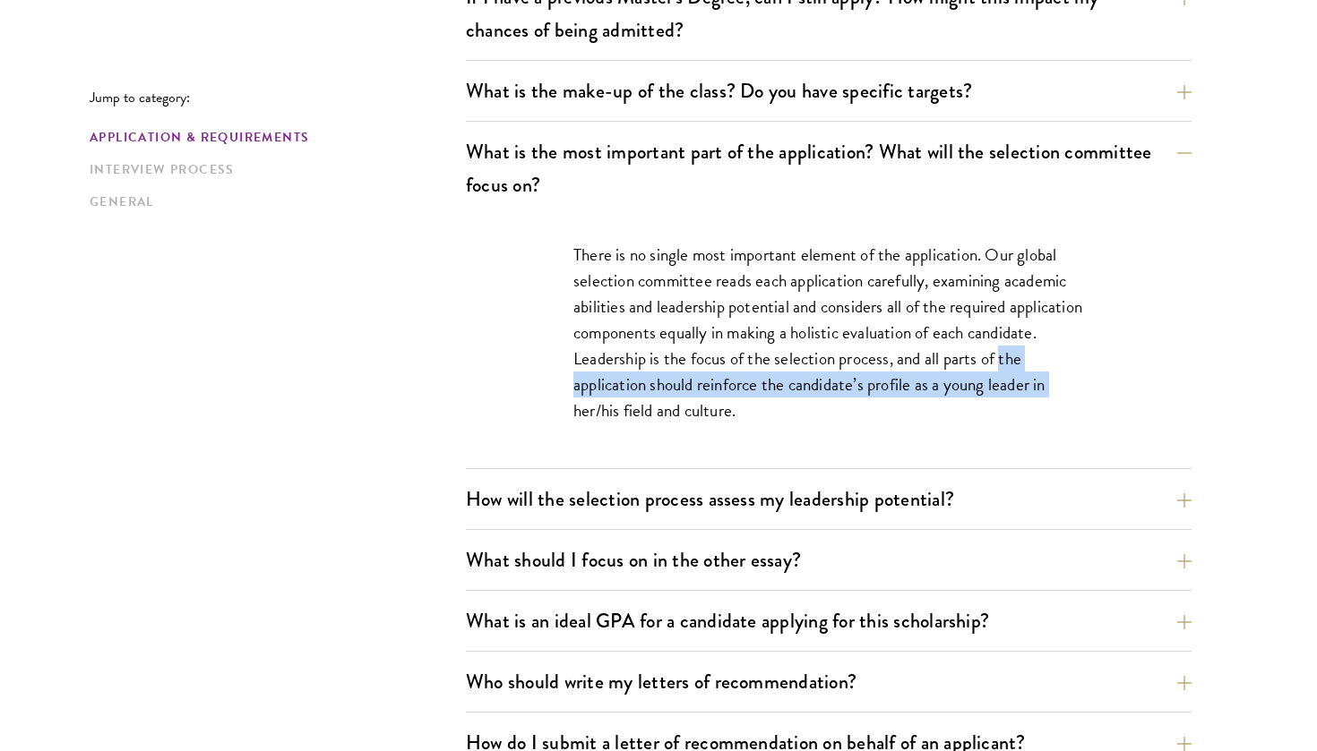
drag, startPoint x: 569, startPoint y: 387, endPoint x: 569, endPoint y: 416, distance: 29.6
click at [569, 416] on div "There is no single most important element of the application. Our global select…" at bounding box center [829, 341] width 618 height 253
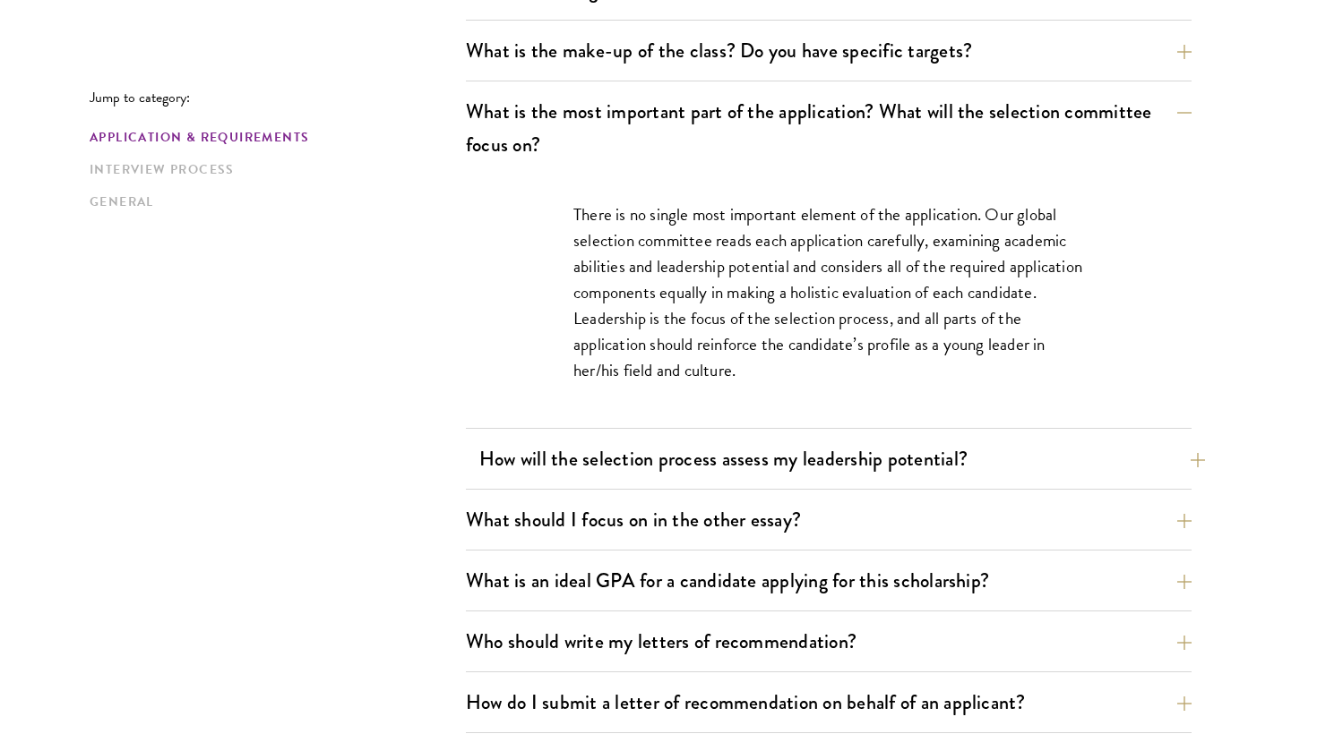
scroll to position [982, 0]
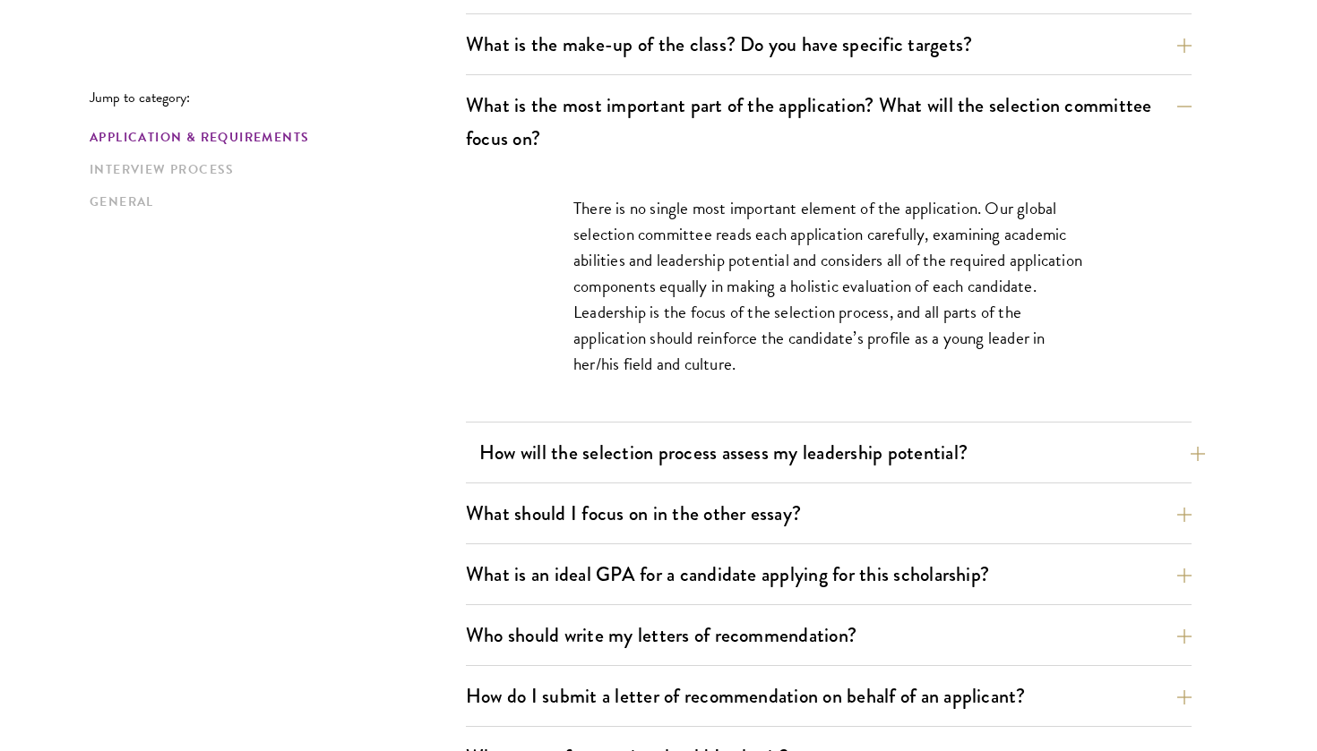
click at [562, 468] on button "How will the selection process assess my leadership potential?" at bounding box center [842, 453] width 726 height 40
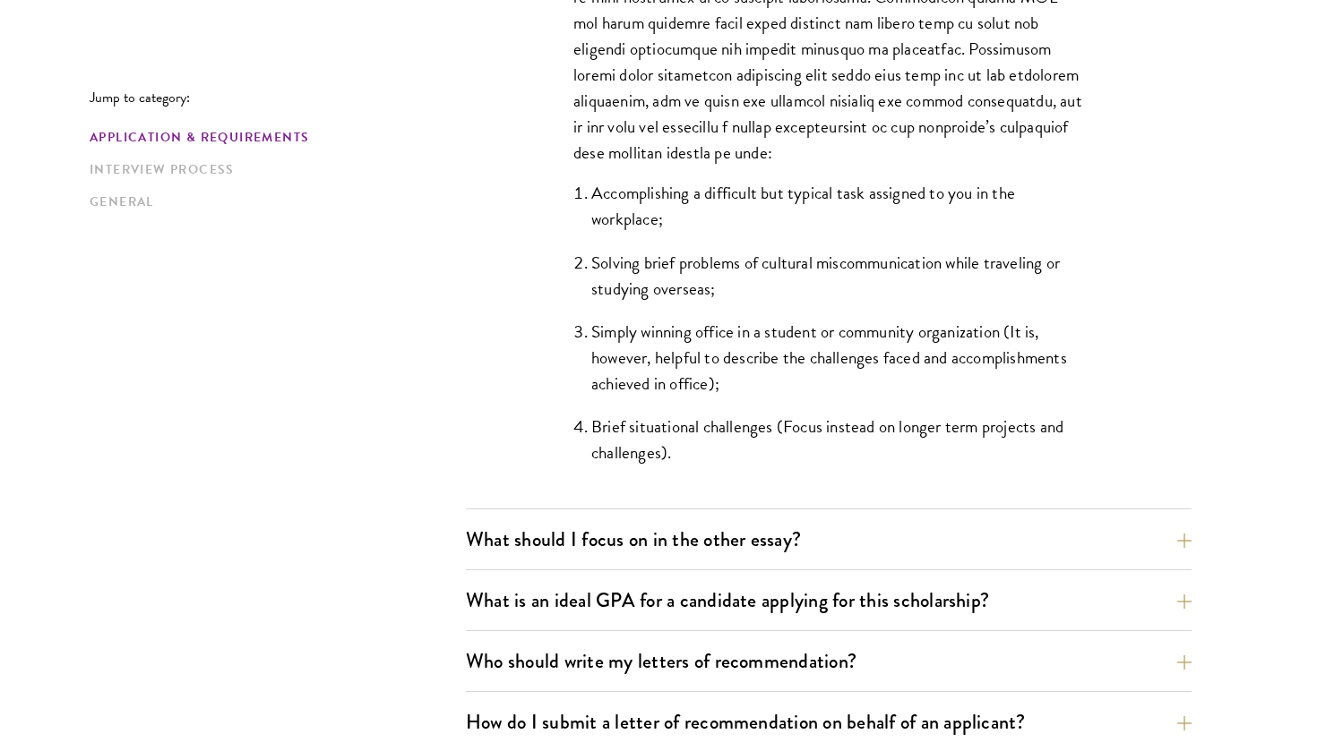
scroll to position [1653, 0]
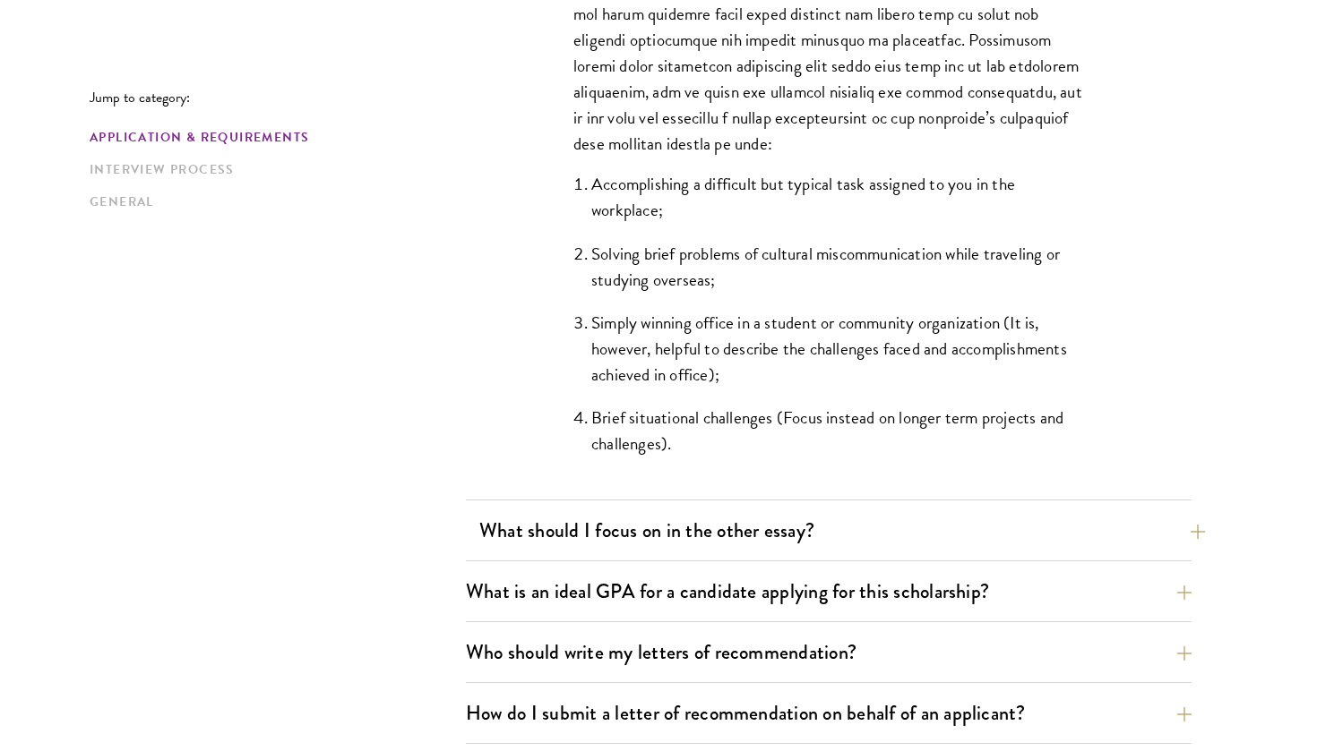
click at [733, 528] on button "What should I focus on in the other essay?" at bounding box center [842, 531] width 726 height 40
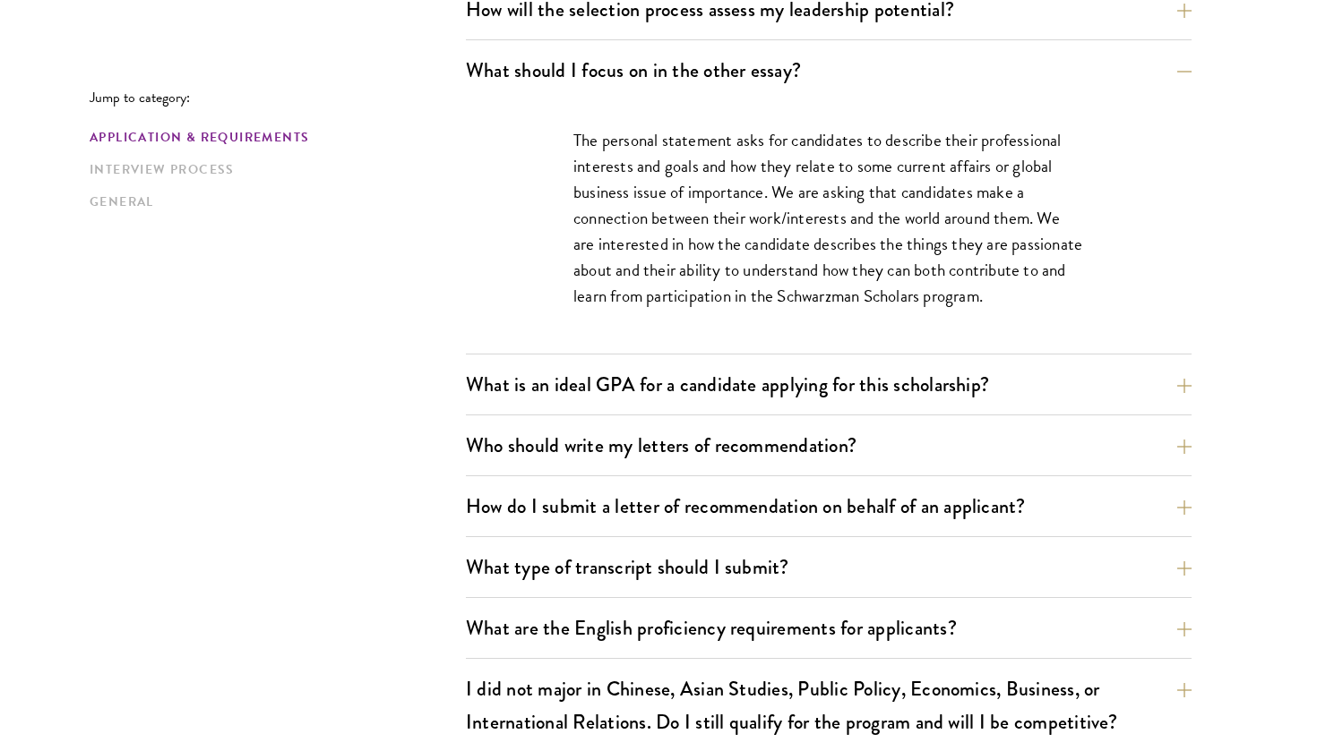
scroll to position [1181, 0]
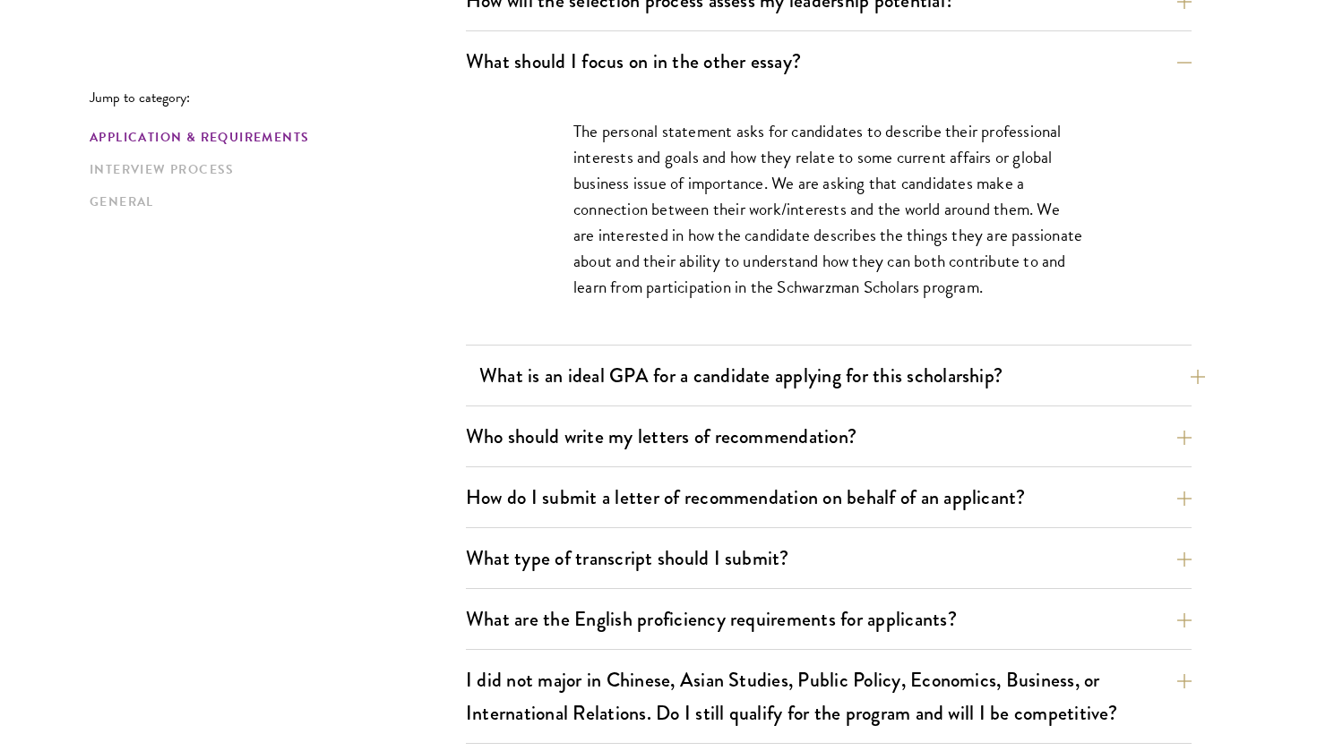
click at [794, 369] on button "What is an ideal GPA for a candidate applying for this scholarship?" at bounding box center [842, 376] width 726 height 40
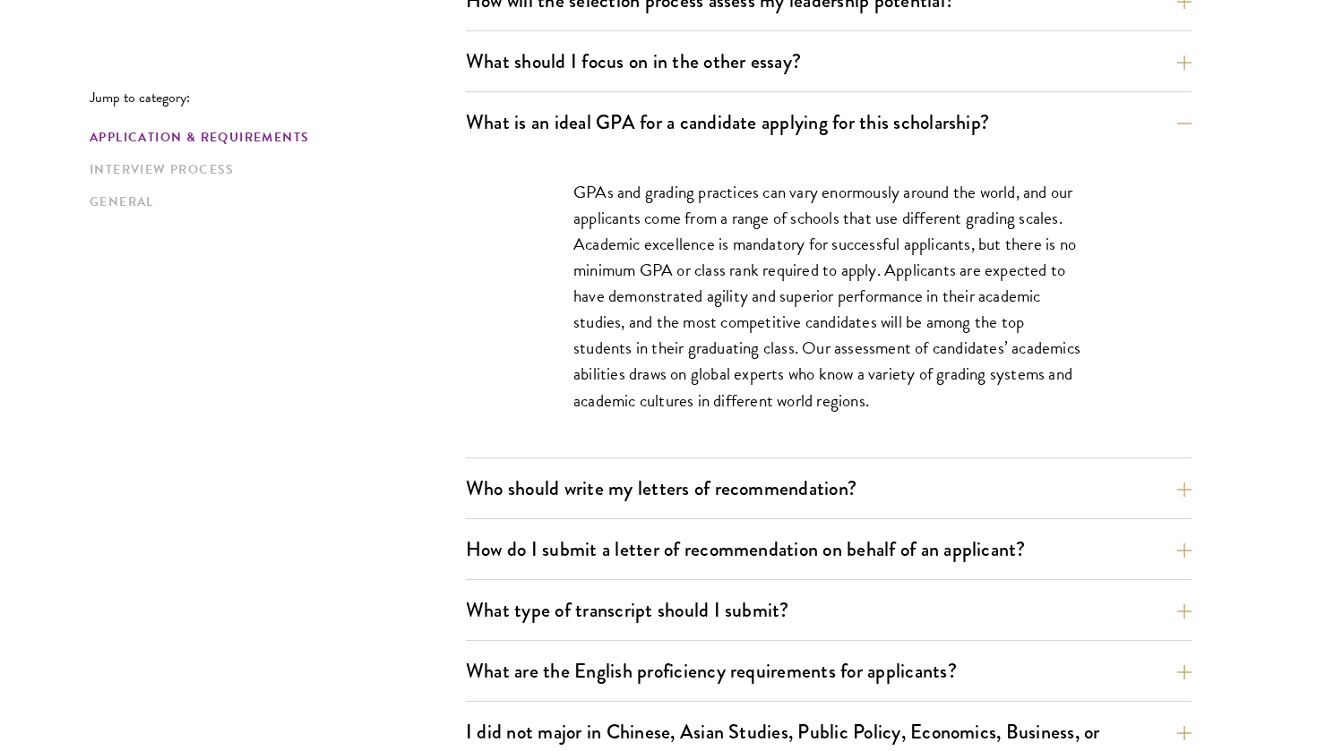
scroll to position [1188, 0]
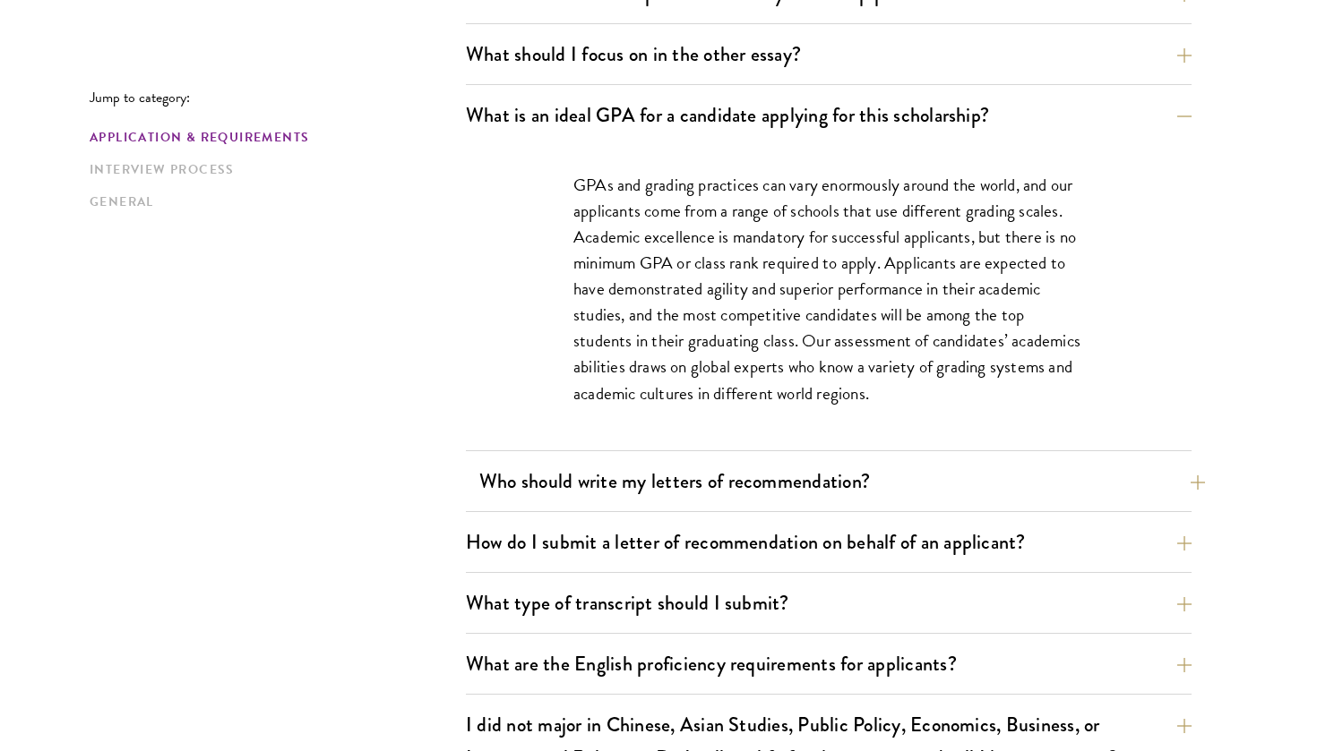
click at [793, 471] on button "Who should write my letters of recommendation?" at bounding box center [842, 481] width 726 height 40
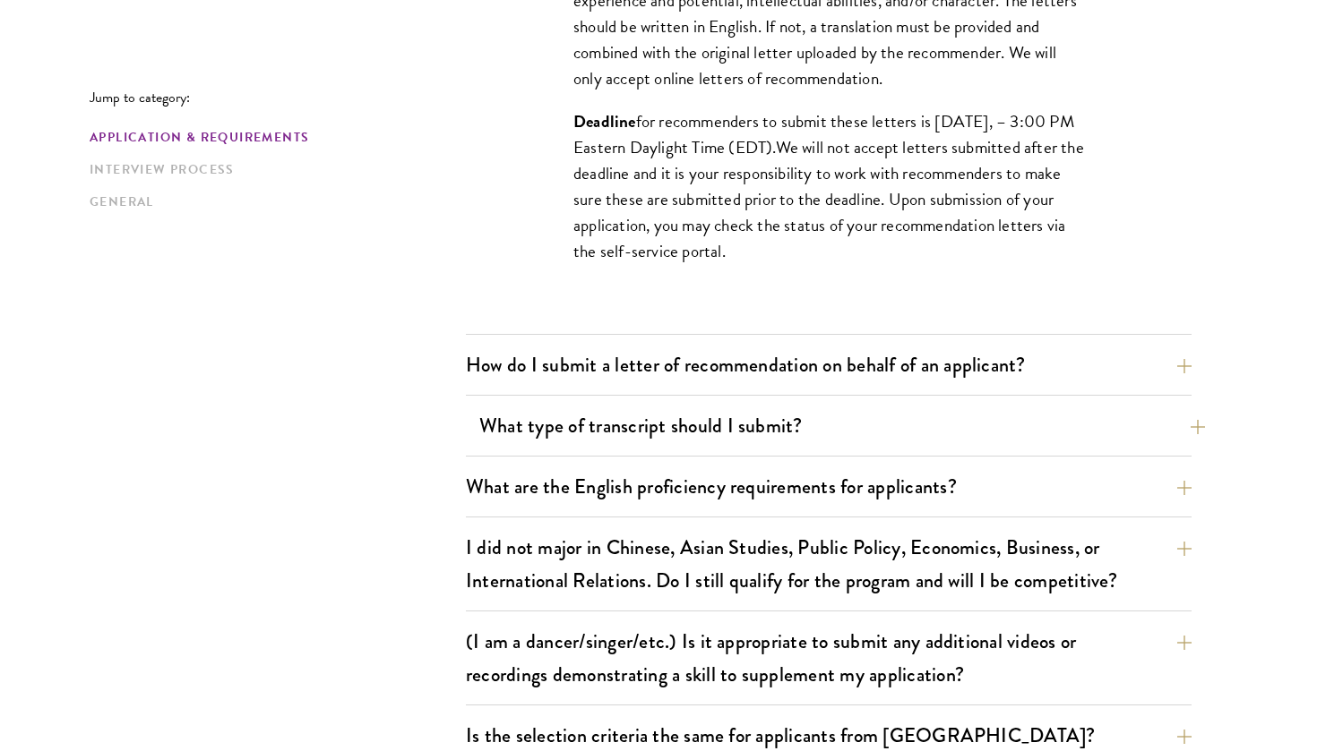
scroll to position [1866, 0]
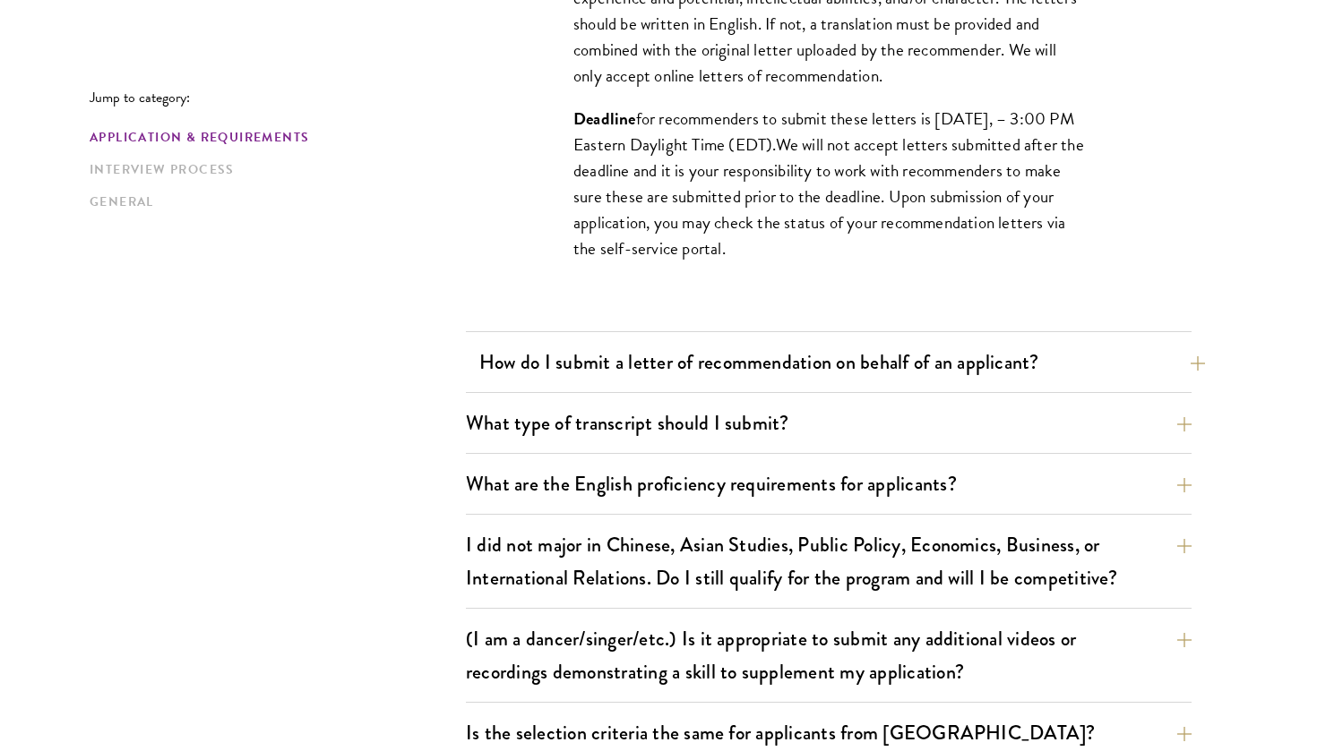
click at [776, 369] on button "How do I submit a letter of recommendation on behalf of an applicant?" at bounding box center [842, 362] width 726 height 40
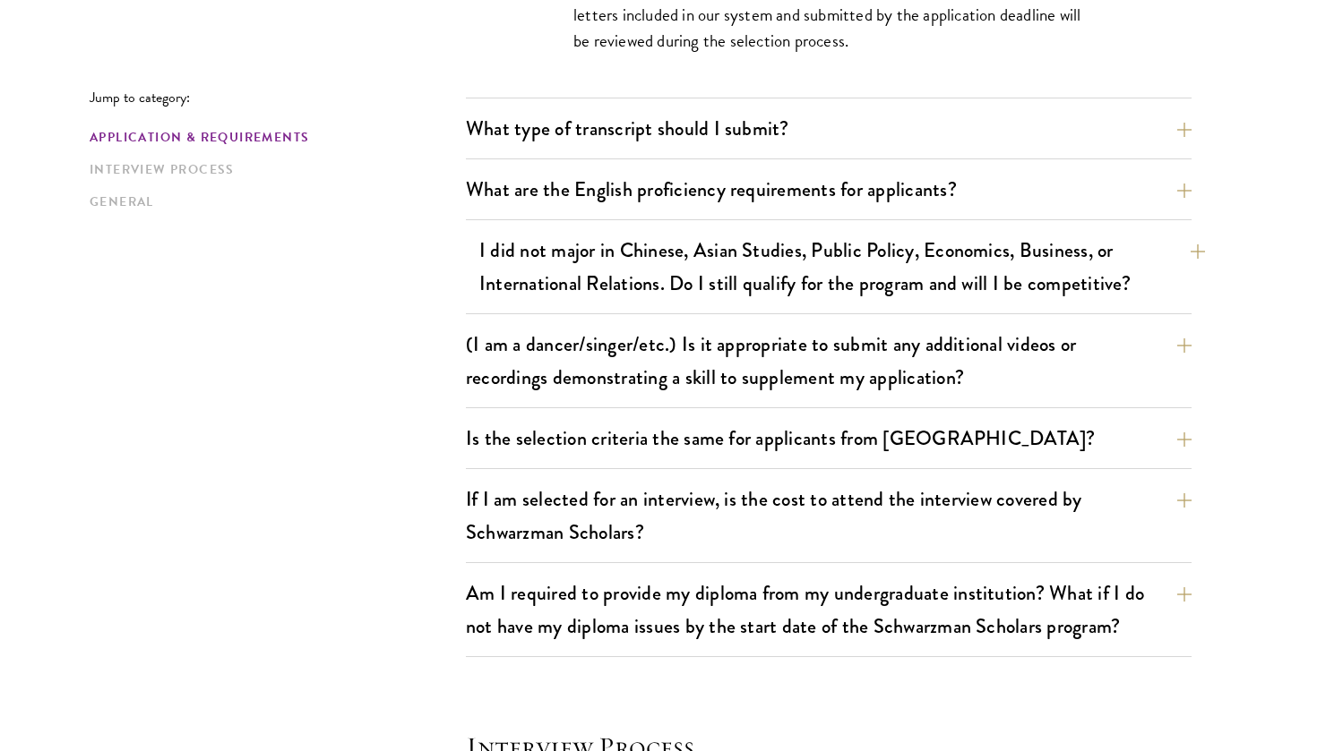
scroll to position [1717, 0]
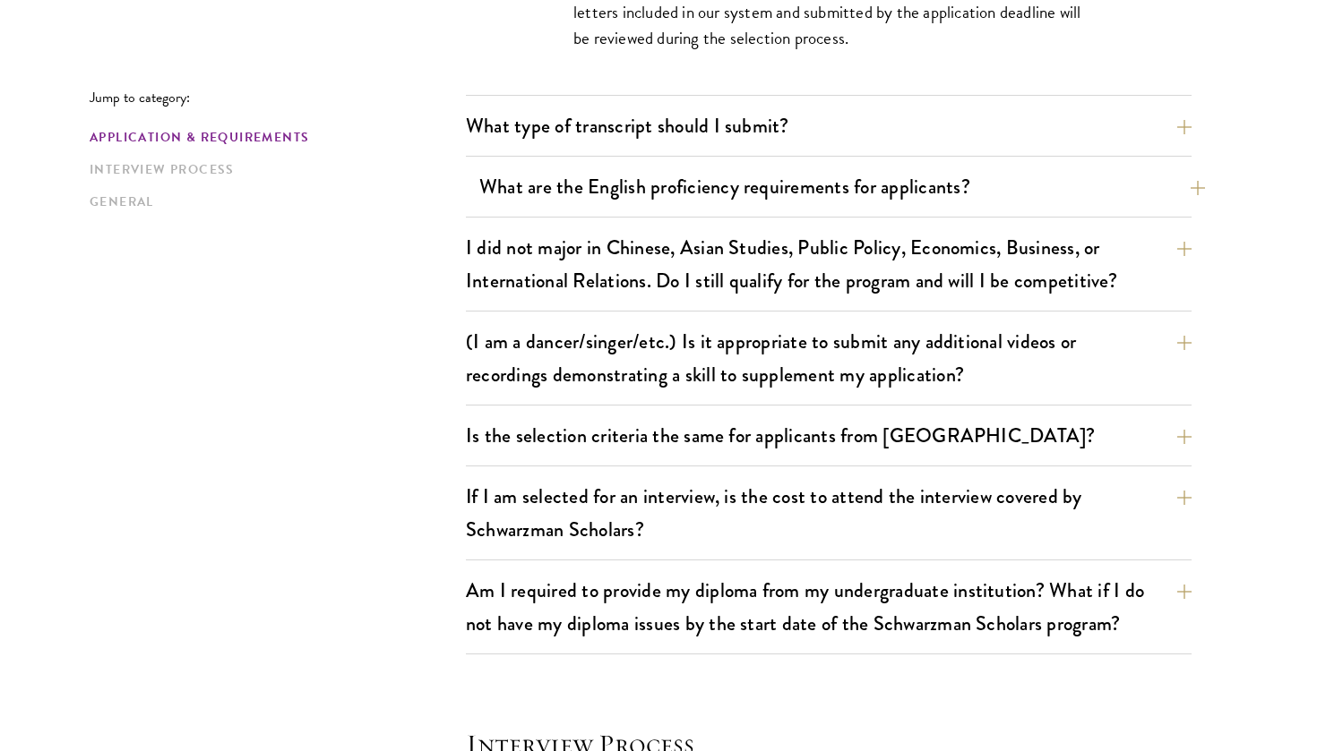
click at [769, 188] on button "What are the English proficiency requirements for applicants?" at bounding box center [842, 187] width 726 height 40
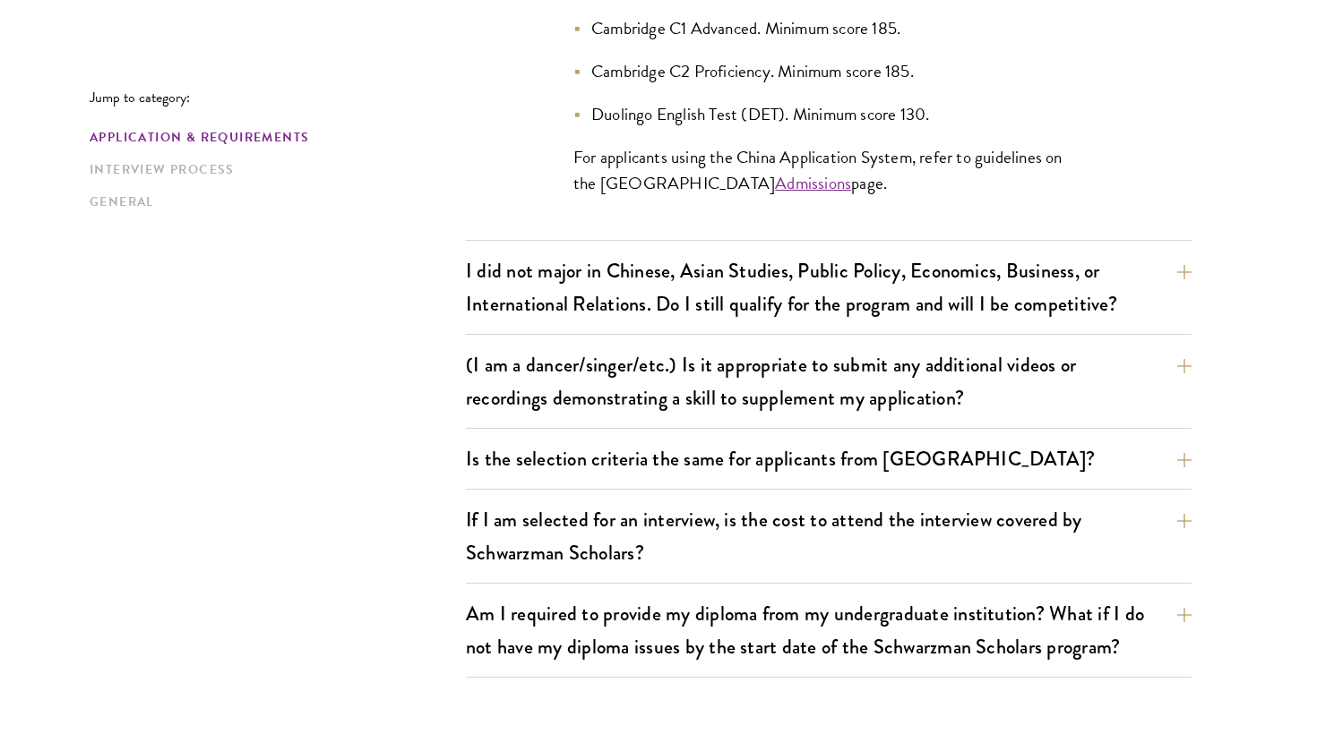
scroll to position [1988, 0]
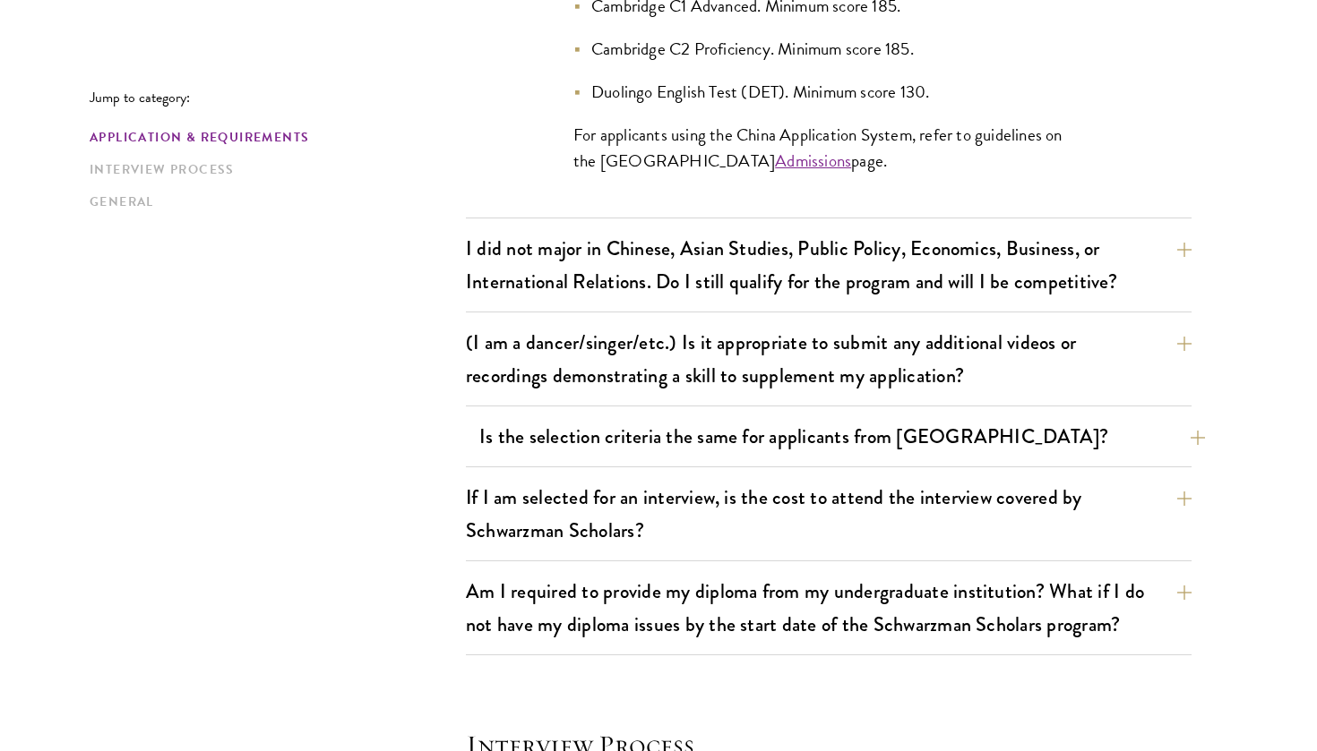
click at [742, 443] on button "Is the selection criteria the same for applicants from China?" at bounding box center [842, 436] width 726 height 40
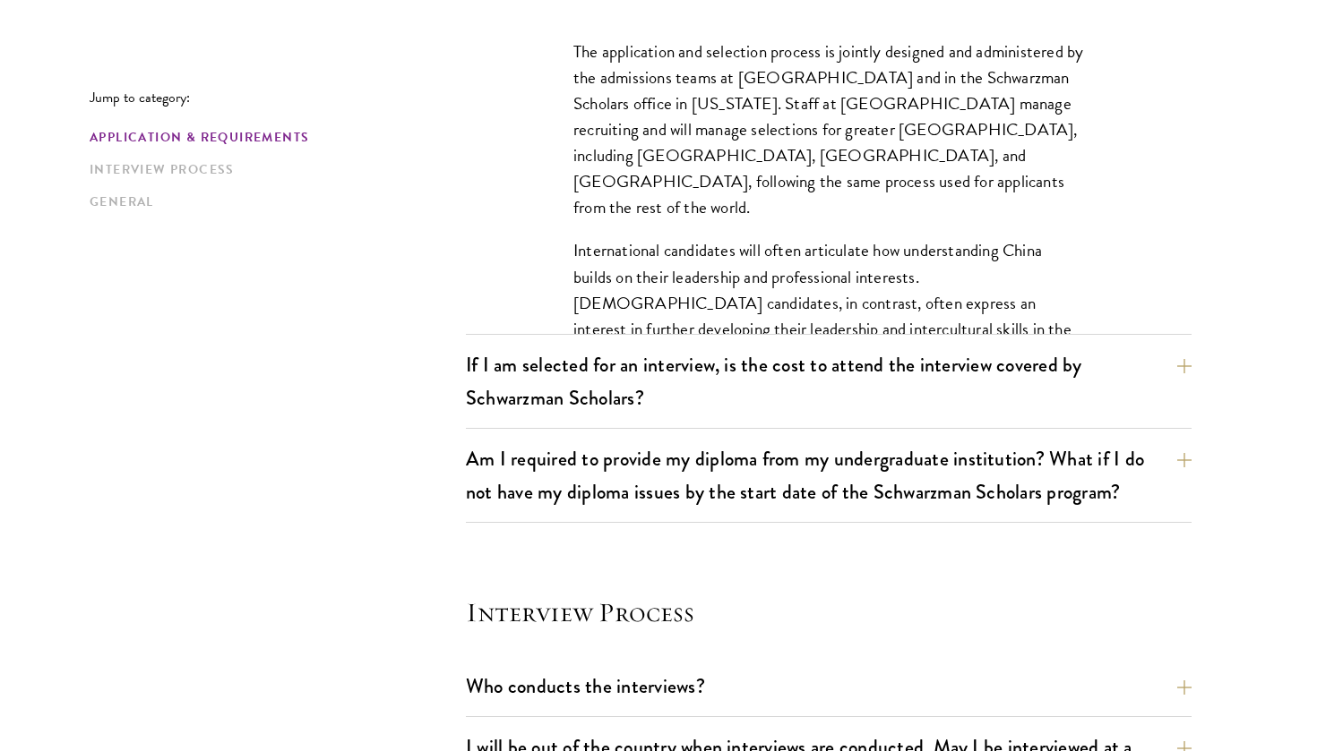
scroll to position [1817, 0]
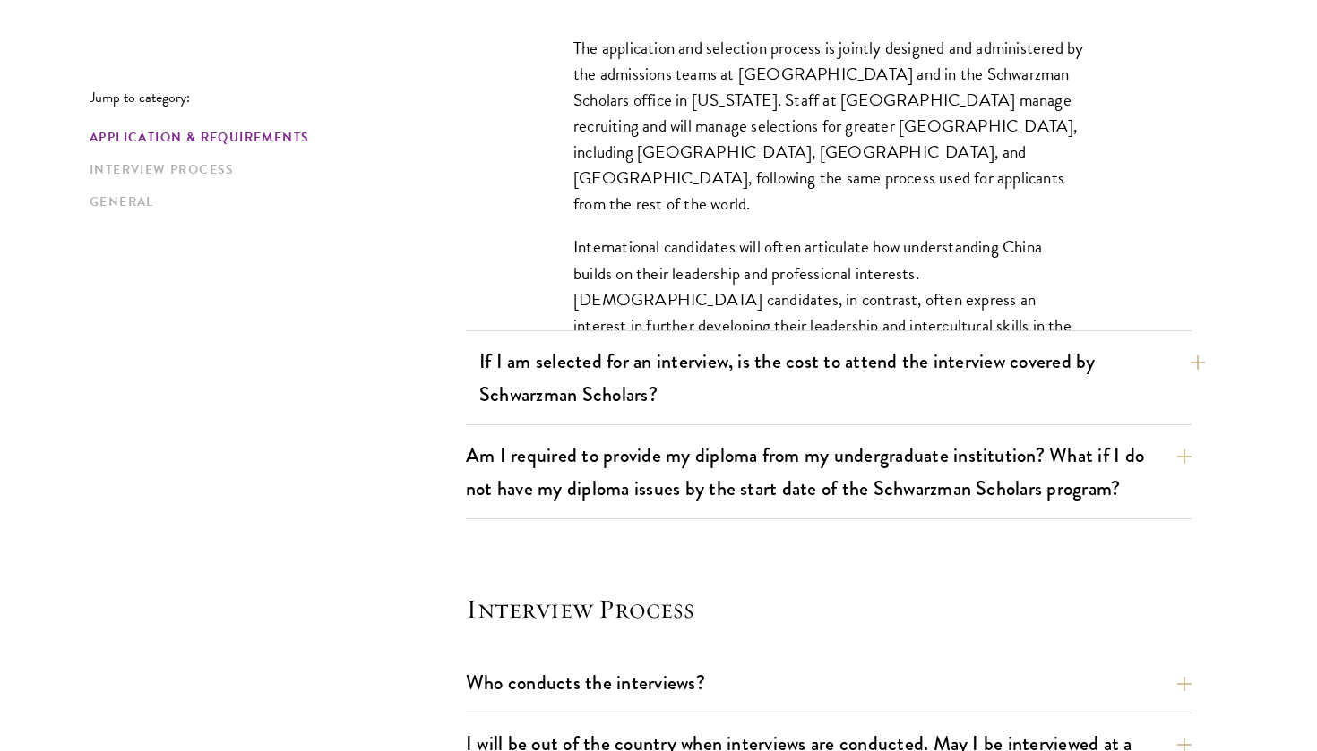
click at [779, 392] on button "If I am selected for an interview, is the cost to attend the interview covered …" at bounding box center [842, 377] width 726 height 73
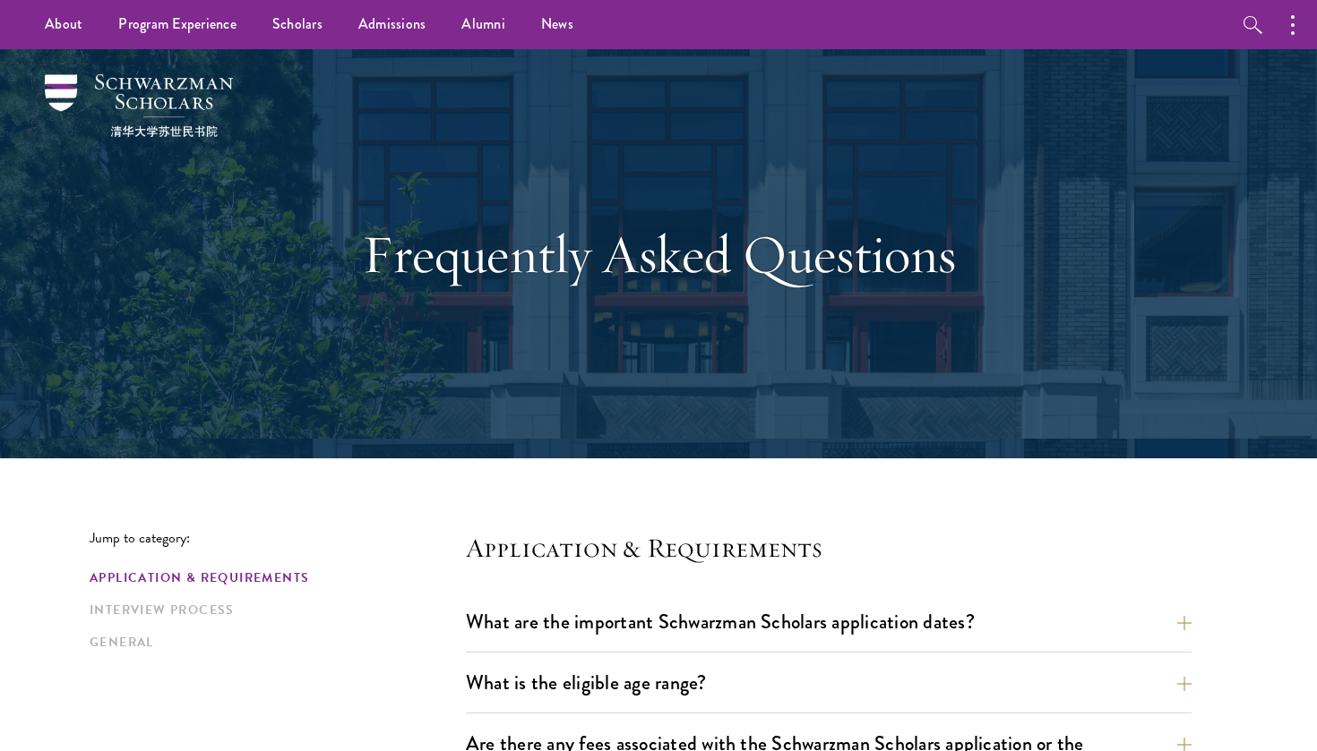
scroll to position [0, 0]
click at [163, 87] on img at bounding box center [139, 105] width 188 height 63
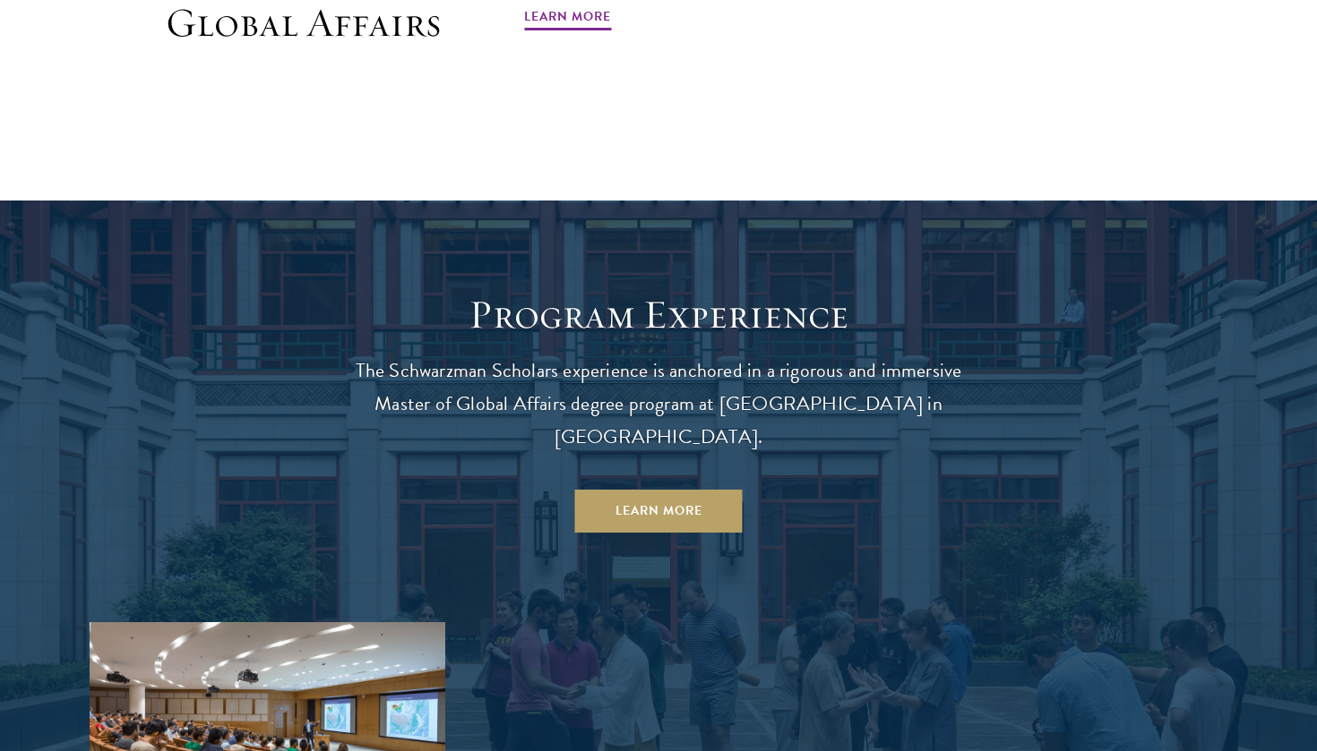
scroll to position [1399, 0]
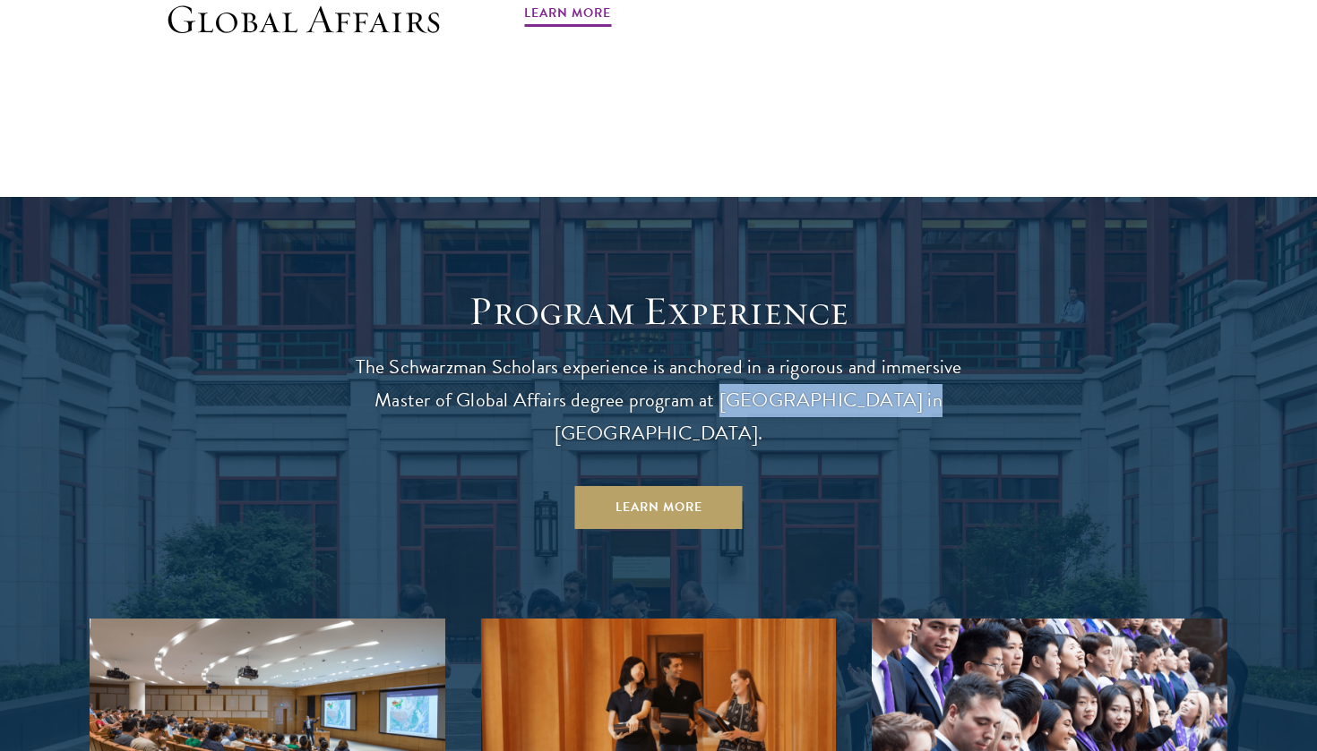
drag, startPoint x: 712, startPoint y: 389, endPoint x: 867, endPoint y: 393, distance: 155.0
click at [867, 393] on p "The Schwarzman Scholars experience is anchored in a rigorous and immersive Mast…" at bounding box center [658, 400] width 645 height 99
copy p "Tsinghua University"
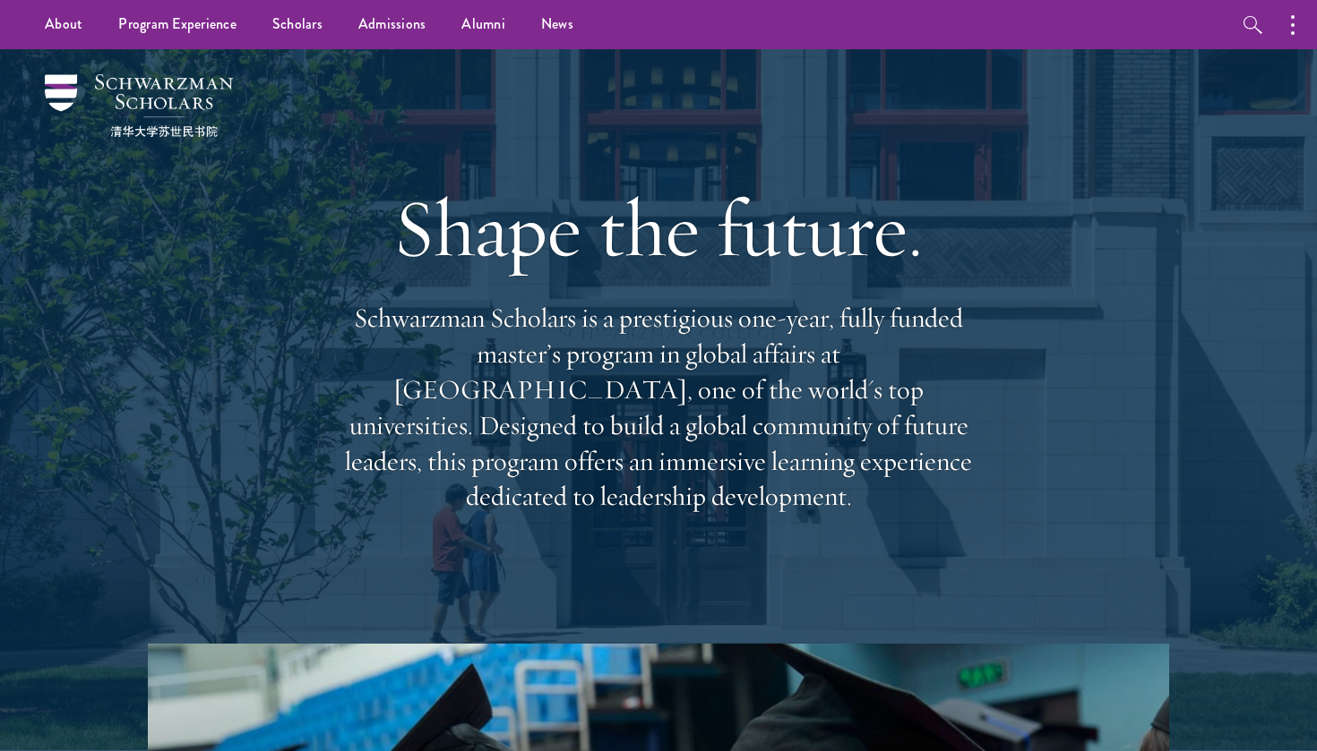
scroll to position [0, 0]
